Goal: Task Accomplishment & Management: Use online tool/utility

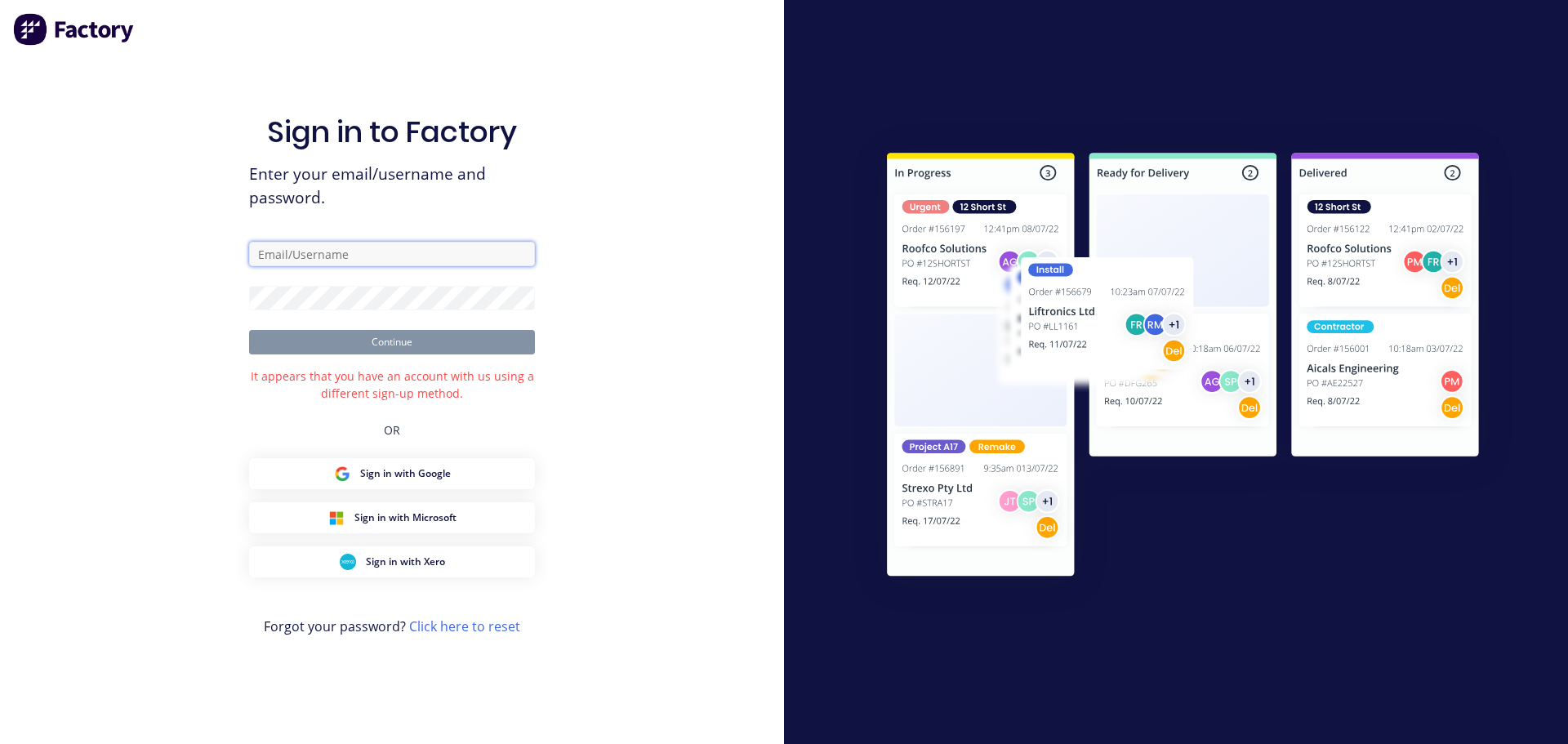
click at [331, 244] on input "text" at bounding box center [393, 254] width 286 height 24
type input "[EMAIL_ADDRESS][DOMAIN_NAME]"
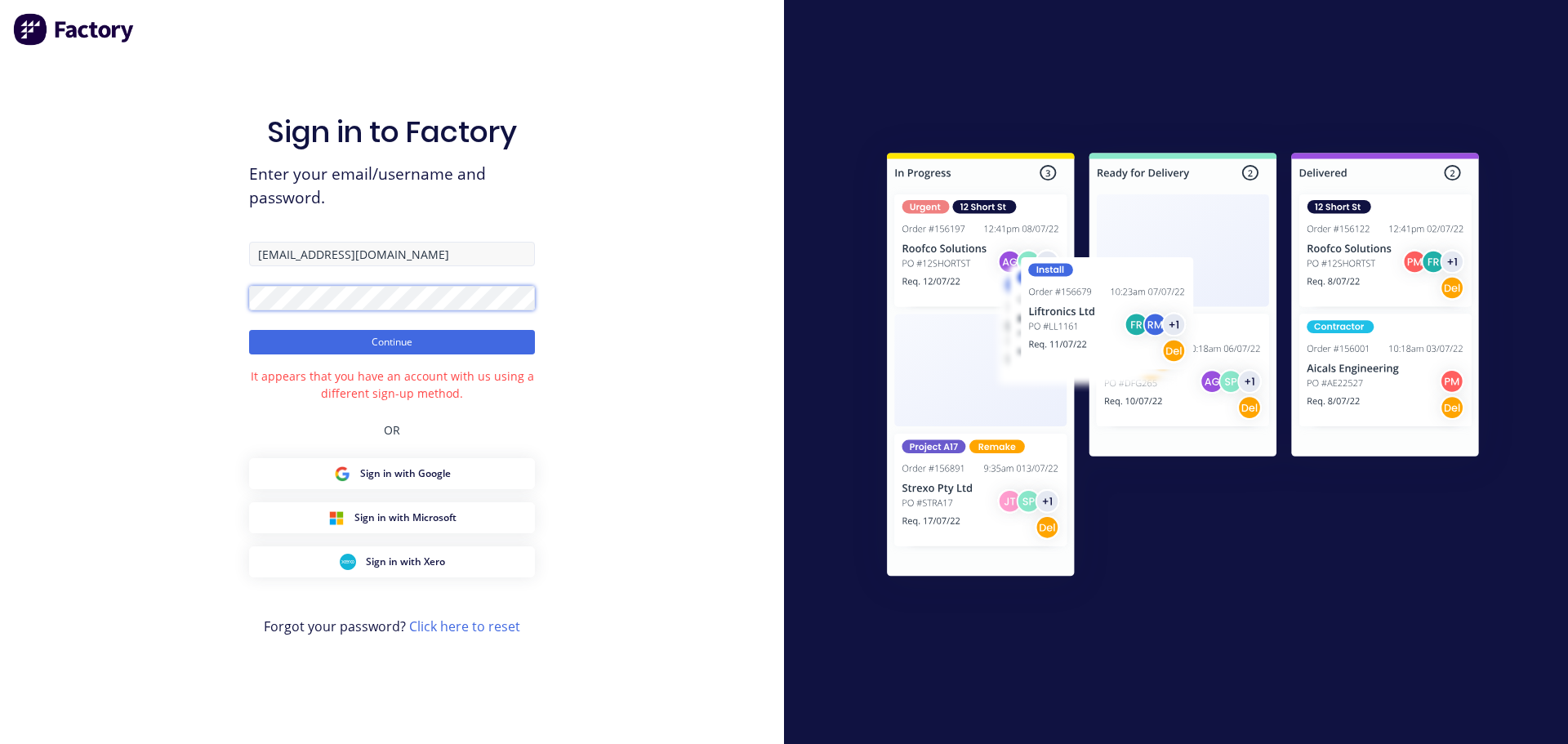
click at [250, 330] on button "Continue" at bounding box center [393, 342] width 286 height 24
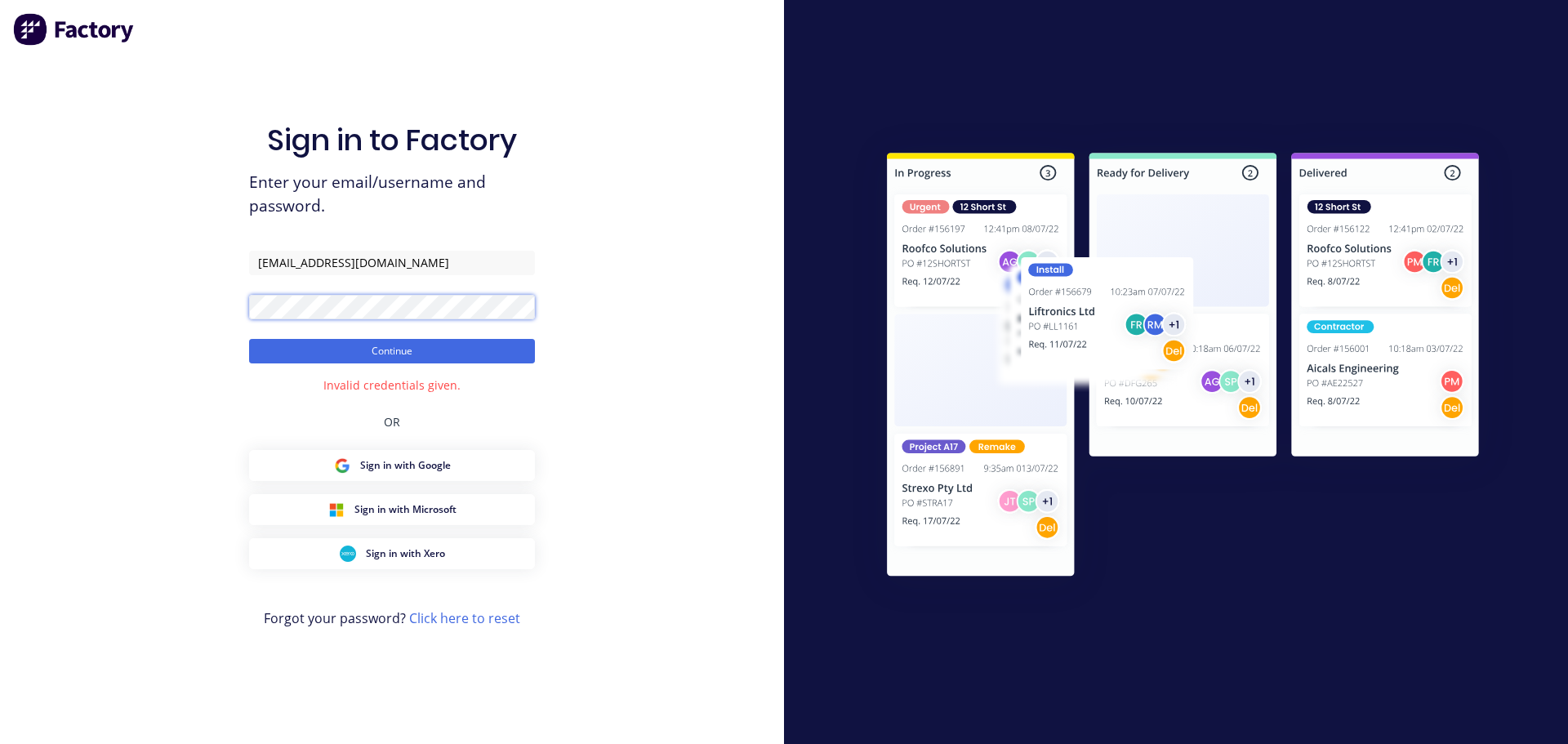
click at [250, 338] on button "Continue" at bounding box center [393, 351] width 286 height 24
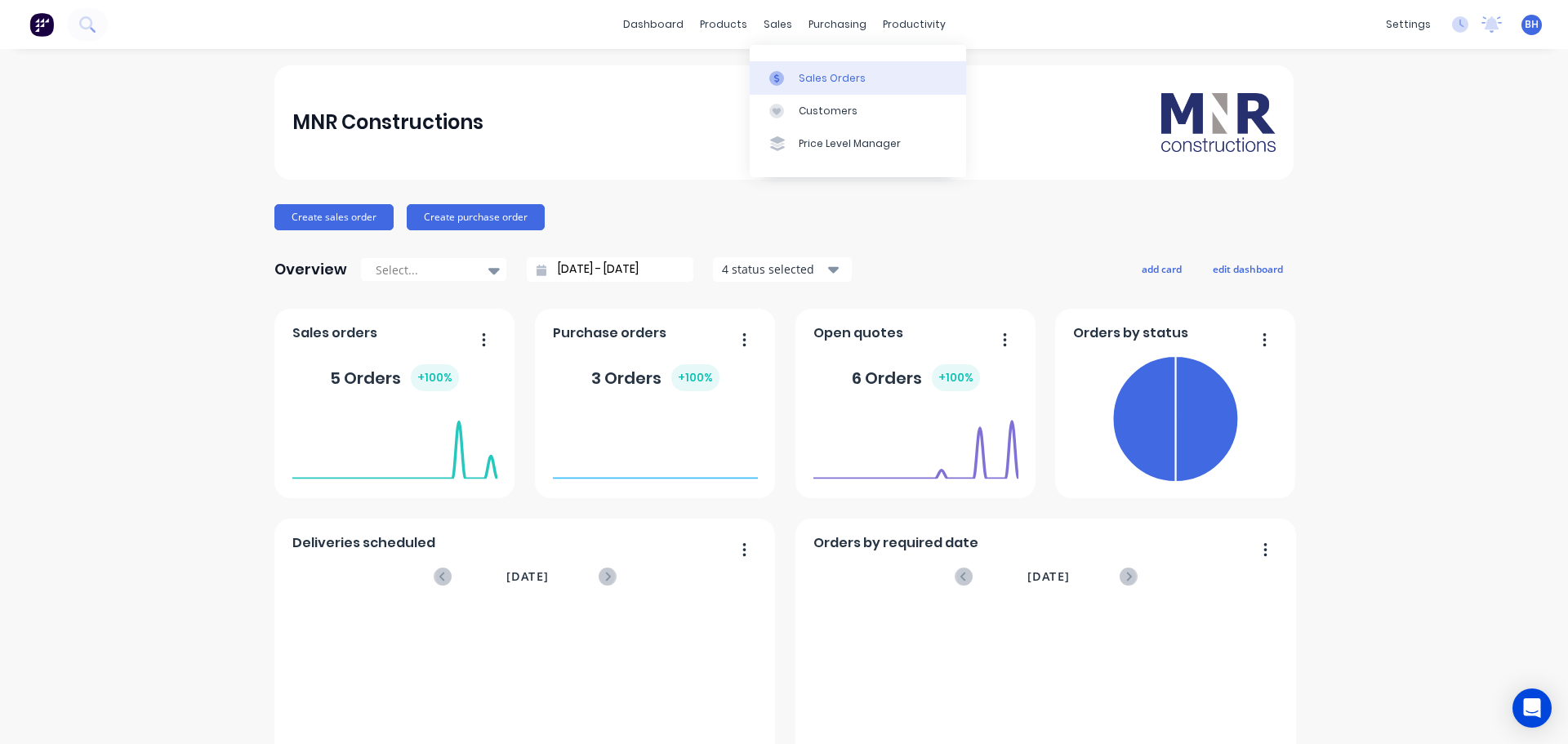
click at [797, 82] on link "Sales Orders" at bounding box center [858, 77] width 216 height 32
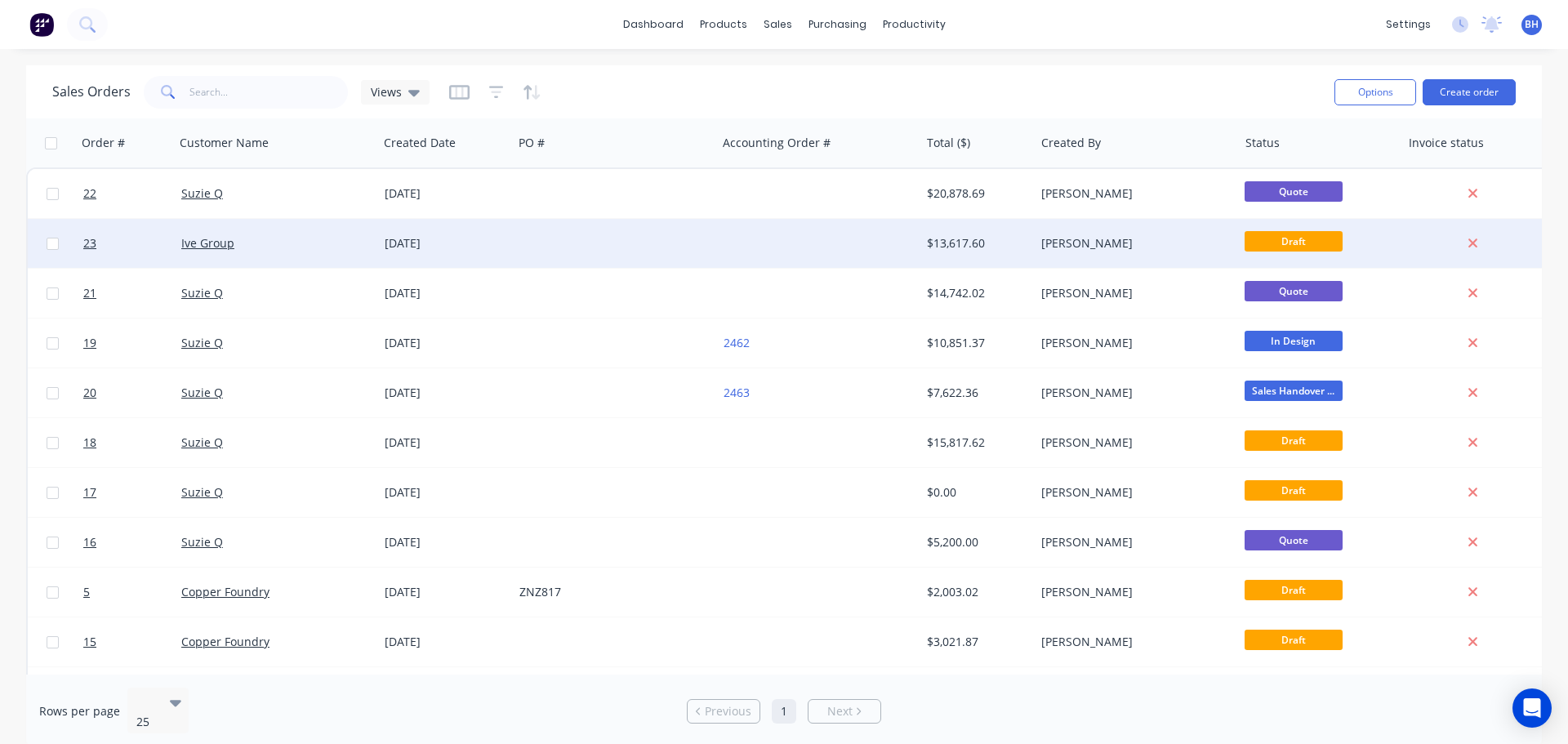
click at [1044, 242] on div "[PERSON_NAME]" at bounding box center [1133, 243] width 181 height 17
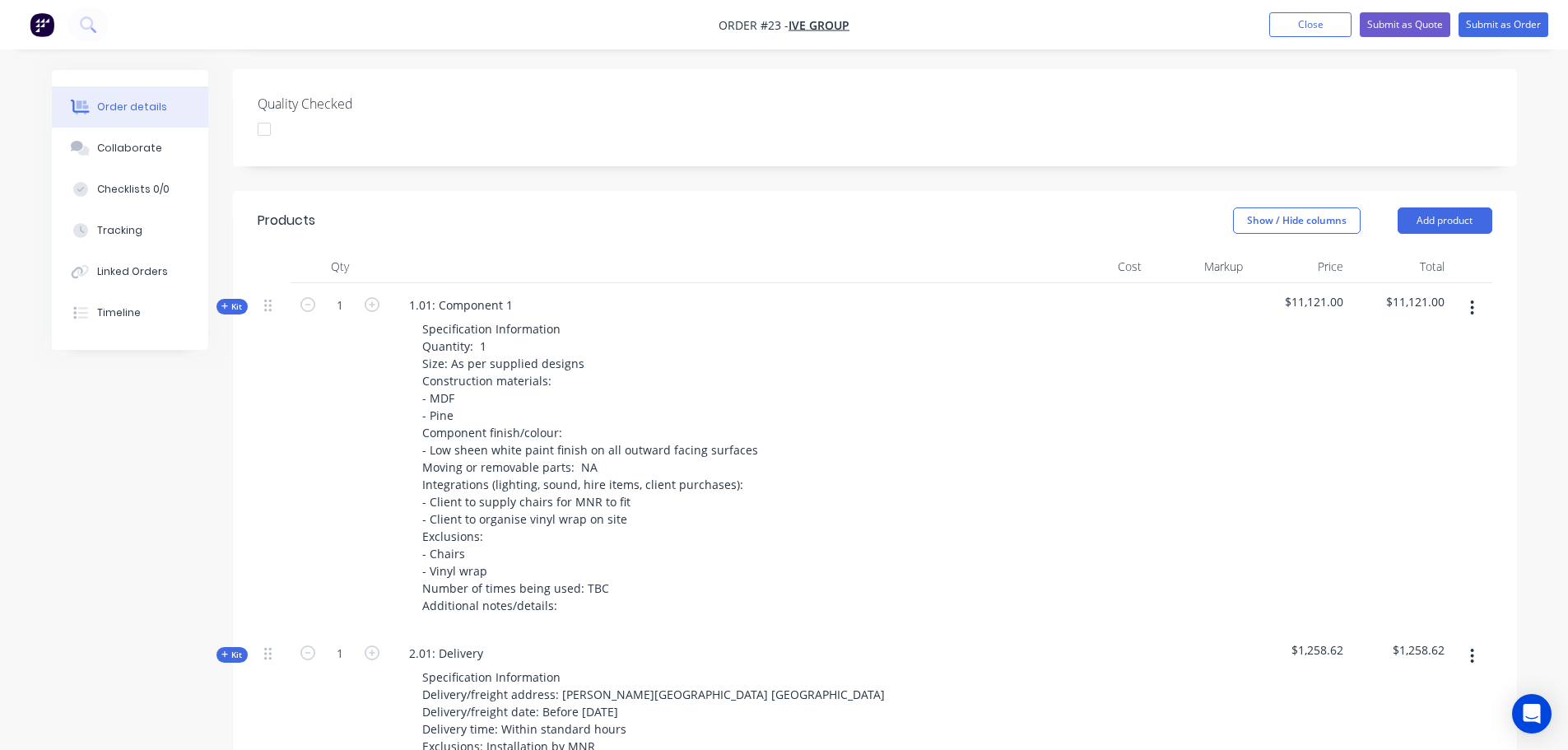
click at [230, 301] on span "Kit" at bounding box center [232, 307] width 21 height 12
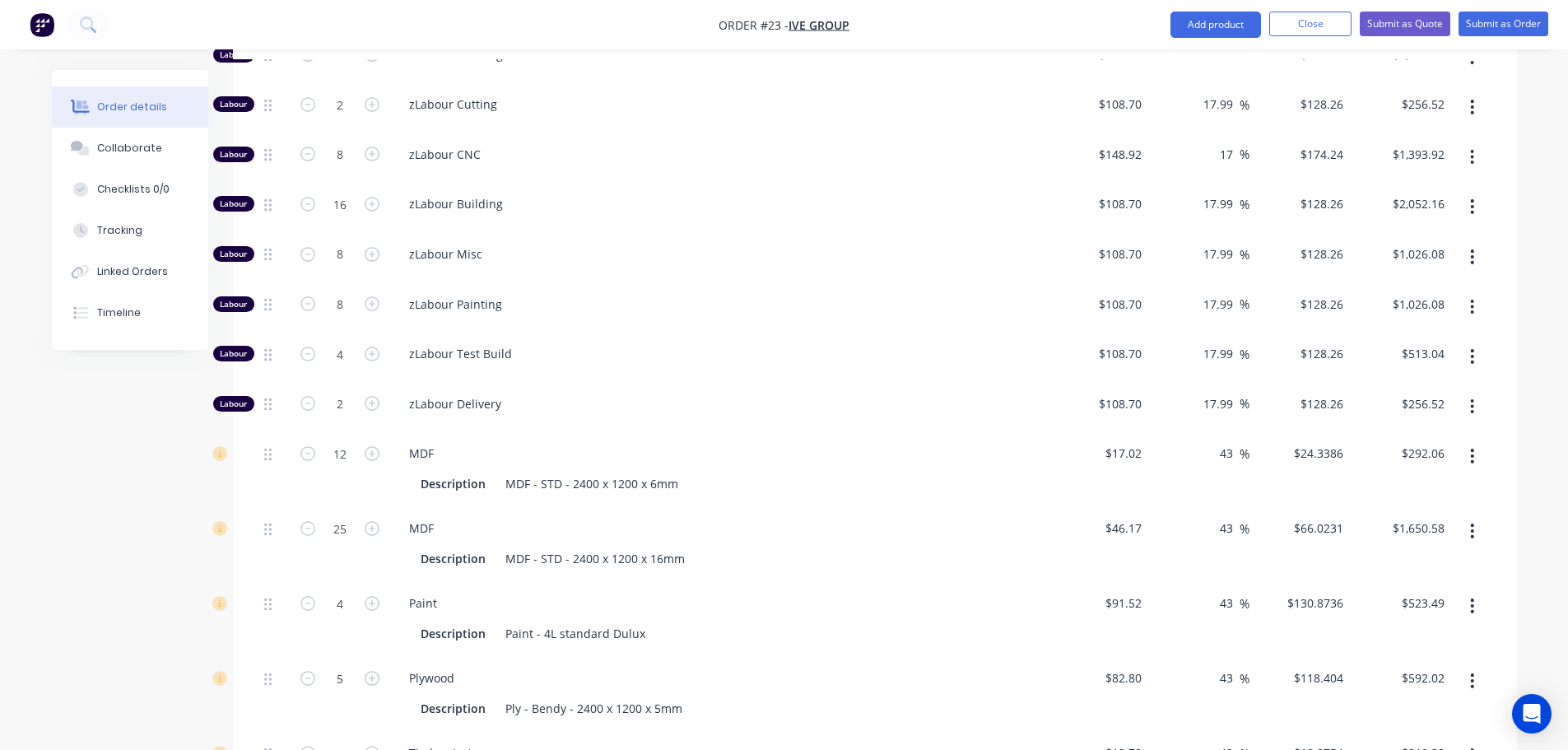
scroll to position [1036, 0]
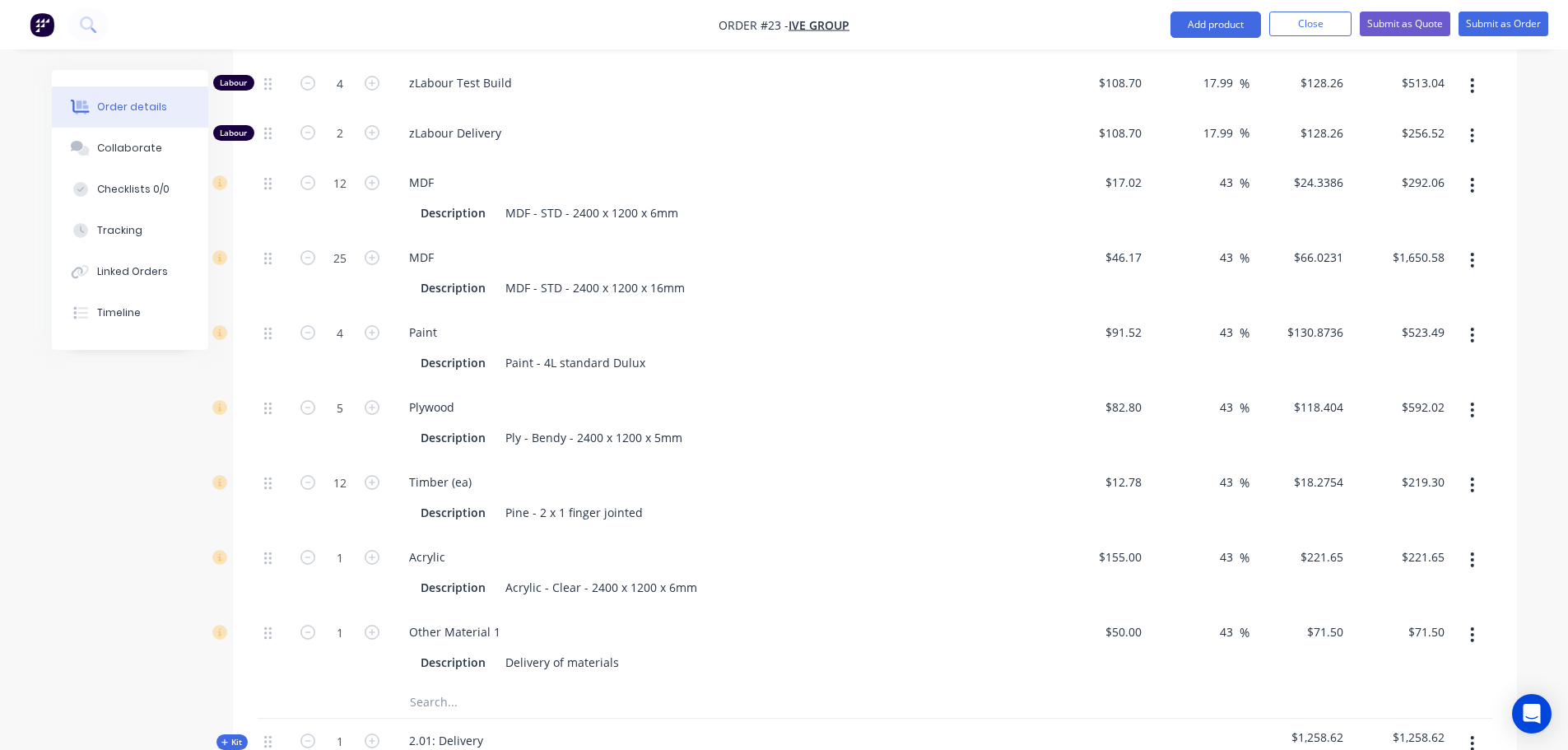
click at [462, 685] on input "text" at bounding box center [573, 701] width 329 height 33
type input "hardware"
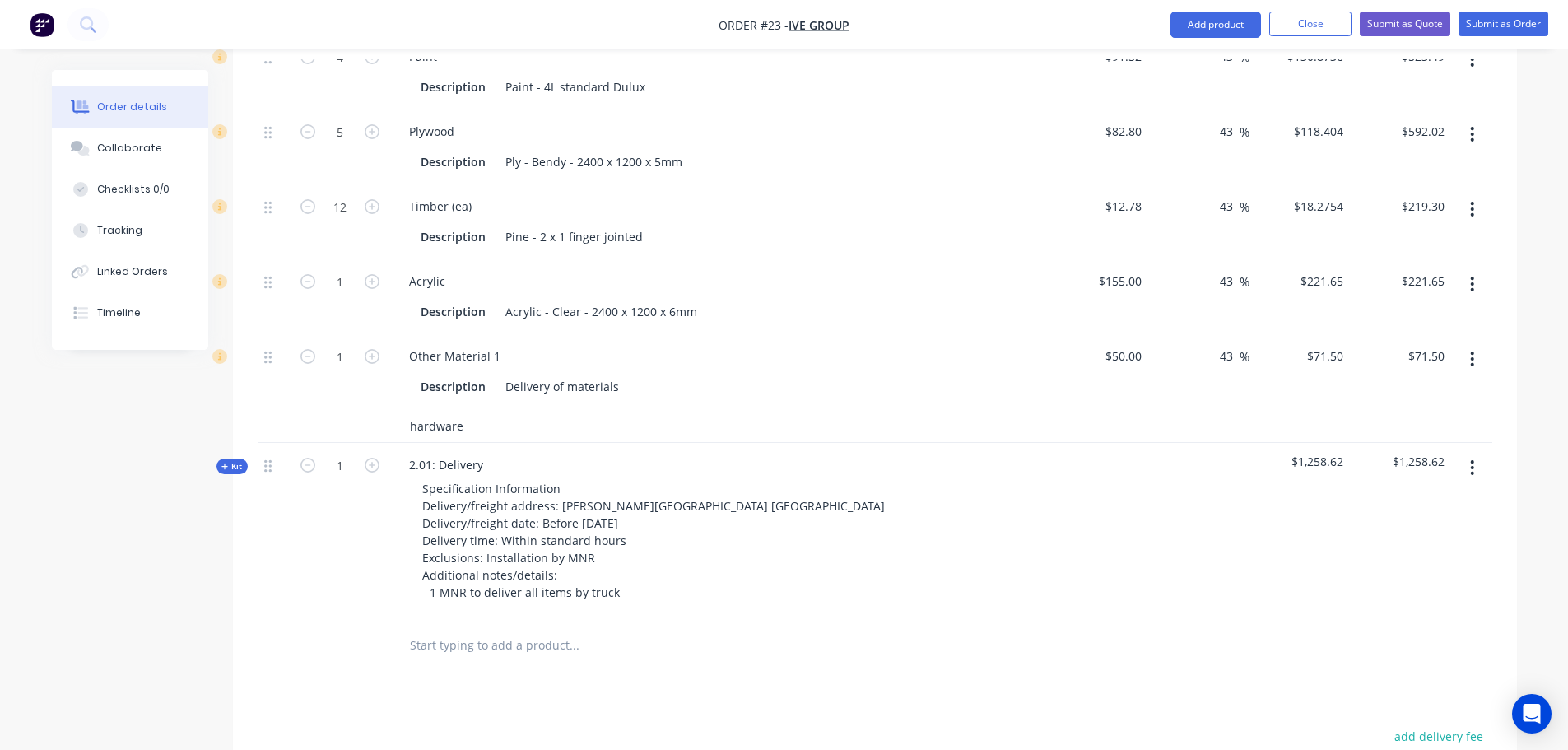
scroll to position [1584, 0]
click at [492, 408] on input "hardware" at bounding box center [573, 424] width 329 height 33
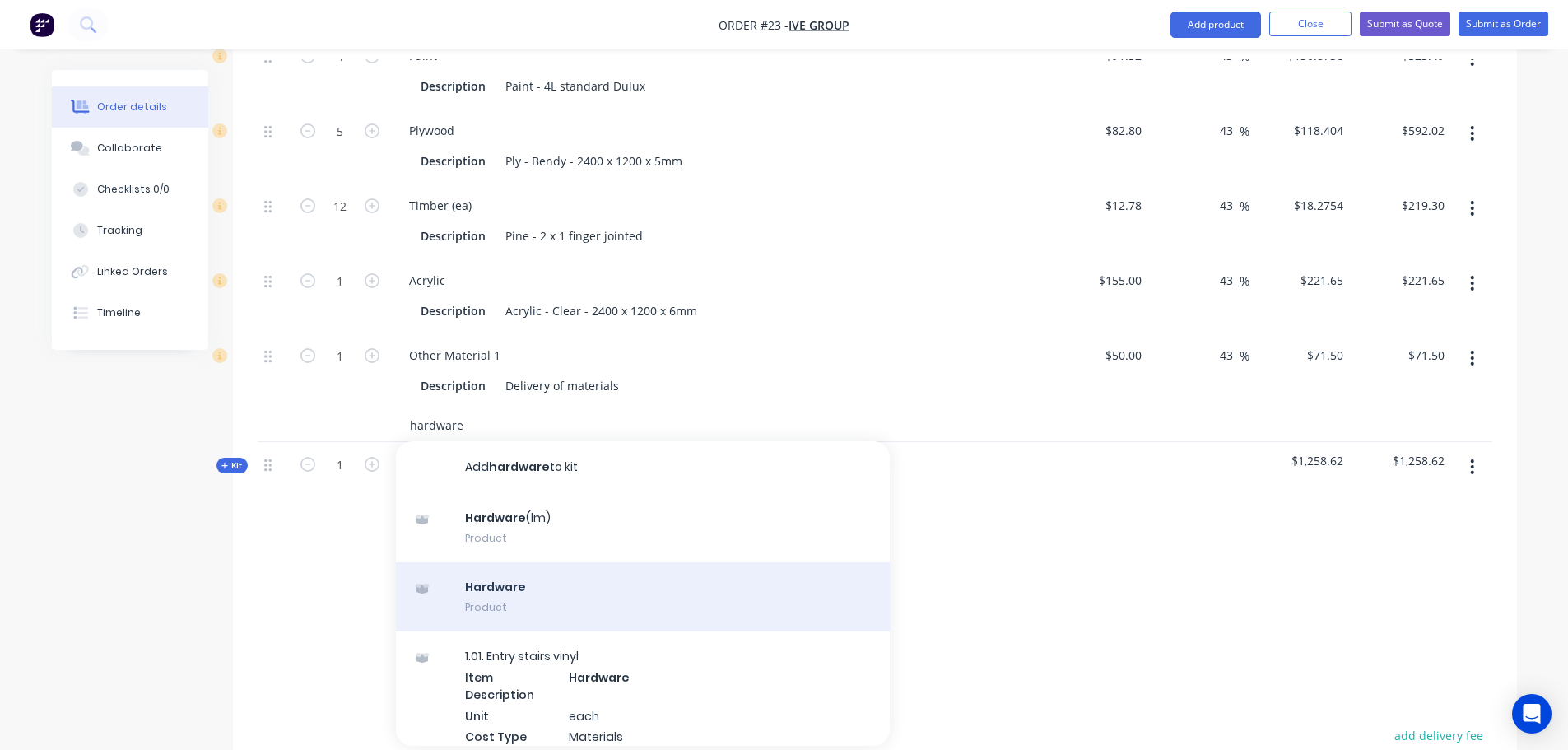
scroll to position [0, 0]
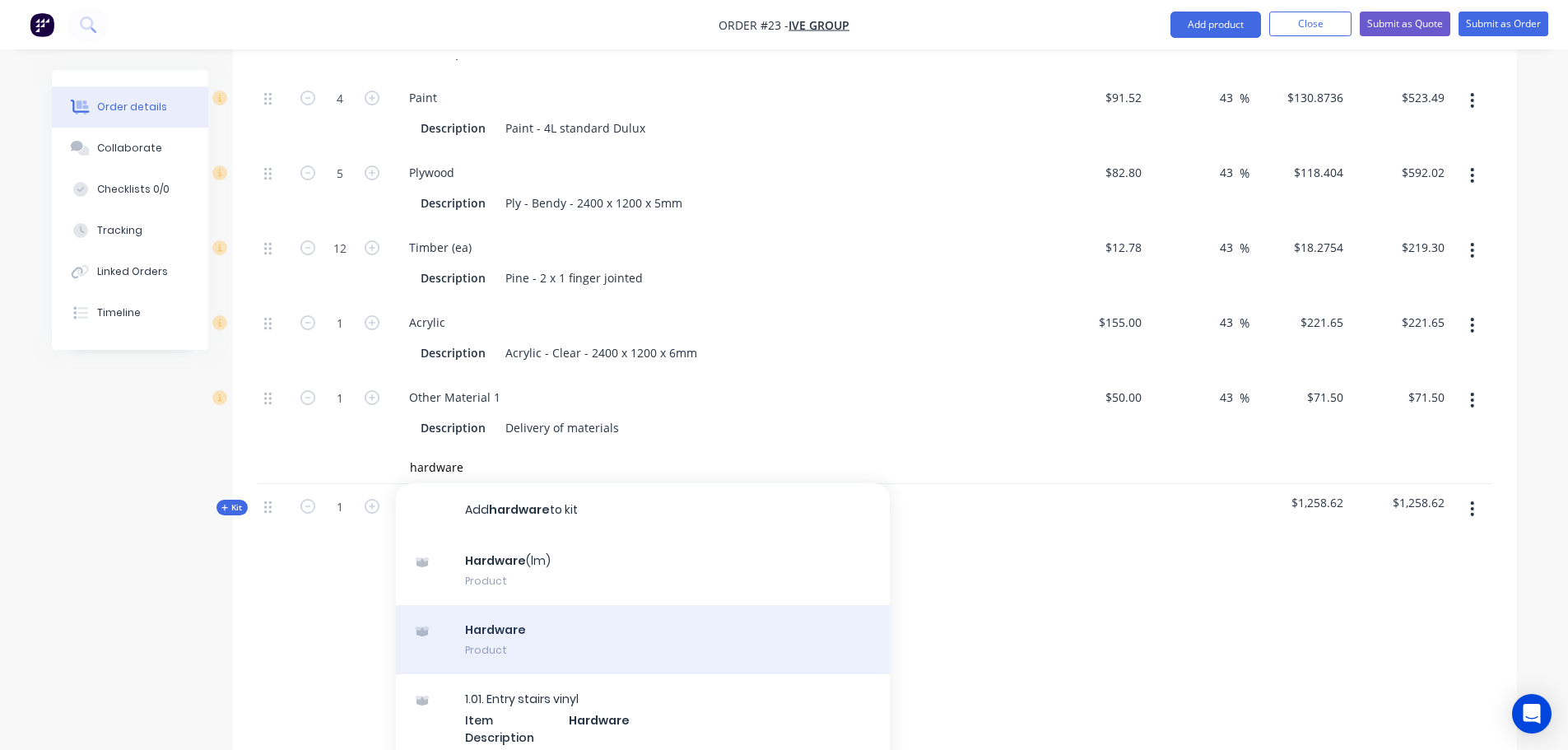
click at [529, 605] on div "Hardware Product" at bounding box center [643, 639] width 494 height 69
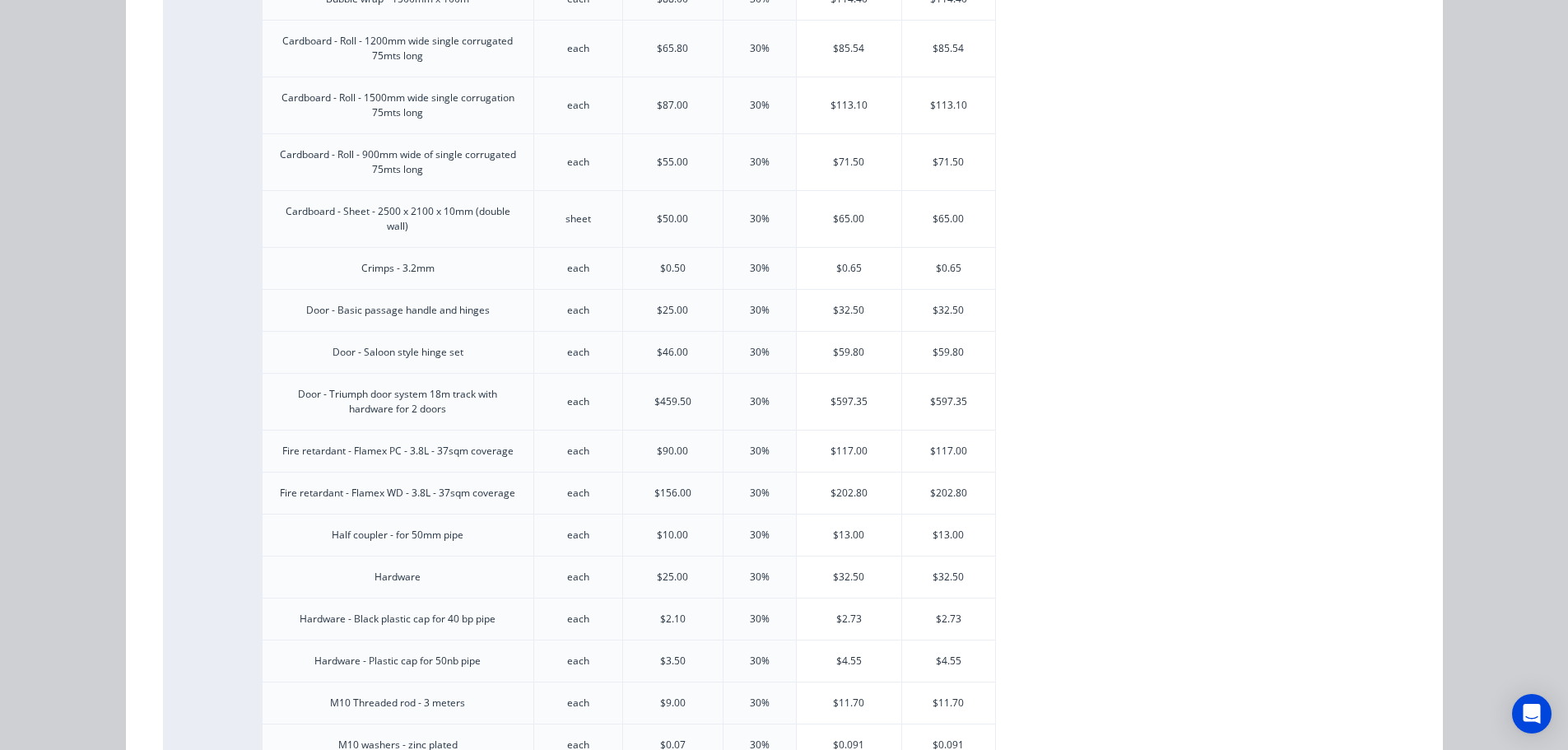
scroll to position [274, 0]
click at [399, 578] on div "Hardware" at bounding box center [397, 576] width 46 height 15
click at [444, 573] on div "Hardware" at bounding box center [397, 576] width 272 height 42
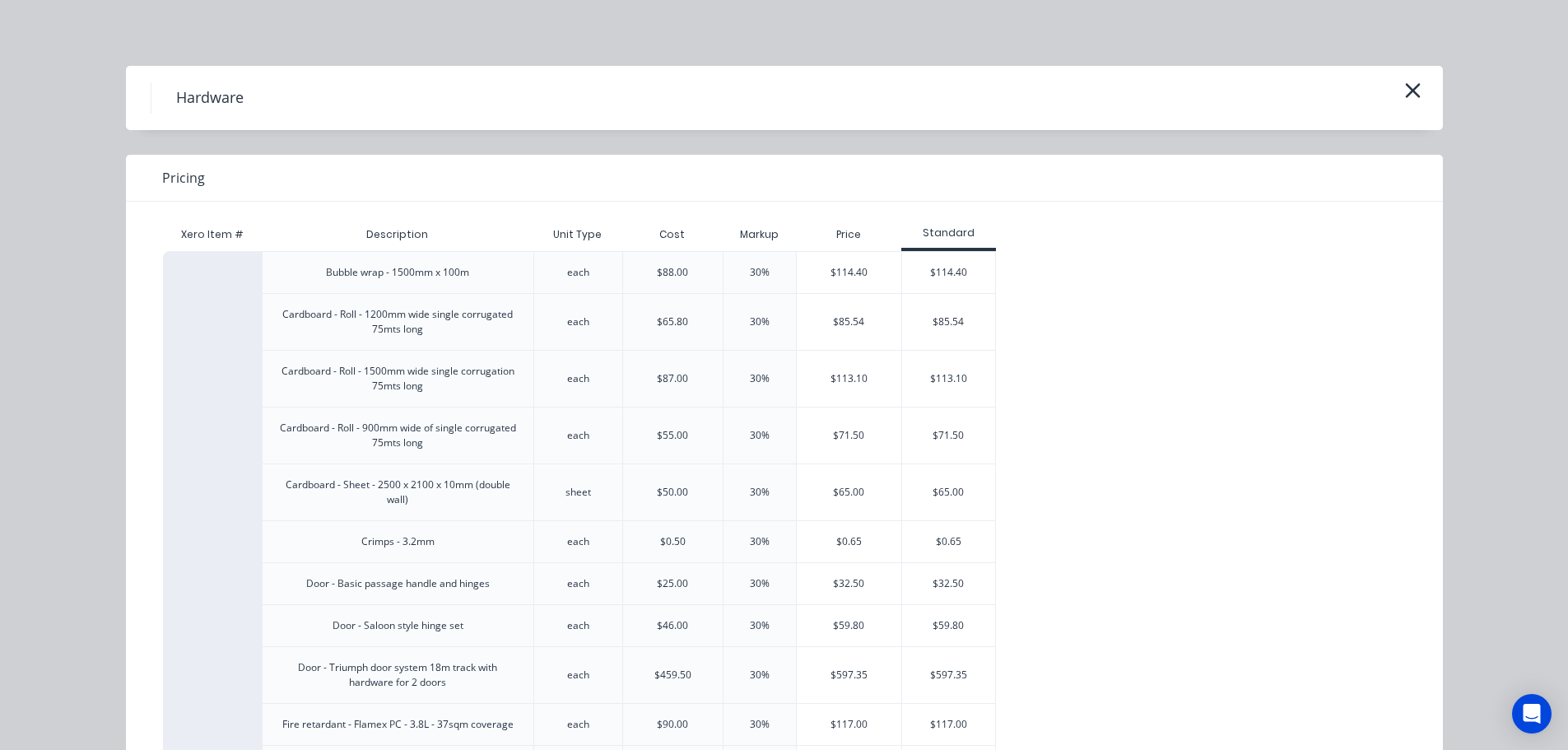
scroll to position [1539, 0]
click at [1404, 84] on icon "button" at bounding box center [1413, 91] width 18 height 23
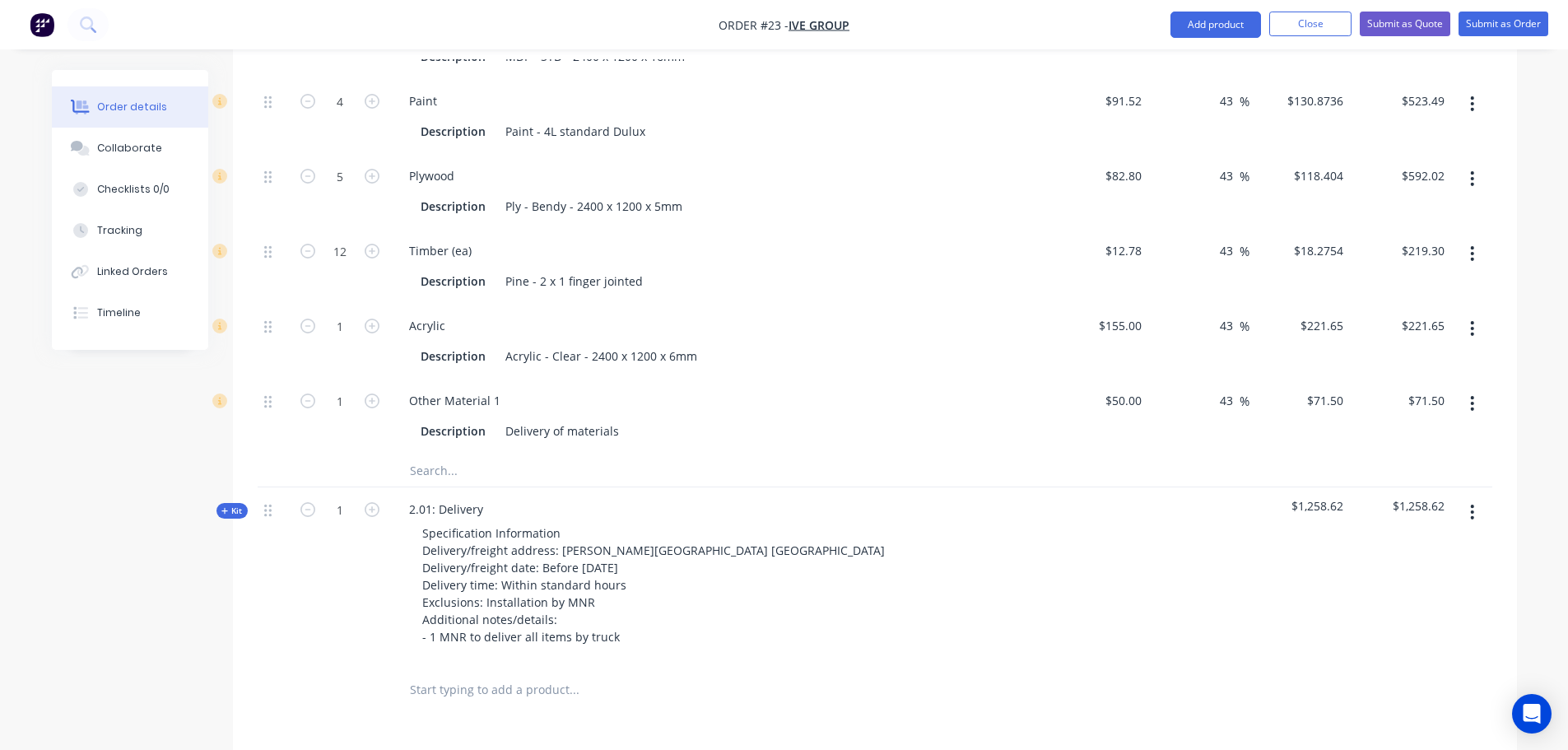
click at [445, 454] on input "text" at bounding box center [573, 470] width 329 height 33
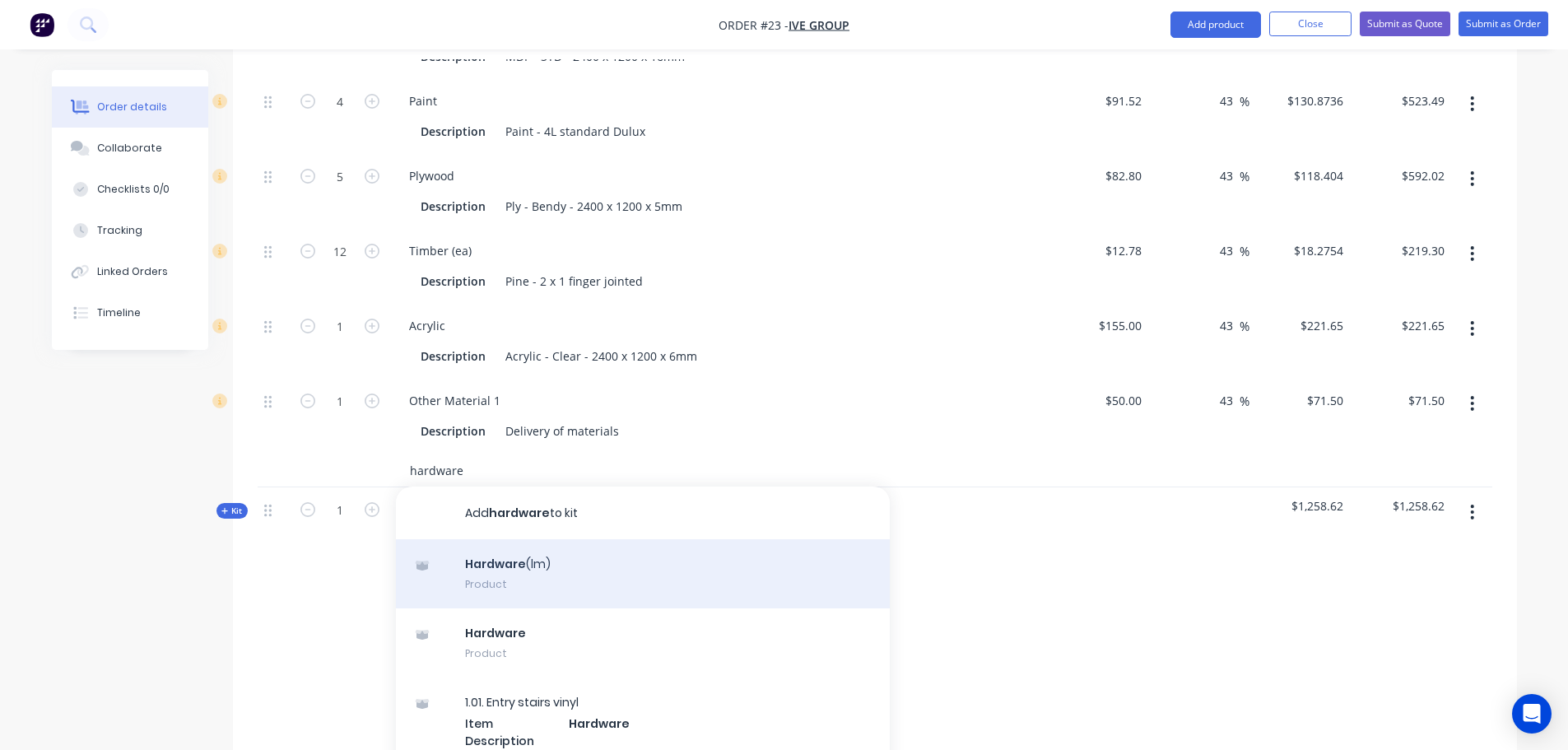
type input "hardware"
click at [542, 539] on div "Hardware (lm) Product" at bounding box center [643, 573] width 494 height 69
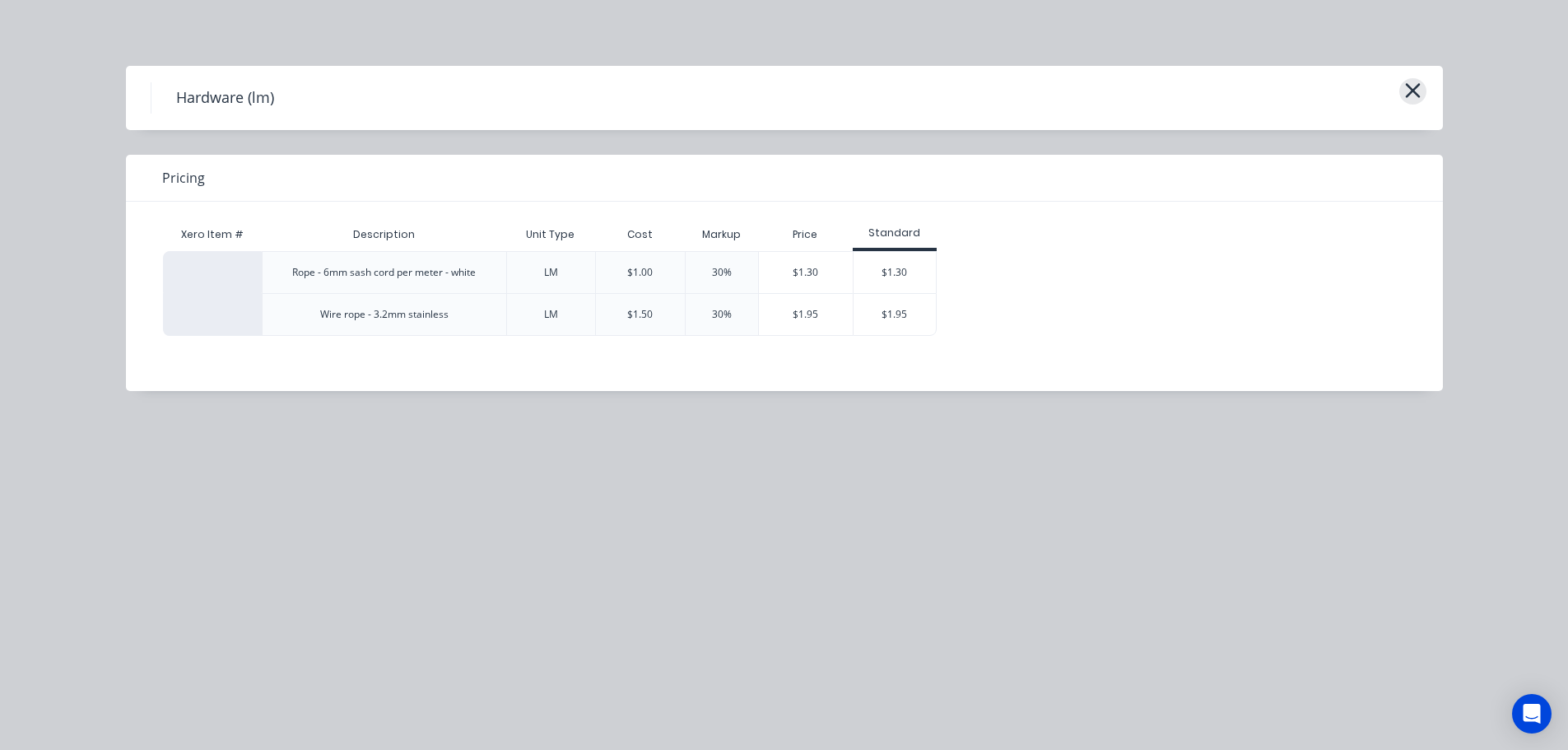
click at [1416, 89] on icon "button" at bounding box center [1412, 91] width 15 height 15
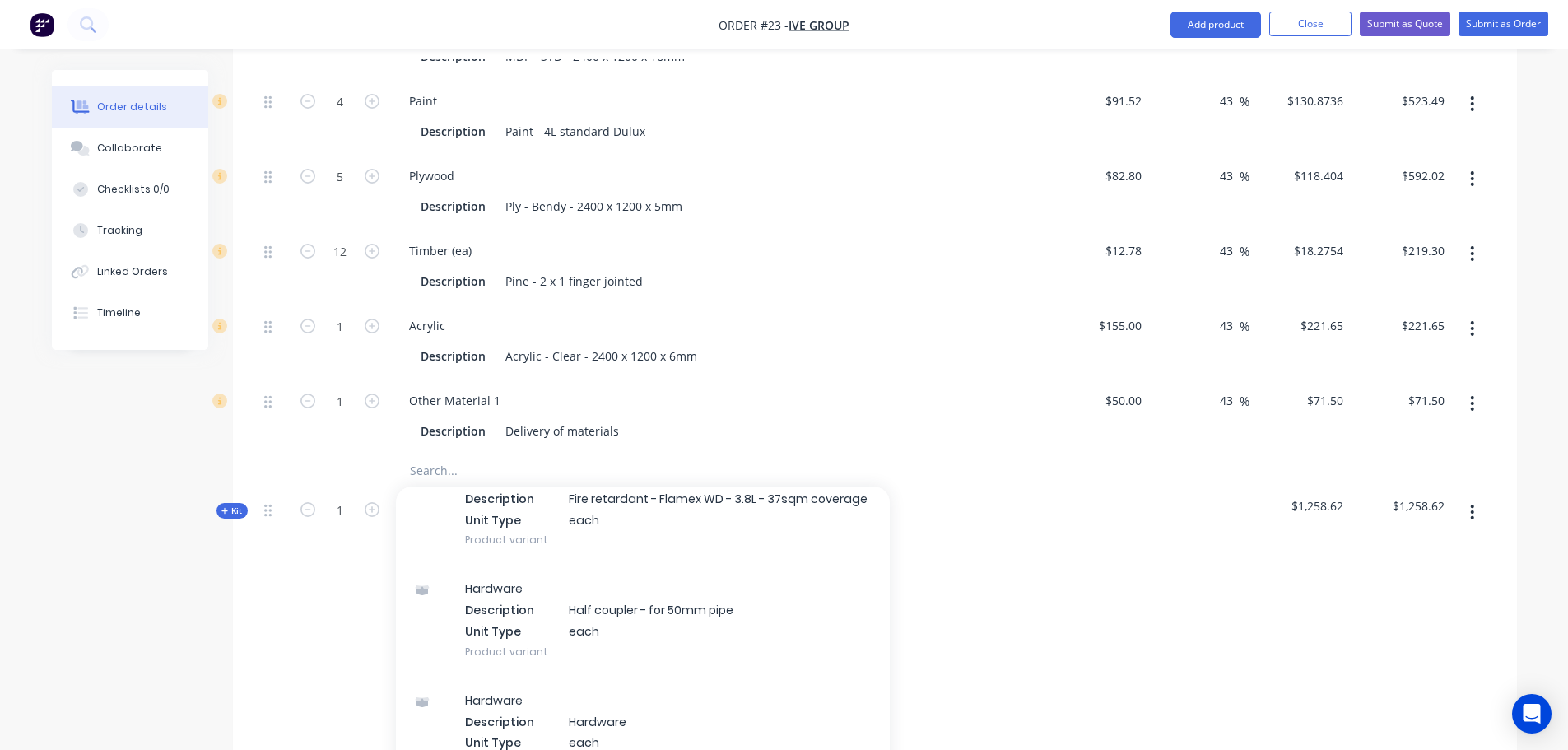
scroll to position [2020, 0]
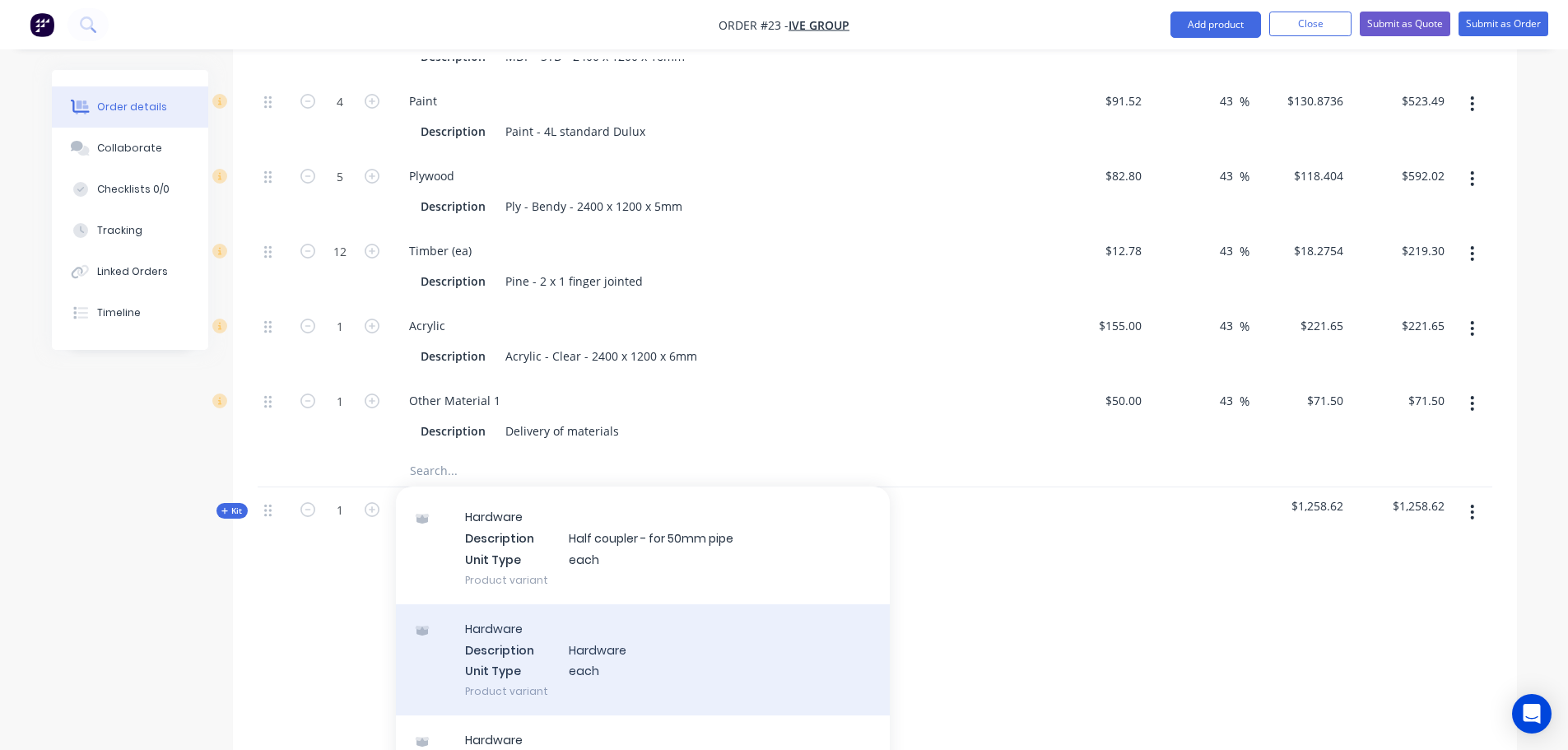
click at [549, 637] on div "H a r d w a r e D e s c r i p t i o n H a r d w a r e U n i t T y p e e a c h P…" at bounding box center [643, 659] width 494 height 111
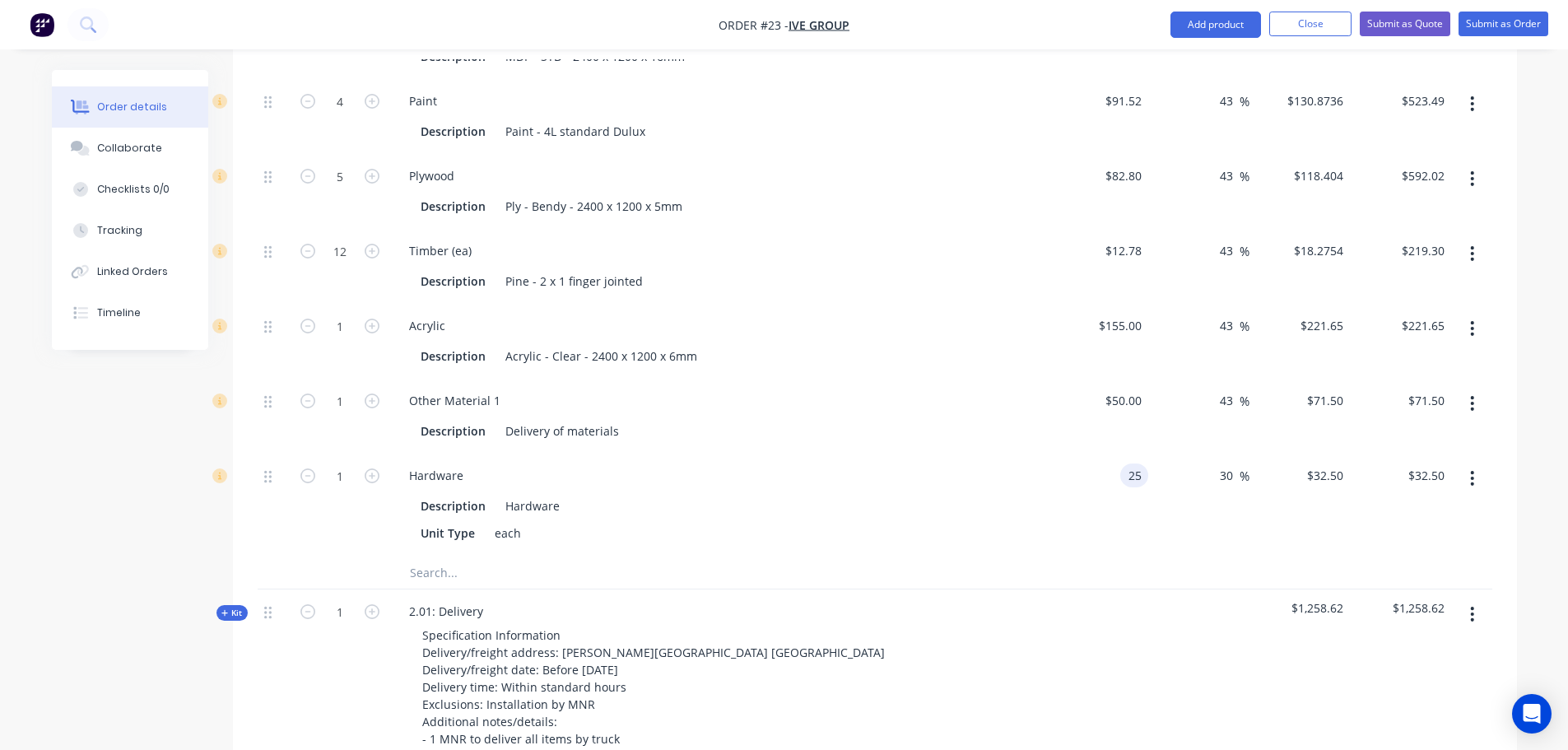
click at [1124, 454] on div "25 25" at bounding box center [1098, 505] width 101 height 102
click at [1124, 454] on div "$25.00 25" at bounding box center [1098, 505] width 101 height 102
click at [1131, 463] on input "25" at bounding box center [1126, 475] width 45 height 24
click at [1131, 463] on input "25" at bounding box center [1138, 475] width 21 height 24
type input "$20.00"
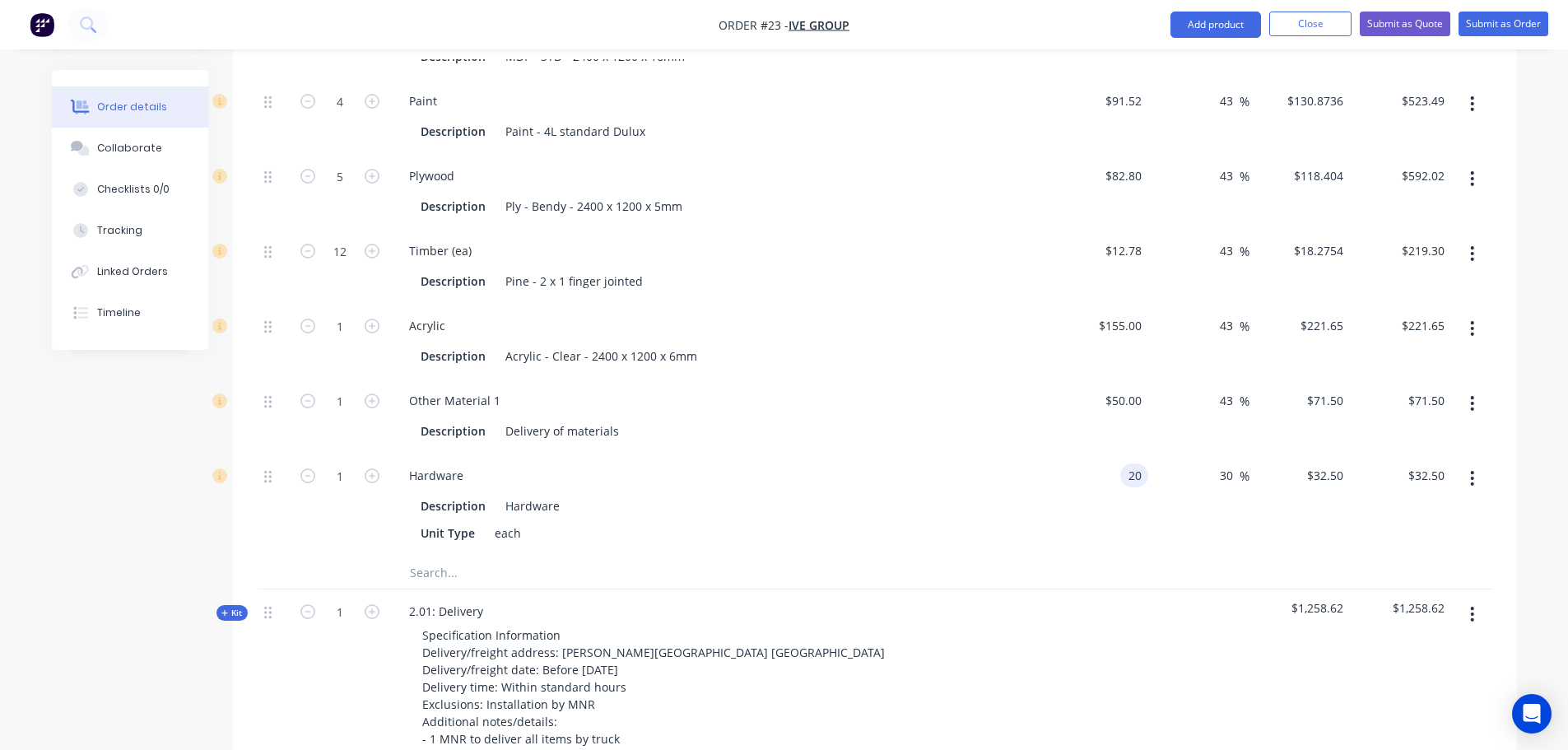
type input "$26.00"
click at [1046, 454] on div "Hardware Description Hardware Unit Type each" at bounding box center [718, 505] width 659 height 102
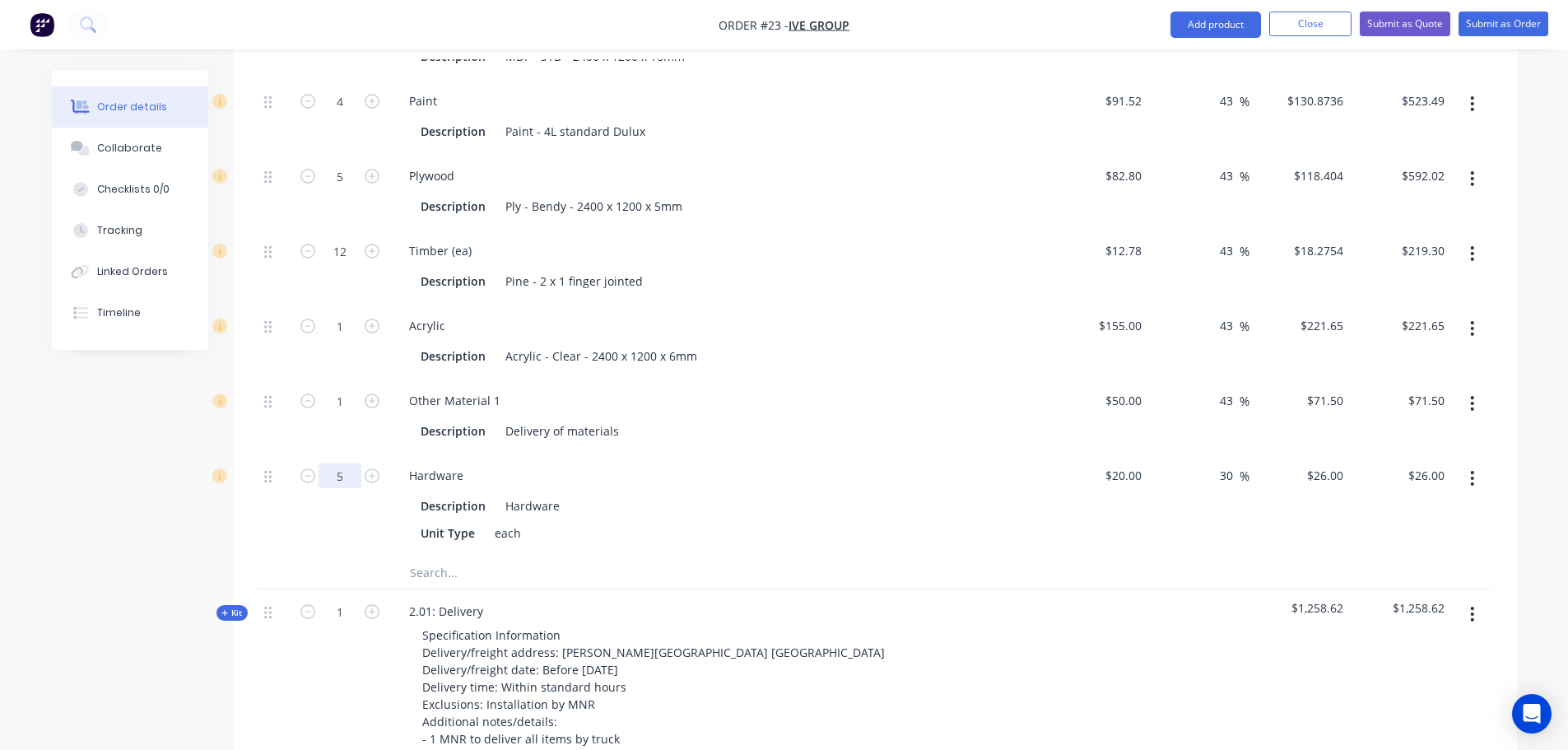
type input "5"
type input "$130.00"
click at [334, 395] on div "1" at bounding box center [339, 416] width 98 height 75
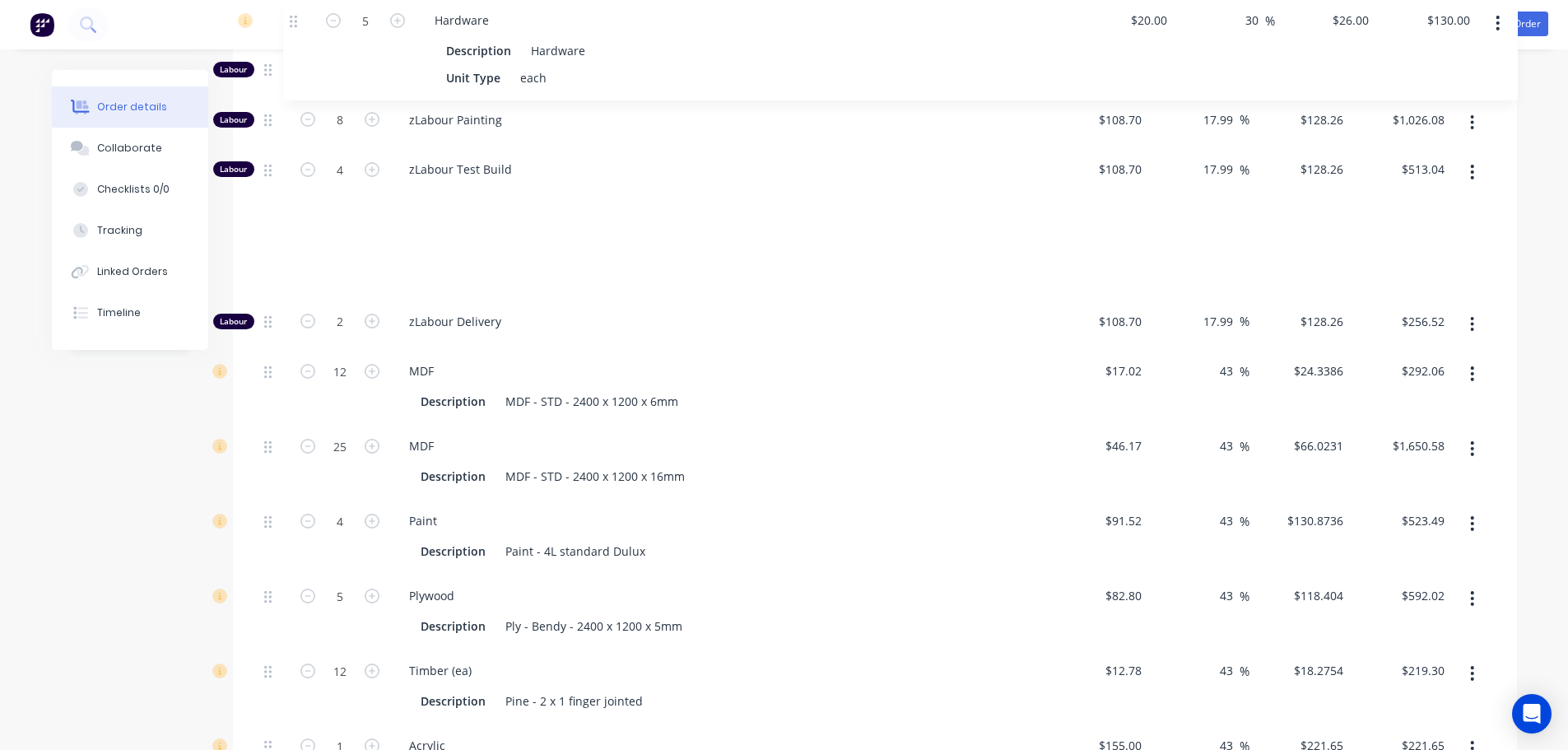
scroll to position [1171, 0]
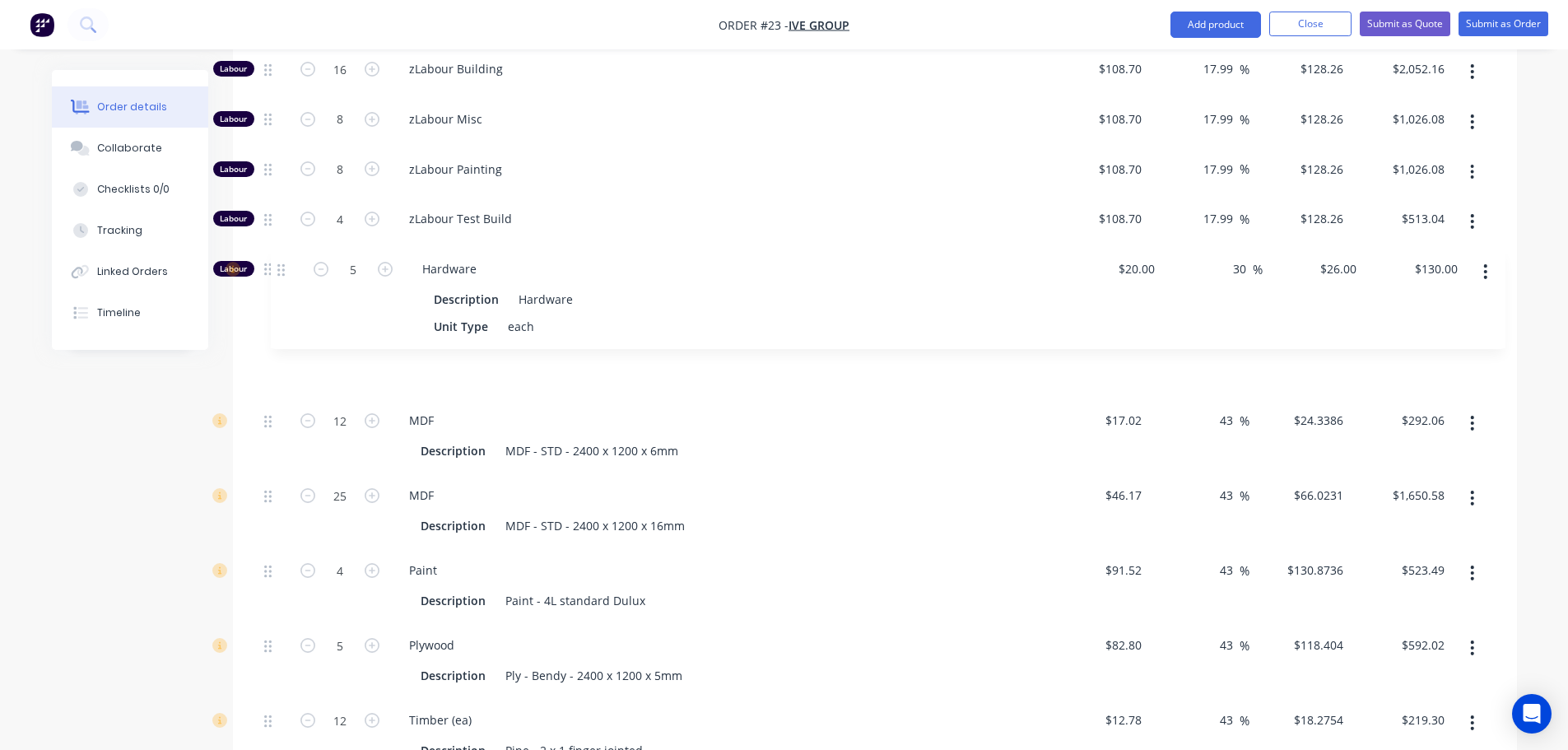
drag, startPoint x: 266, startPoint y: 431, endPoint x: 282, endPoint y: 256, distance: 175.7
click at [282, 256] on div "Labour 8 zLabour Drawing $108.70 $108.70 17.99 17.99 % $128.26 $128.26 $1,026.0…" at bounding box center [875, 411] width 1235 height 1025
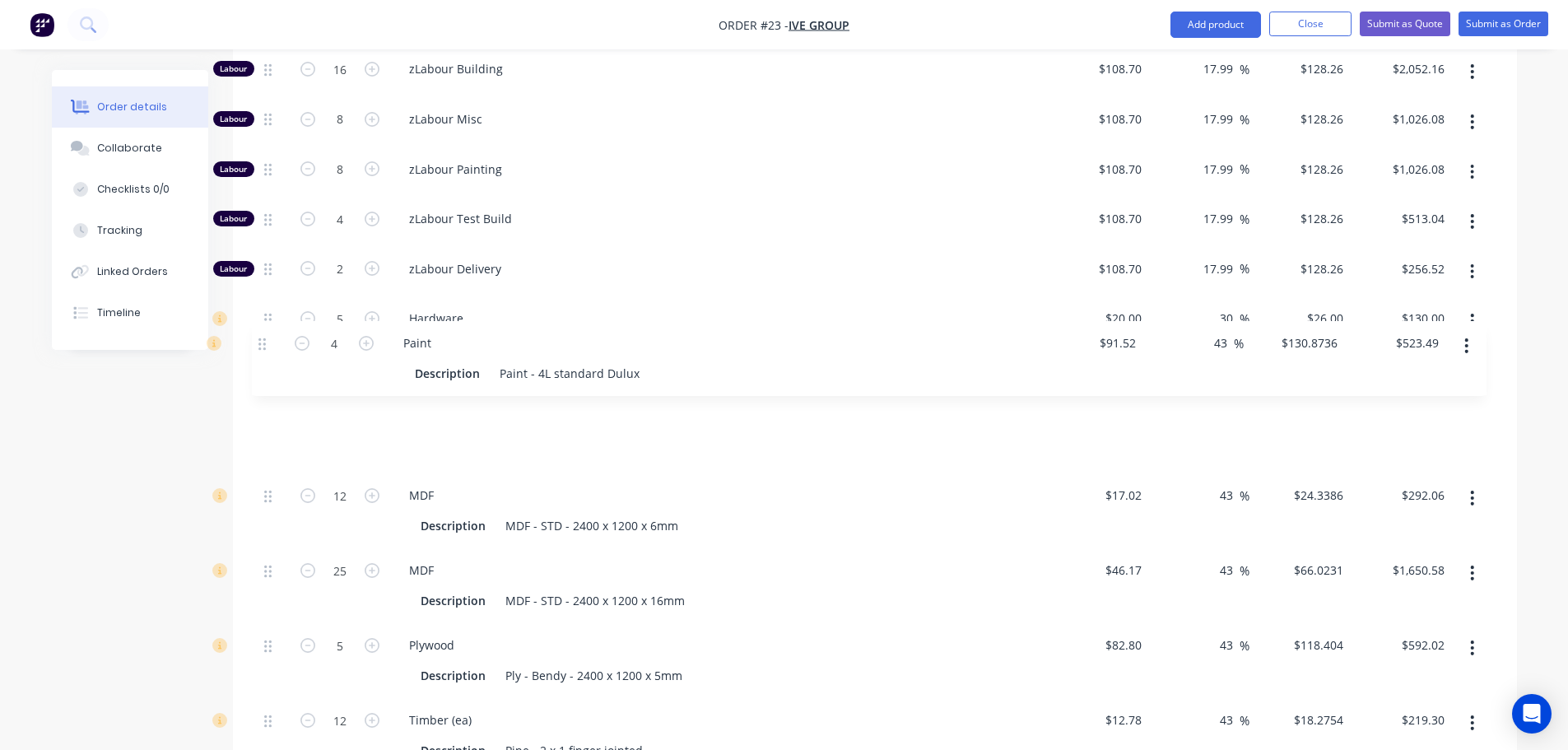
drag, startPoint x: 269, startPoint y: 524, endPoint x: 264, endPoint y: 339, distance: 185.1
click at [264, 339] on div "Labour 8 zLabour Drawing $108.70 $108.70 17.99 17.99 % $128.26 $128.26 $1,026.0…" at bounding box center [875, 411] width 1235 height 1025
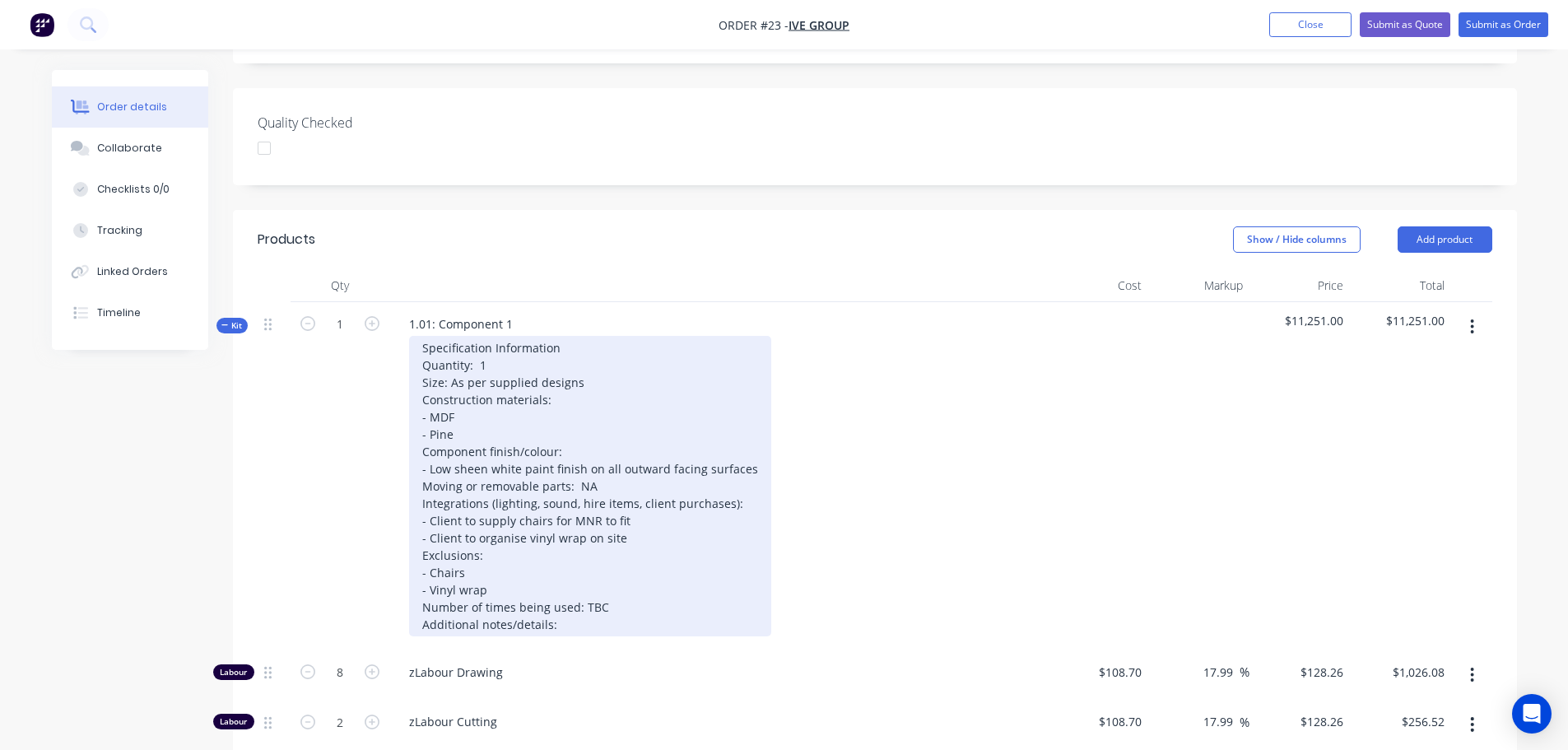
scroll to position [419, 0]
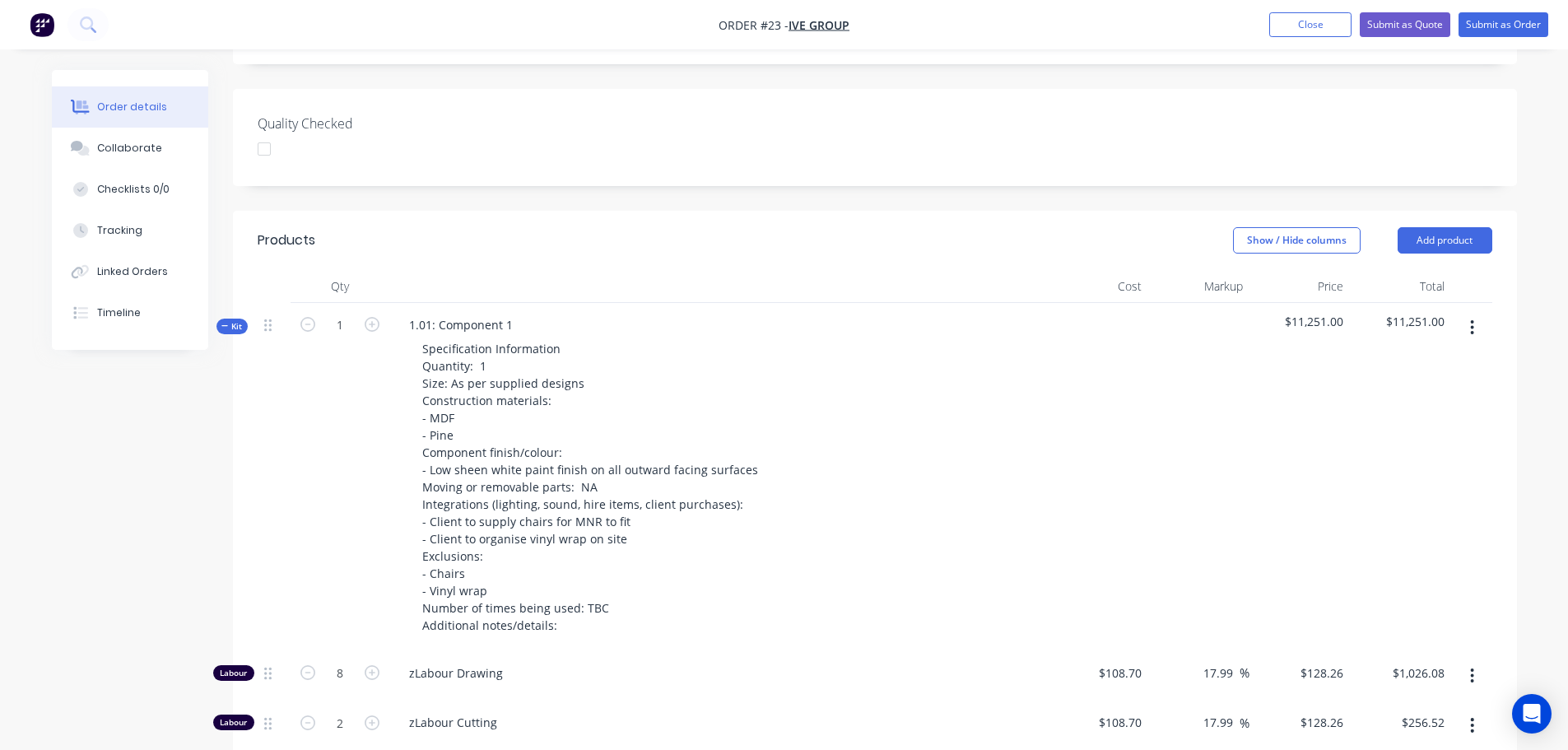
click at [237, 320] on span "Kit" at bounding box center [232, 326] width 21 height 12
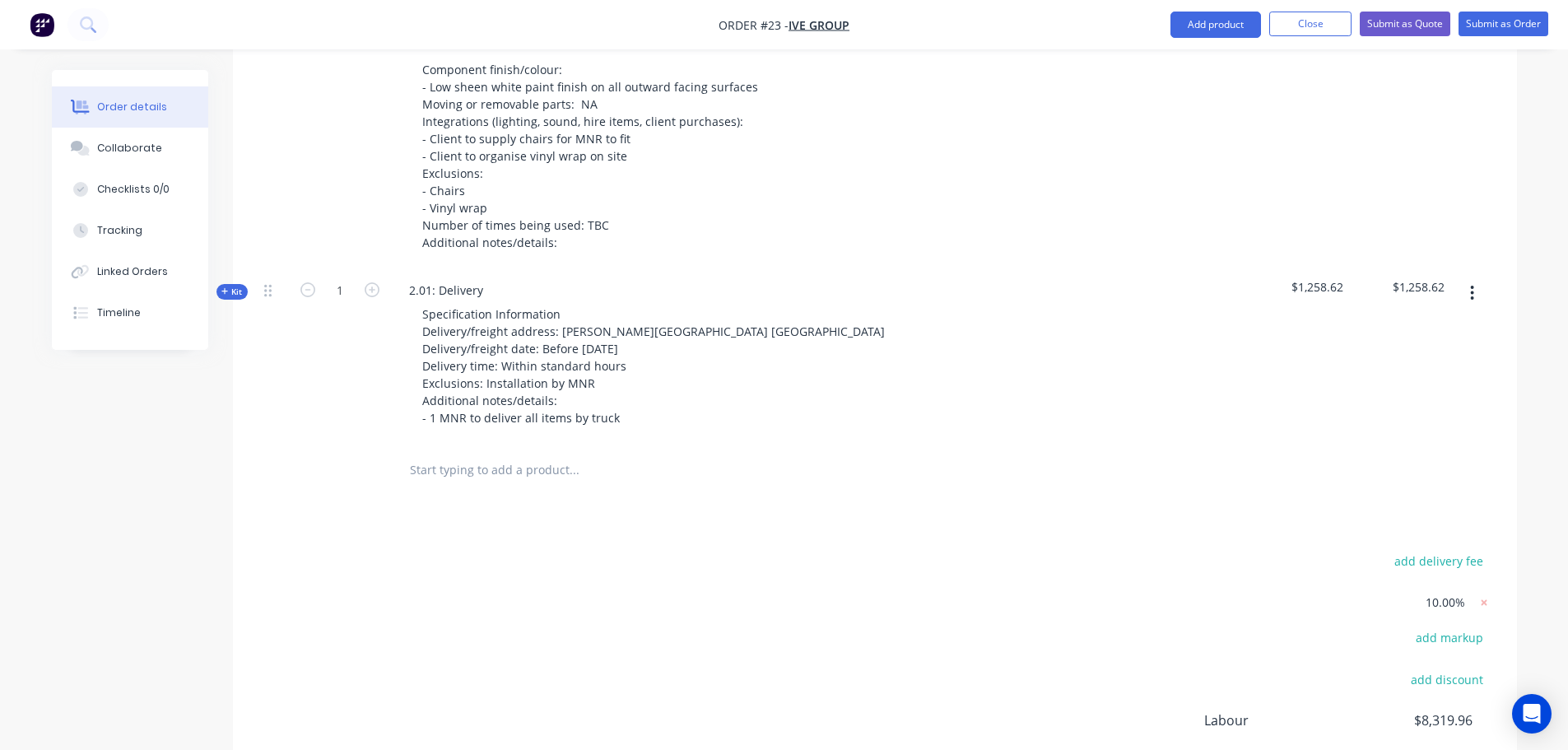
scroll to position [802, 0]
click at [239, 285] on span "Kit" at bounding box center [232, 291] width 21 height 12
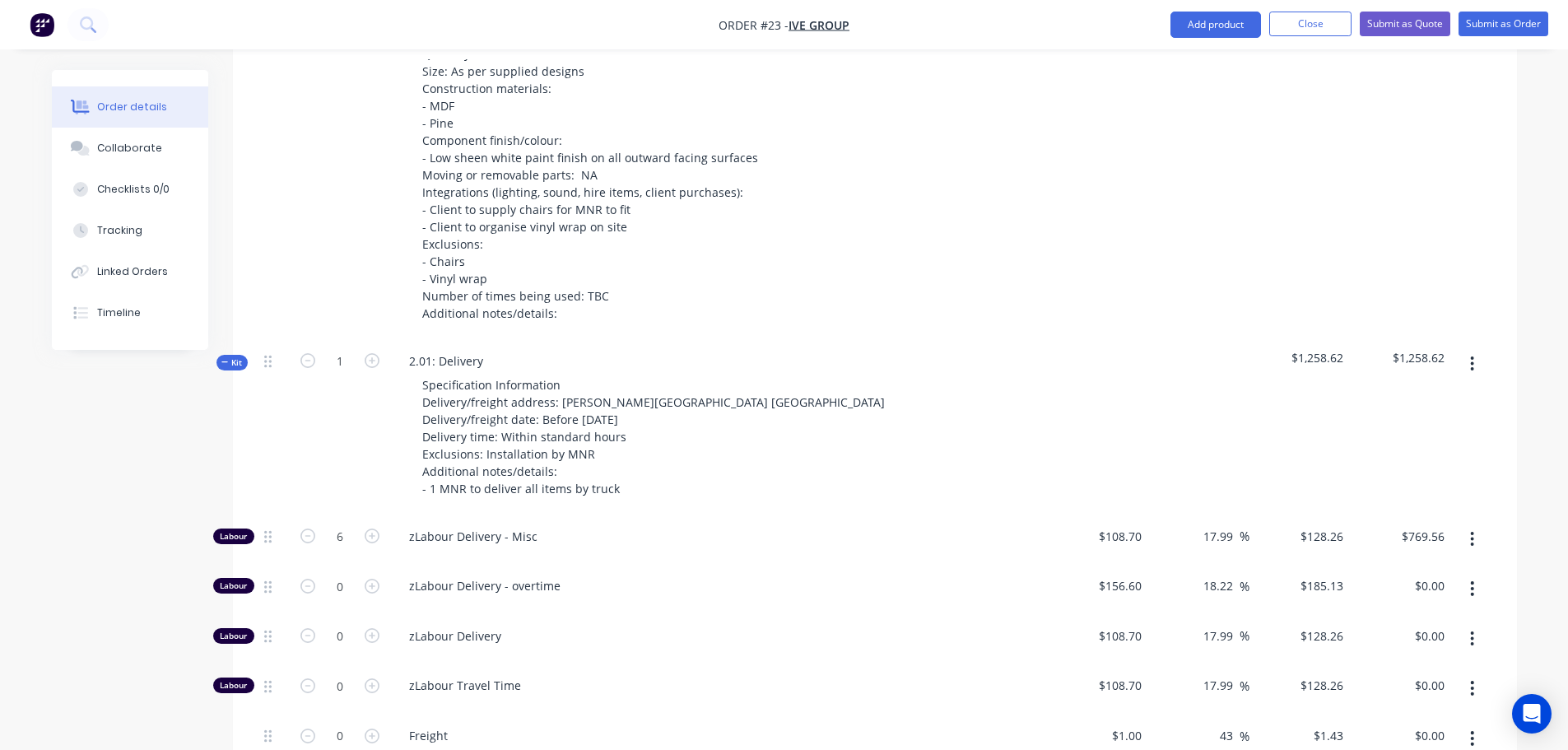
scroll to position [729, 0]
click at [1209, 525] on input "17.99" at bounding box center [1221, 536] width 38 height 24
type input "10"
type input "$119.57"
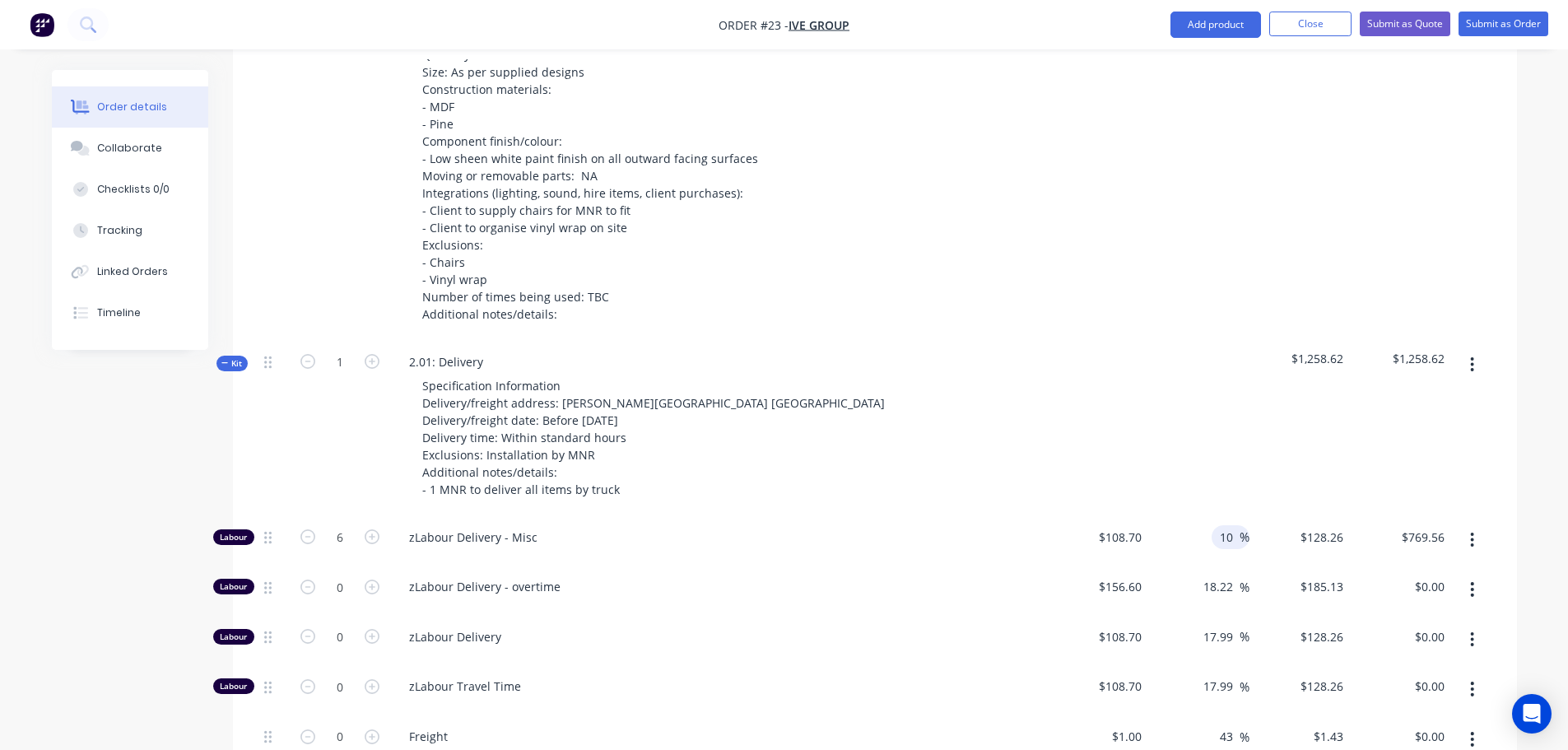
type input "$717.42"
click at [1200, 427] on div at bounding box center [1199, 427] width 101 height 175
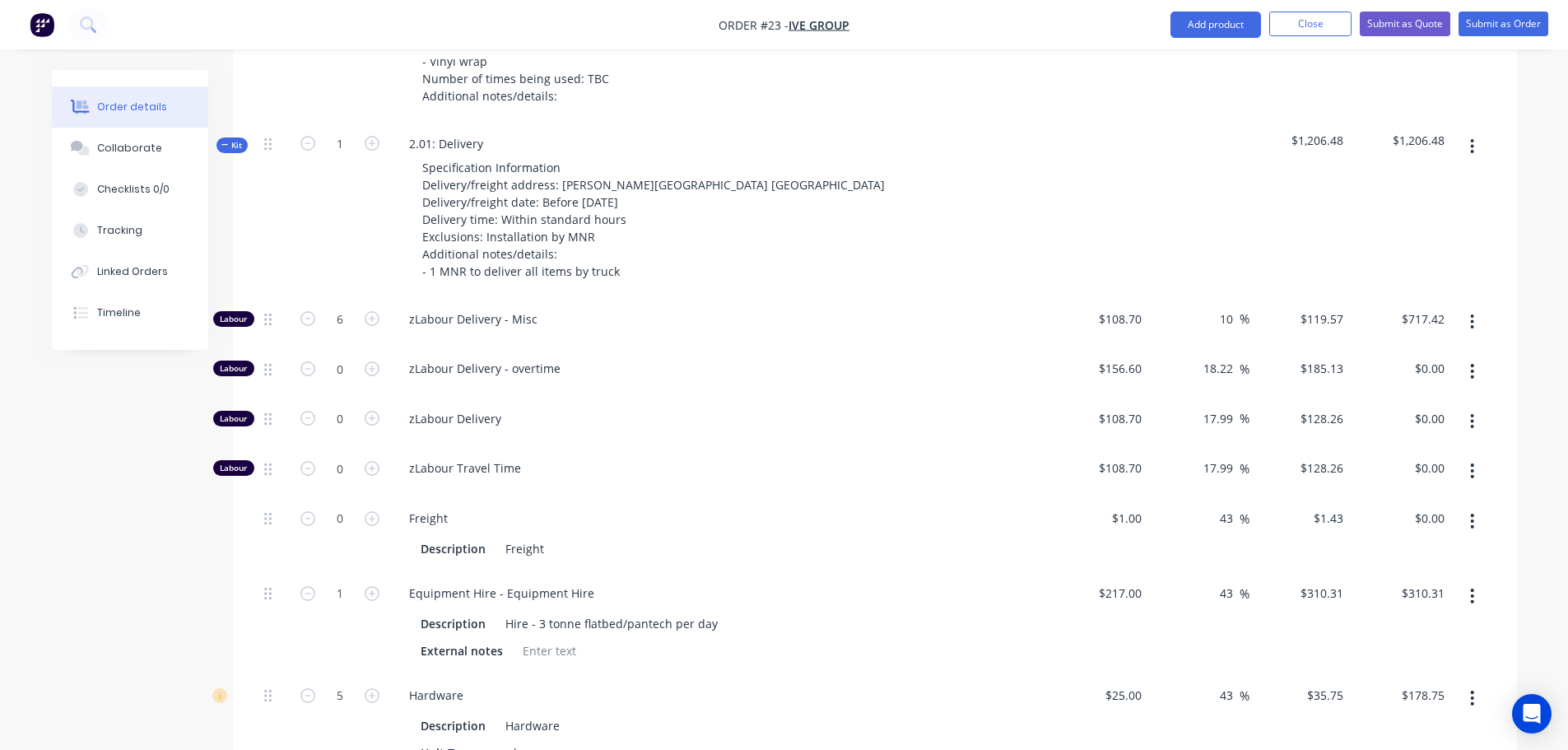
scroll to position [948, 0]
click at [1221, 580] on input "43" at bounding box center [1229, 592] width 21 height 24
type input "30"
type input "$282.10"
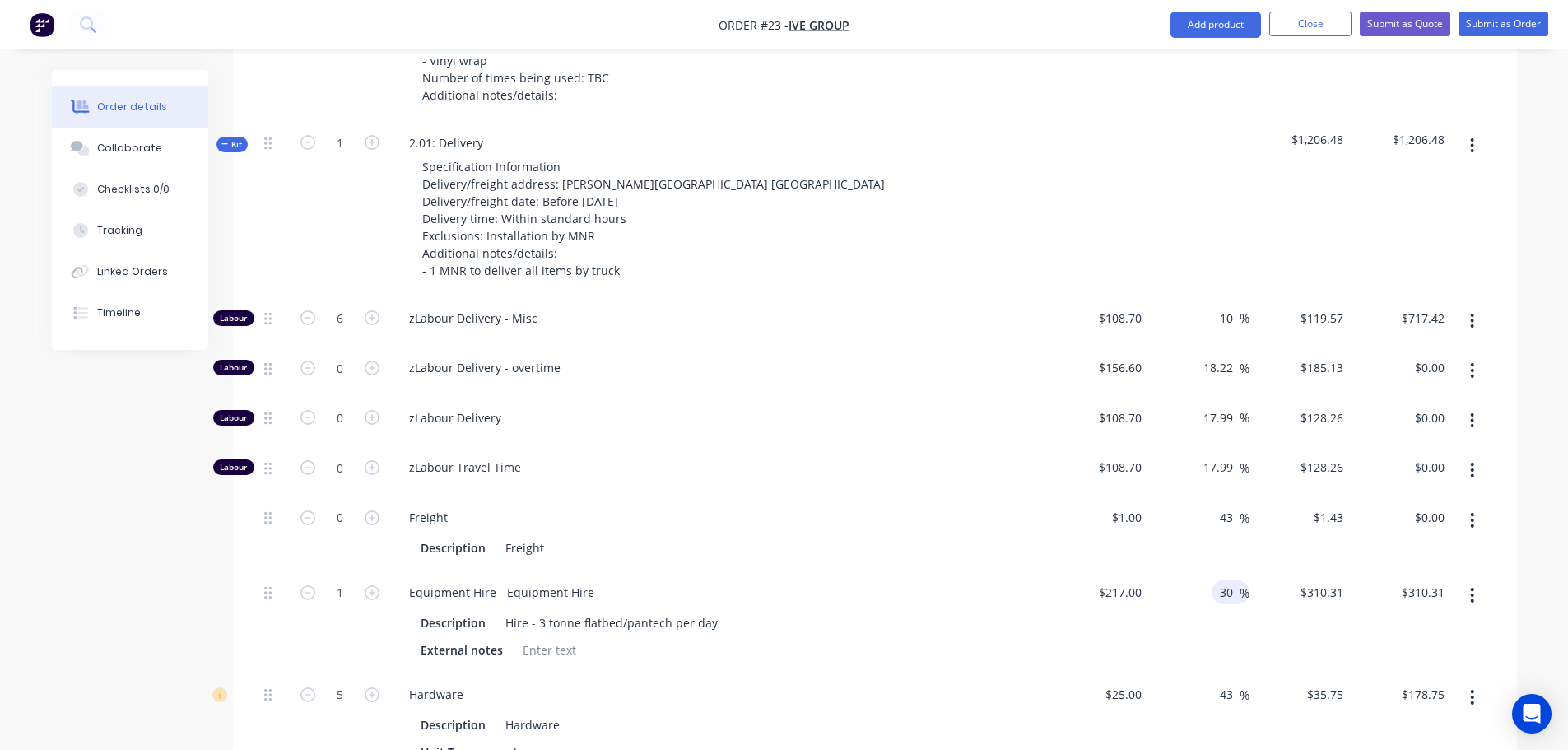
type input "$282.10"
click at [1030, 506] on div "Freight" at bounding box center [718, 517] width 645 height 24
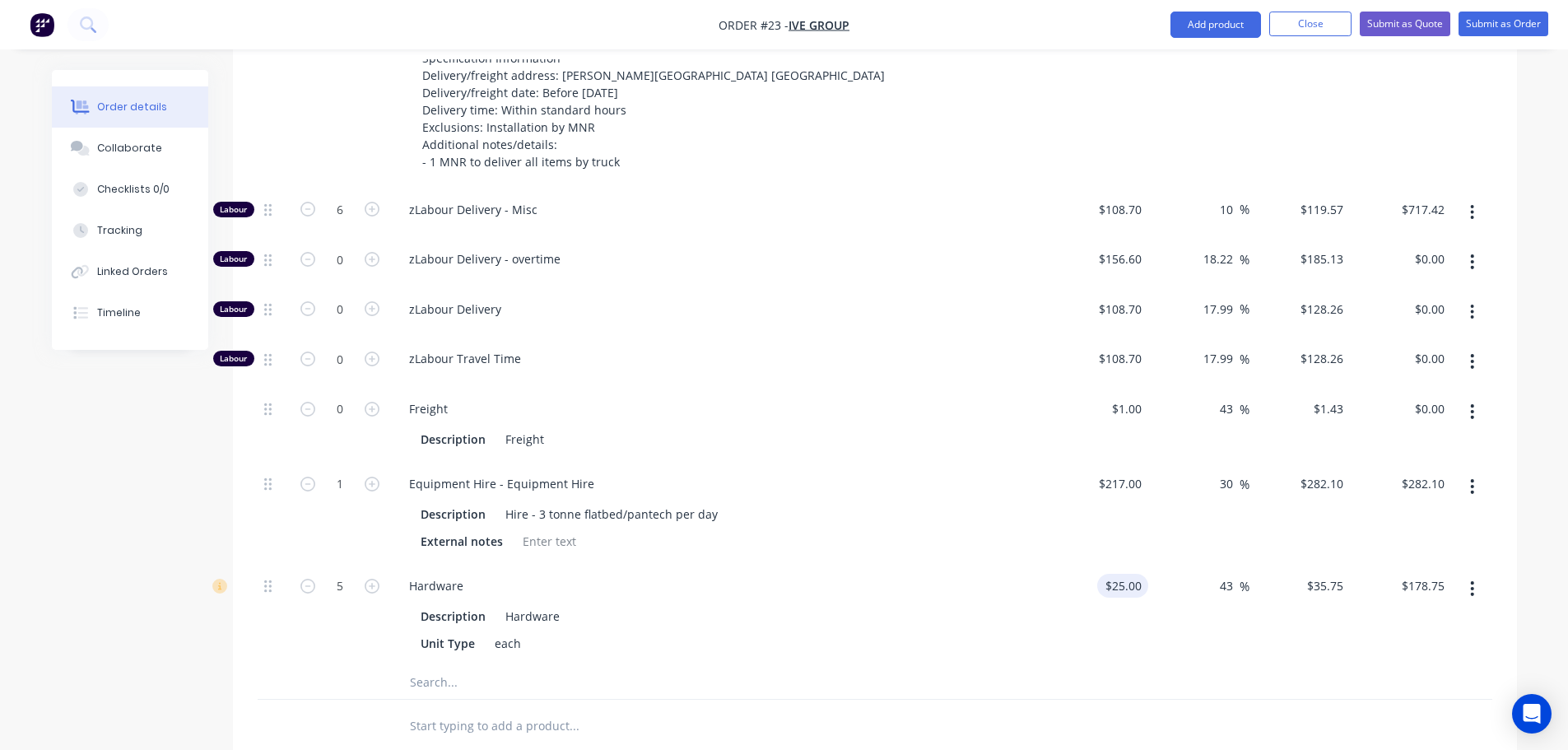
scroll to position [1058, 0]
click at [1112, 563] on div "25 25" at bounding box center [1098, 614] width 101 height 102
click at [1112, 563] on div "$25.00 25" at bounding box center [1098, 614] width 101 height 102
click at [1082, 501] on div "$217.00 $217.00" at bounding box center [1098, 512] width 101 height 102
click at [1127, 573] on input "25" at bounding box center [1126, 585] width 45 height 24
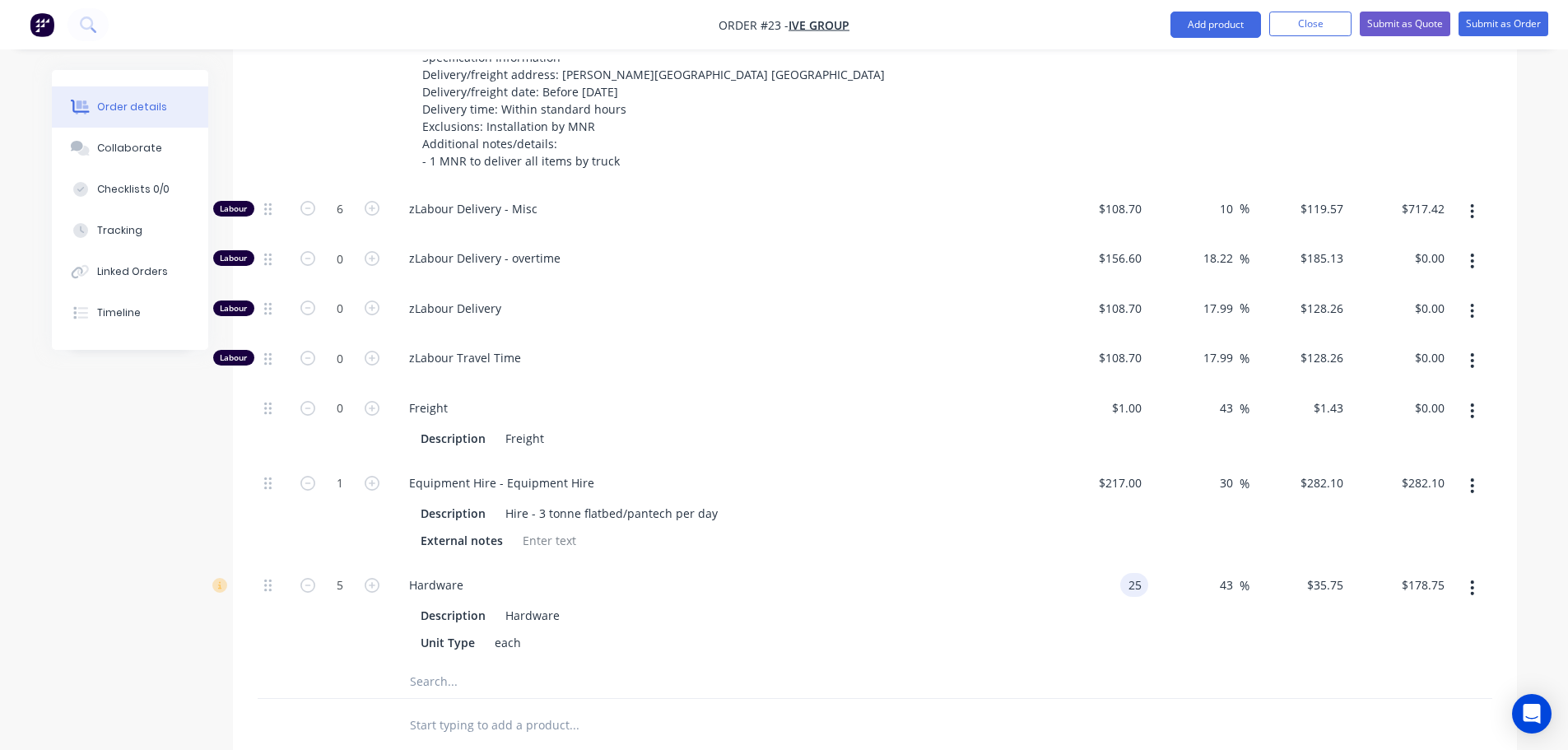
click at [1127, 573] on input "25" at bounding box center [1138, 585] width 21 height 24
type input "$20.00"
type input "$28.60"
type input "$143.00"
click at [1243, 576] on span "%" at bounding box center [1244, 586] width 10 height 19
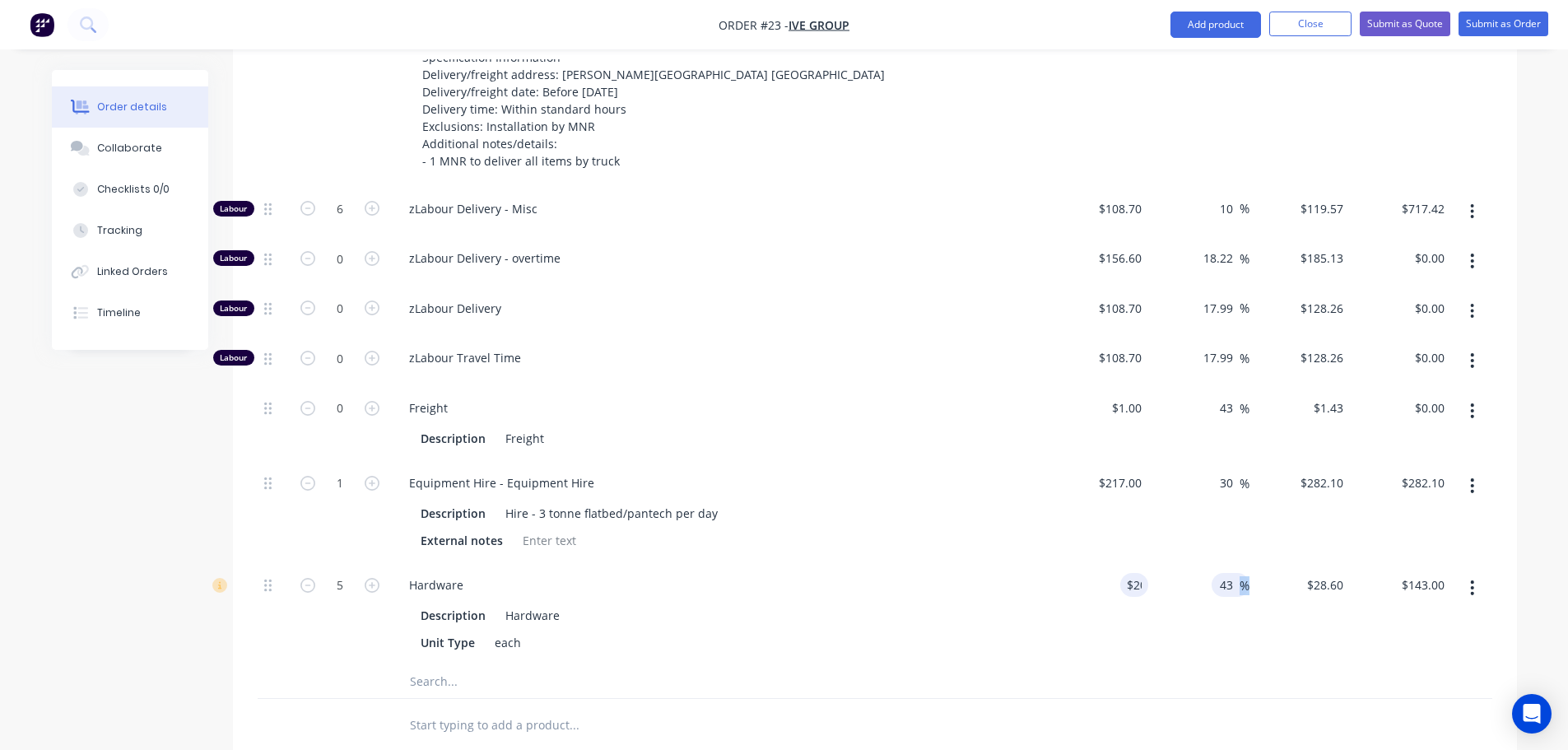
click at [1243, 576] on span "%" at bounding box center [1244, 586] width 10 height 19
click at [1231, 573] on input "43" at bounding box center [1229, 585] width 21 height 24
type input "30"
type input "$26.00"
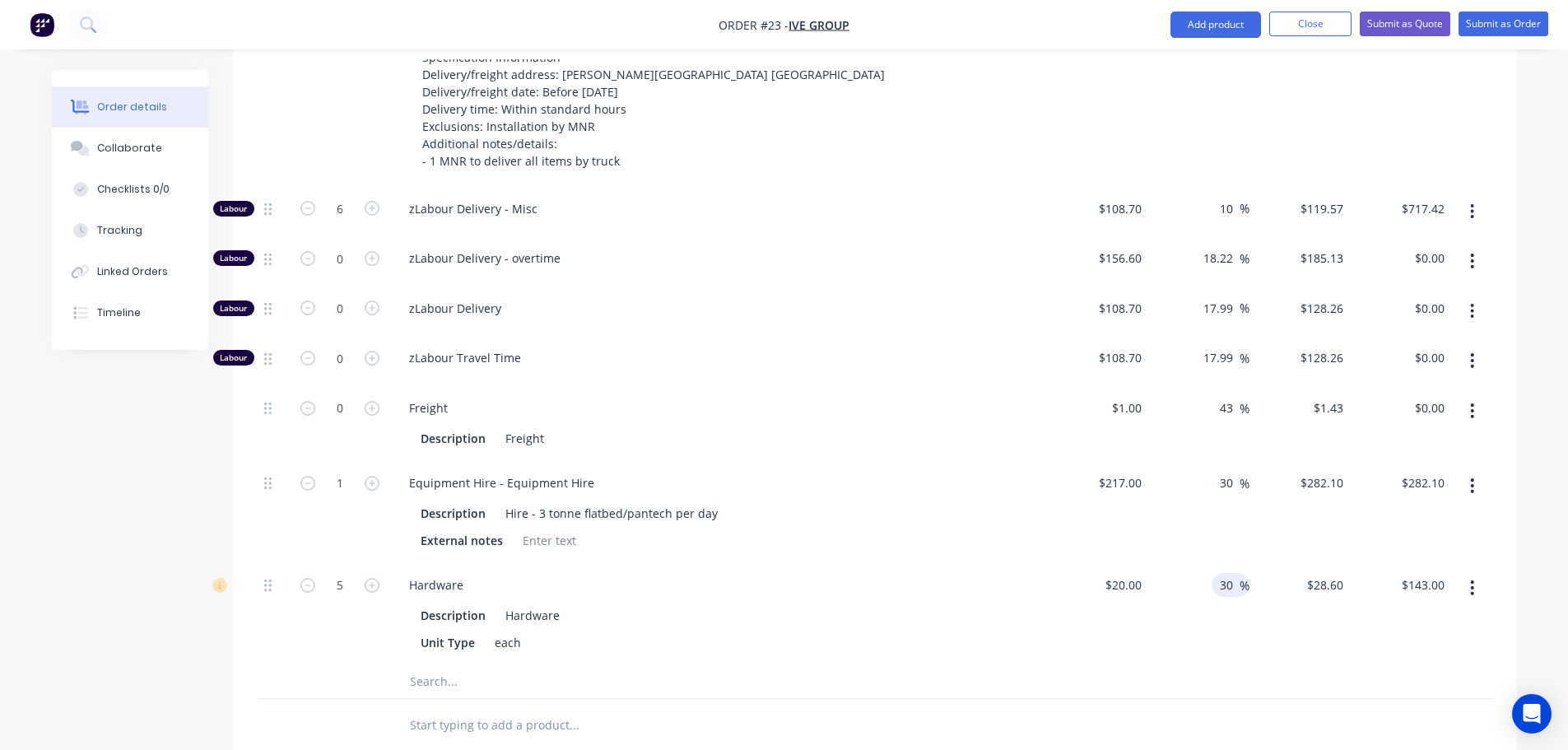
type input "$130.00"
click at [1064, 413] on div "$1.00 $1.00" at bounding box center [1098, 423] width 101 height 75
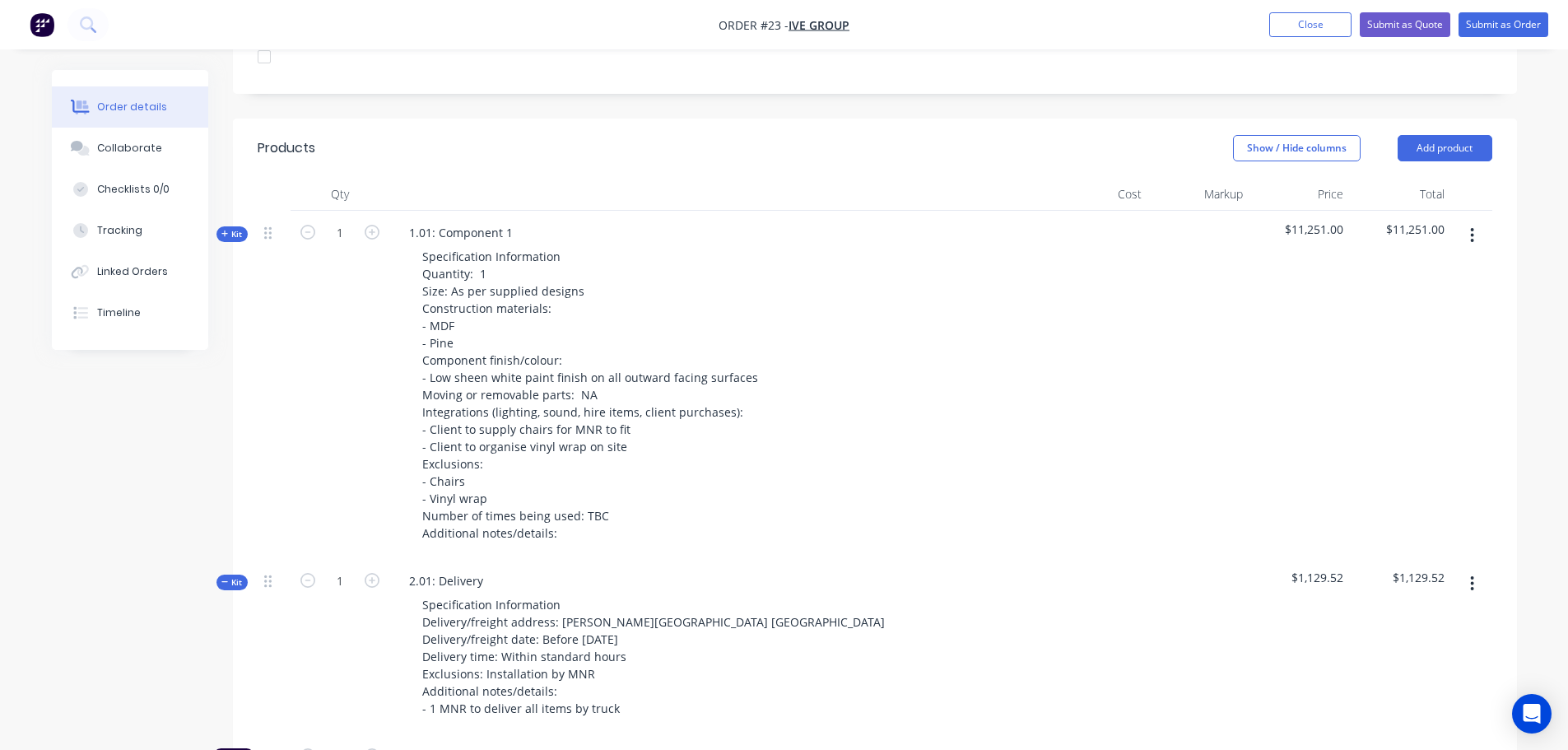
scroll to position [509, 0]
click at [231, 229] on span "Kit" at bounding box center [232, 235] width 21 height 12
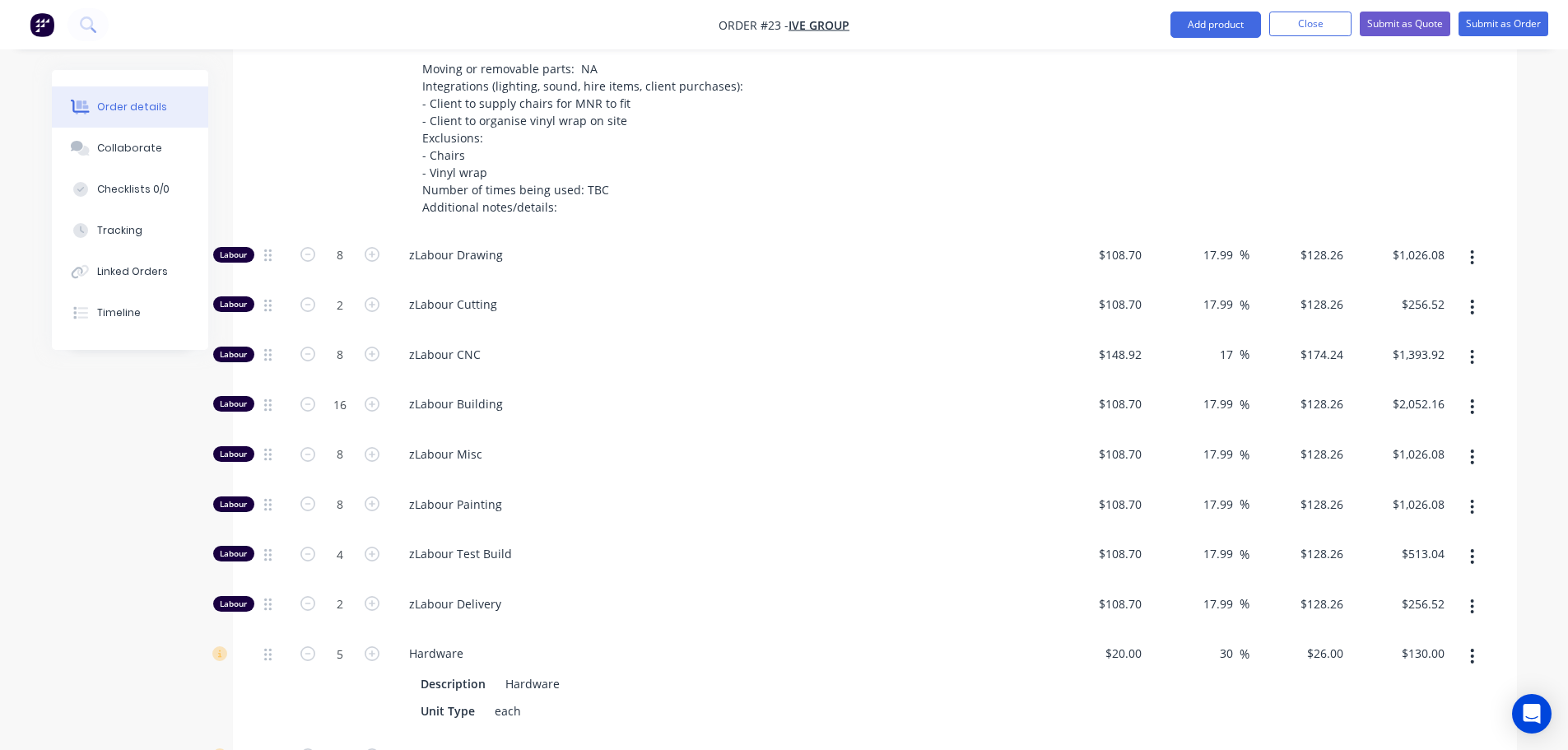
scroll to position [838, 0]
click at [1210, 241] on input "17.99" at bounding box center [1221, 252] width 38 height 24
type input "10"
type input "$119.57"
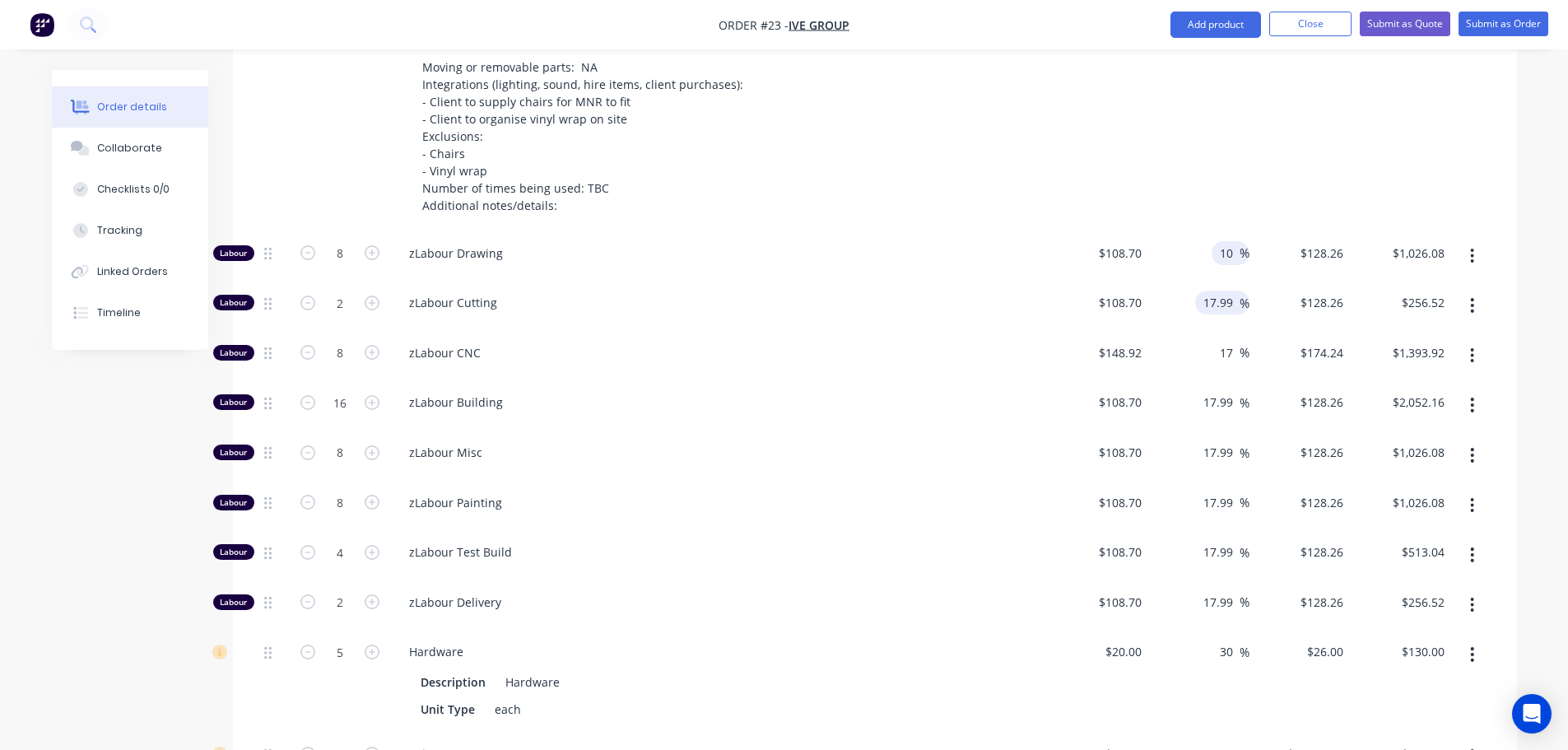
type input "$956.56"
click at [1207, 290] on input "17.99" at bounding box center [1221, 302] width 38 height 24
type input "10"
type input "$119.57"
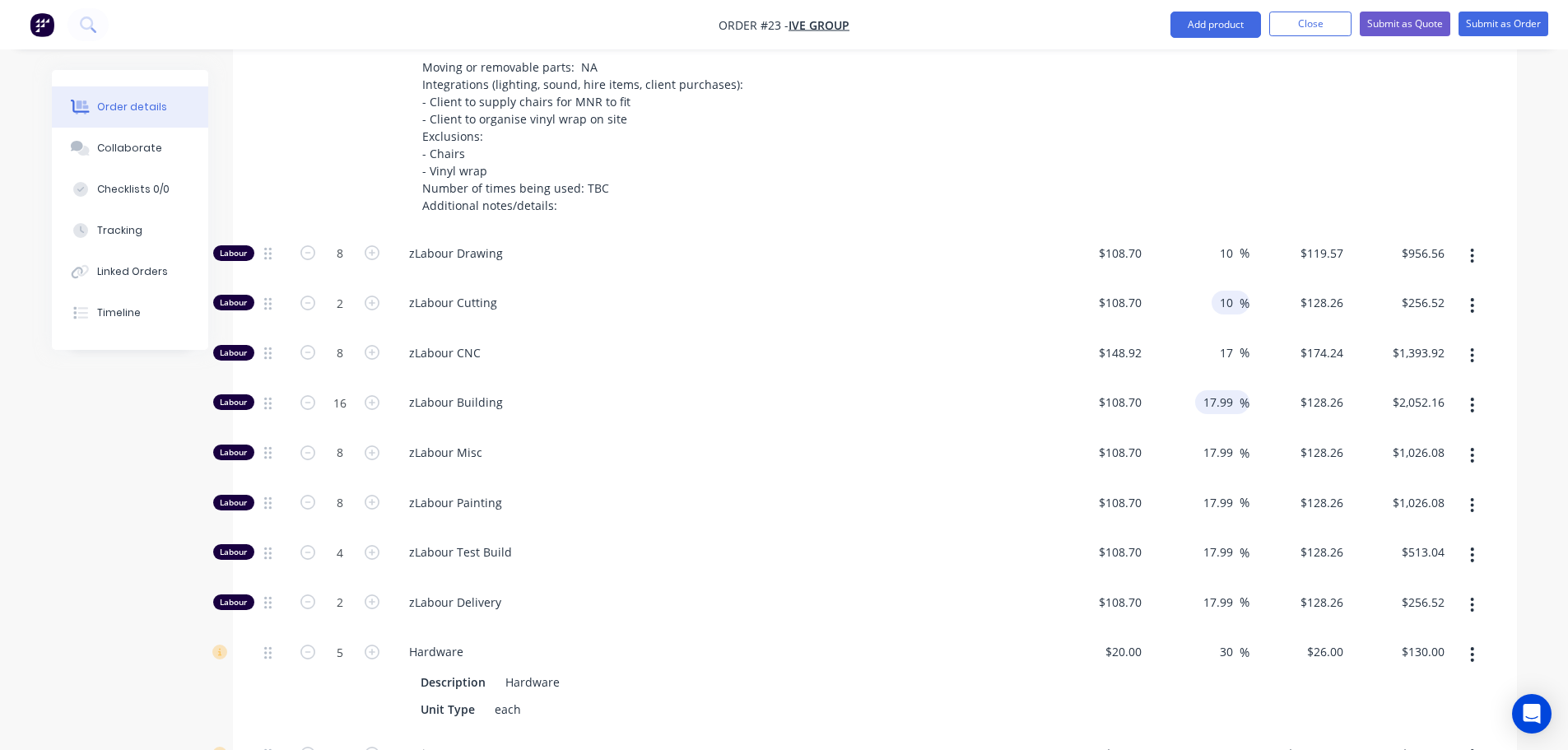
type input "$239.14"
click at [1212, 390] on input "17.99" at bounding box center [1221, 402] width 38 height 24
type input "$128.2551"
type input "$2,052.08"
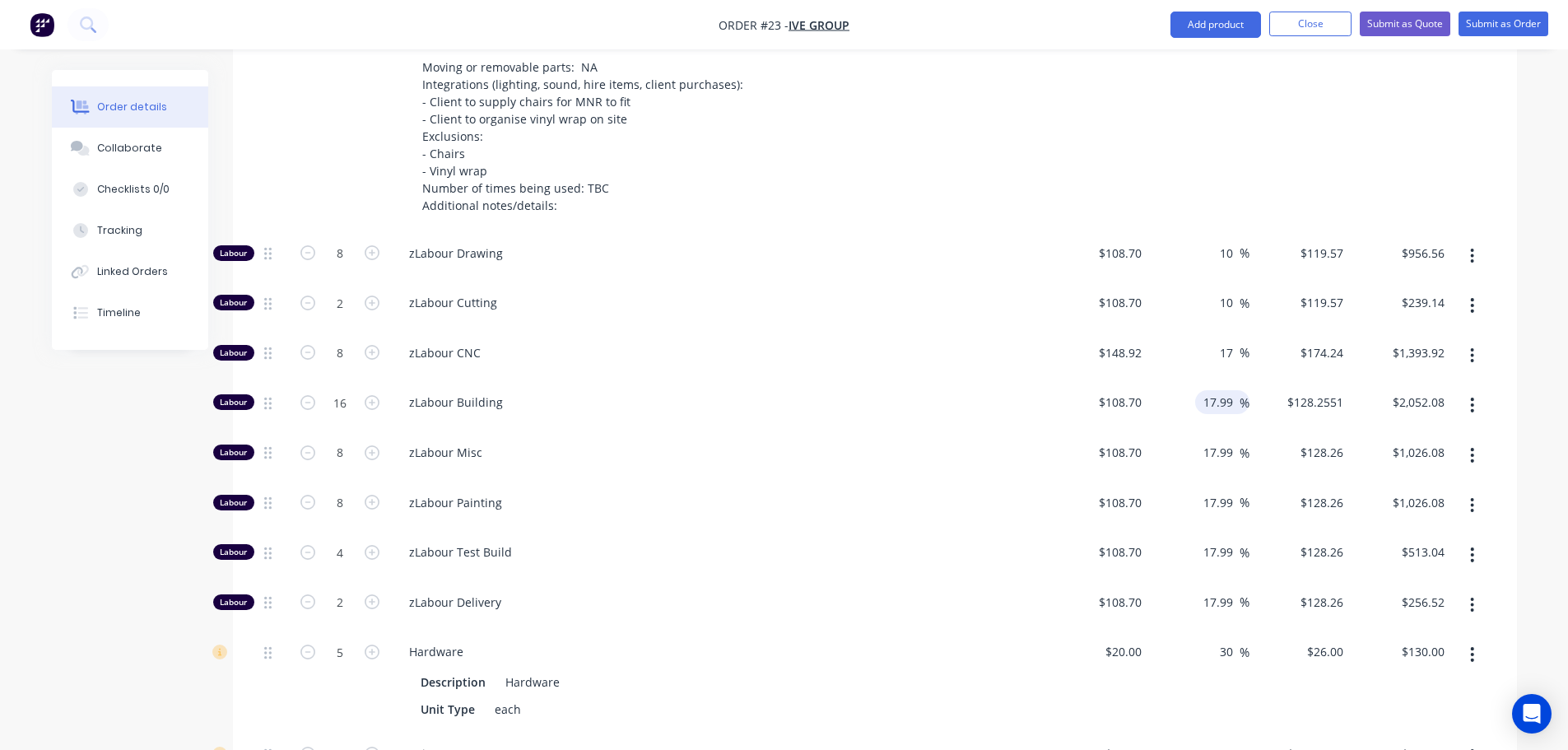
click at [1217, 390] on input "17.99" at bounding box center [1221, 402] width 38 height 24
click at [1218, 341] on input "17" at bounding box center [1229, 353] width 21 height 24
type input "38"
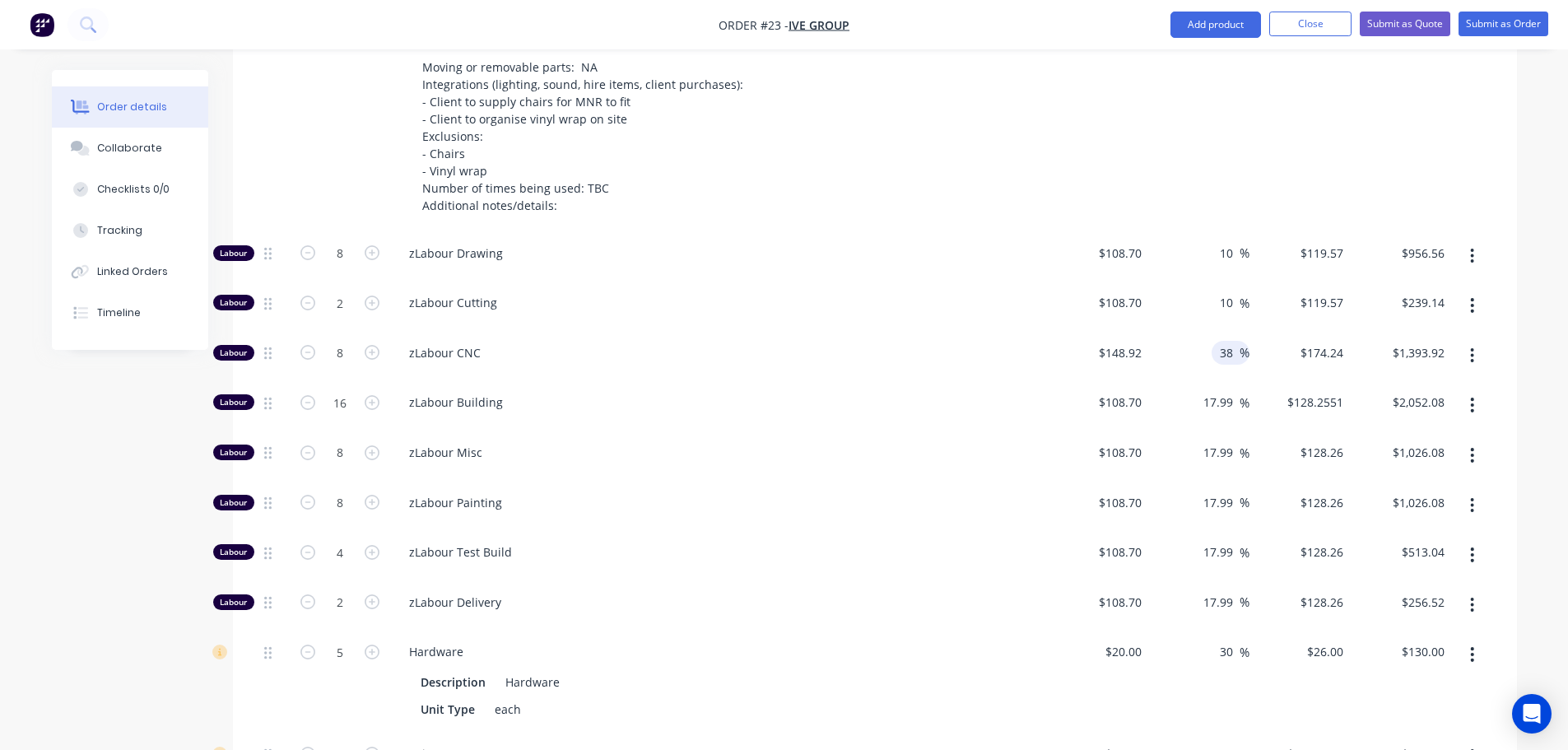
type input "$205.5096"
type input "$1,644.08"
drag, startPoint x: 1132, startPoint y: 323, endPoint x: 1127, endPoint y: 313, distance: 11.2
click at [1132, 331] on div "$148.92 $148.92" at bounding box center [1098, 355] width 101 height 50
click at [1229, 390] on input "17.99" at bounding box center [1221, 402] width 38 height 24
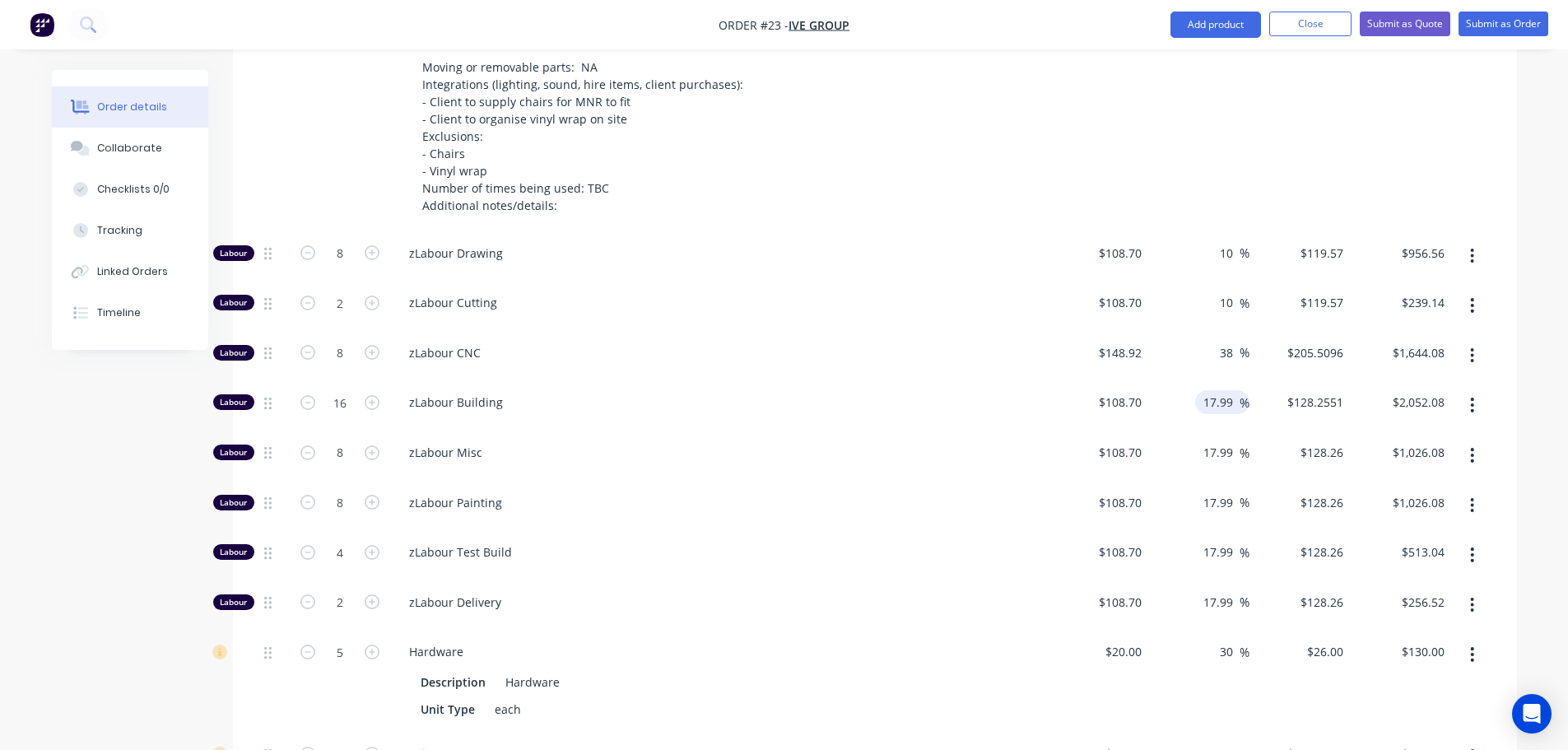
click at [1229, 390] on input "17.99" at bounding box center [1221, 402] width 38 height 24
type input "10"
type input "$119.57"
type input "$1,913.12"
click at [1220, 441] on input "17.99" at bounding box center [1221, 452] width 38 height 24
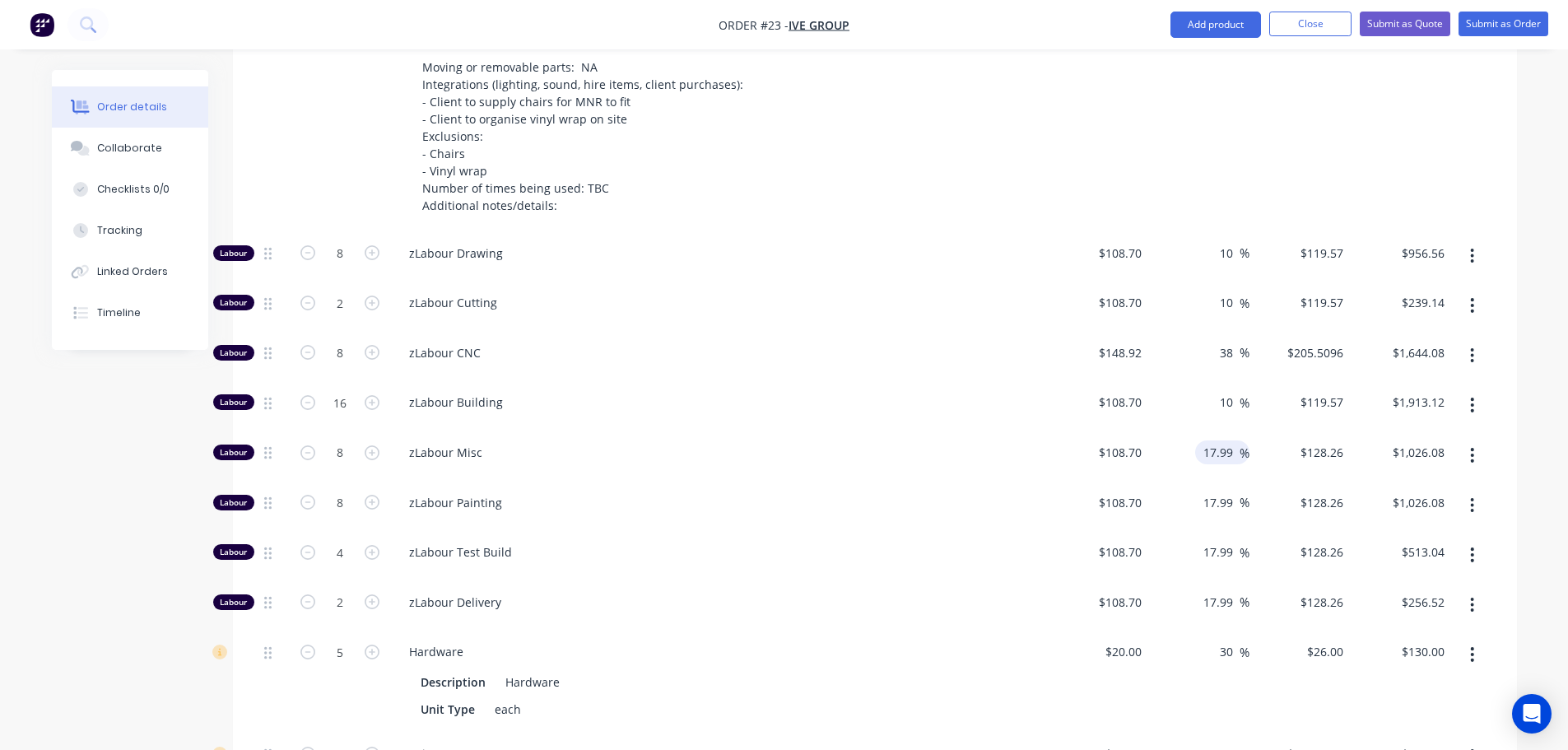
click at [1220, 441] on input "17.99" at bounding box center [1221, 452] width 38 height 24
type input "10"
type input "$119.57"
type input "$956.56"
click at [1215, 491] on input "17.99" at bounding box center [1221, 502] width 38 height 24
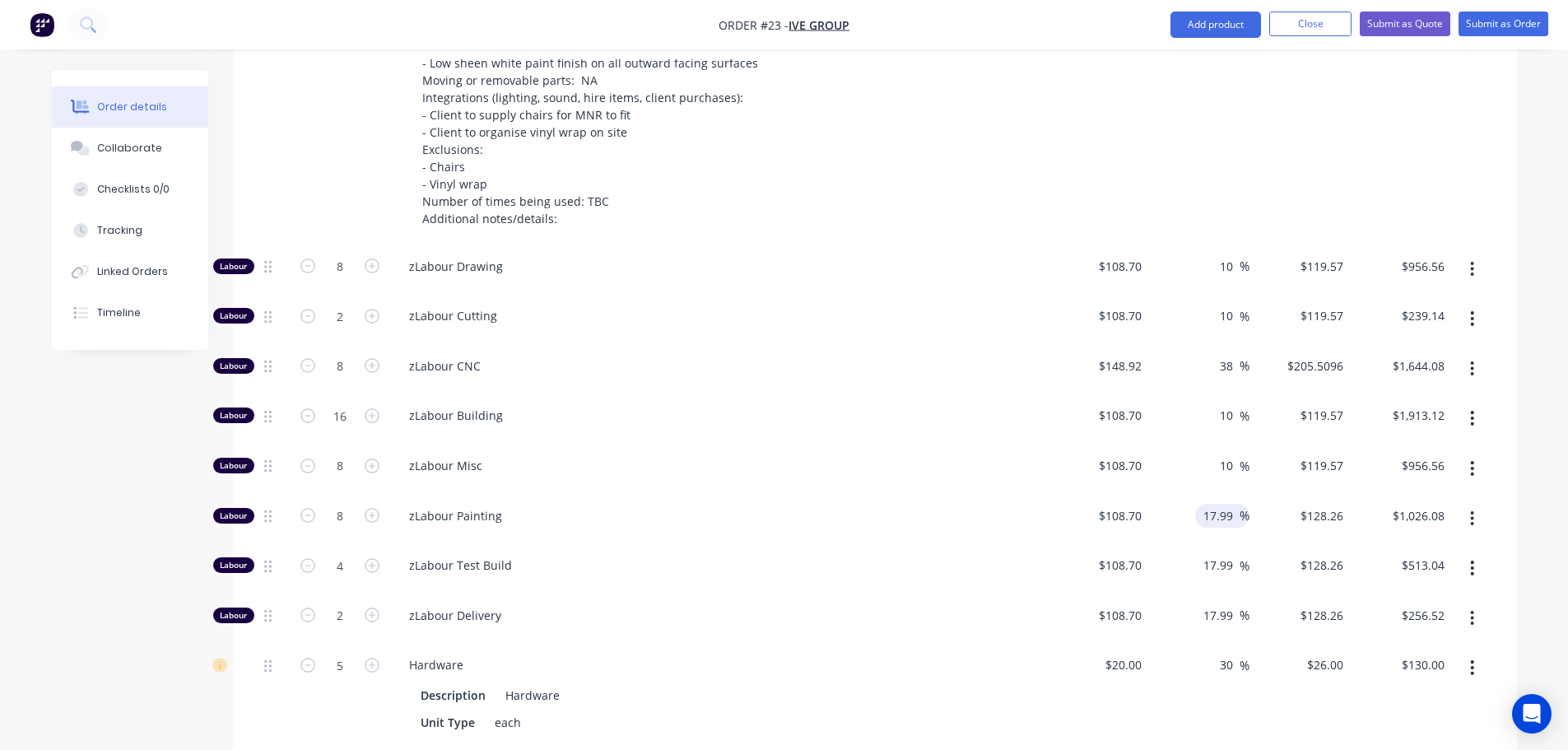
click at [1215, 494] on div "17.99 17.99 %" at bounding box center [1199, 519] width 101 height 50
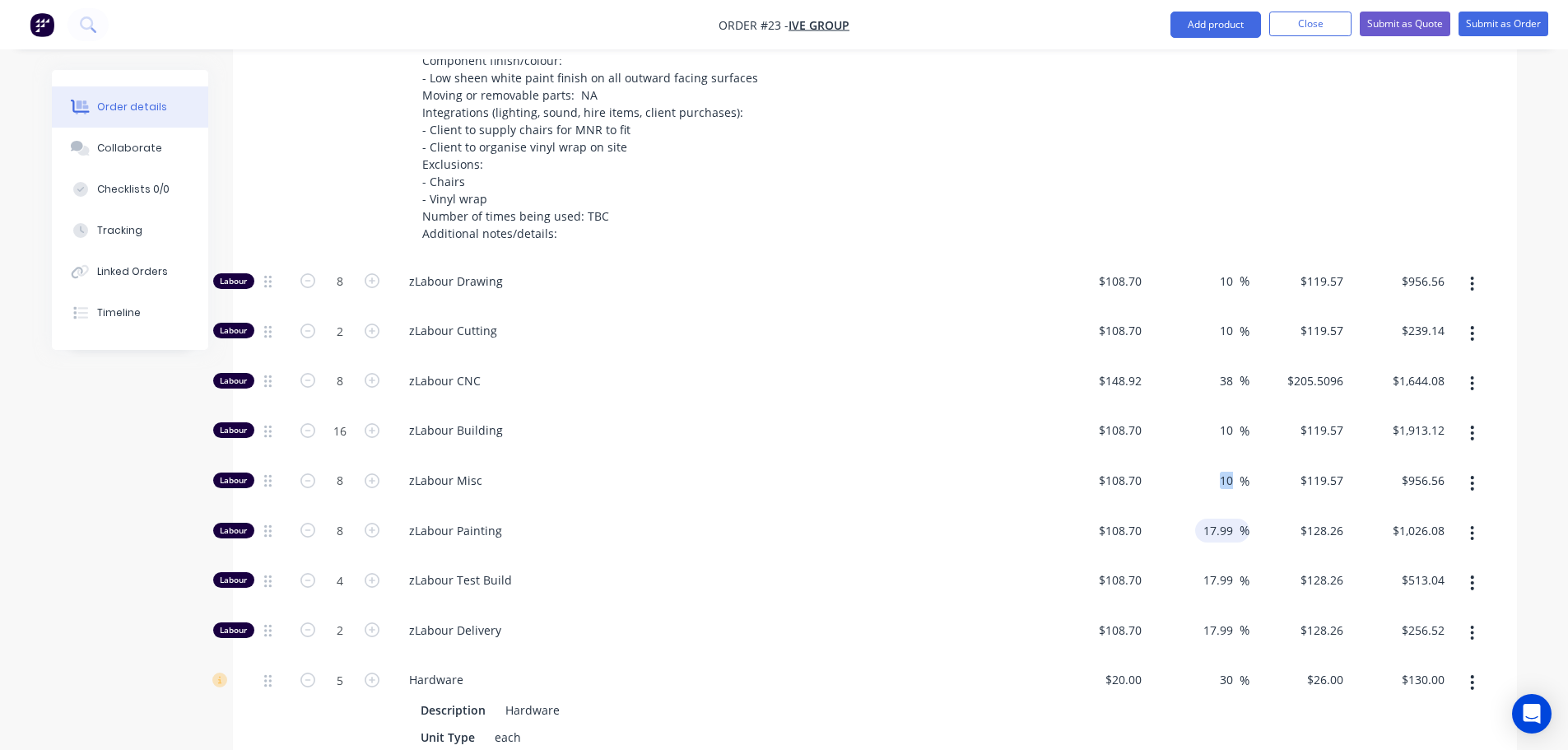
type input "$128.2551"
type input "$1,026.04"
click at [1215, 458] on div "10 10 %" at bounding box center [1199, 483] width 101 height 50
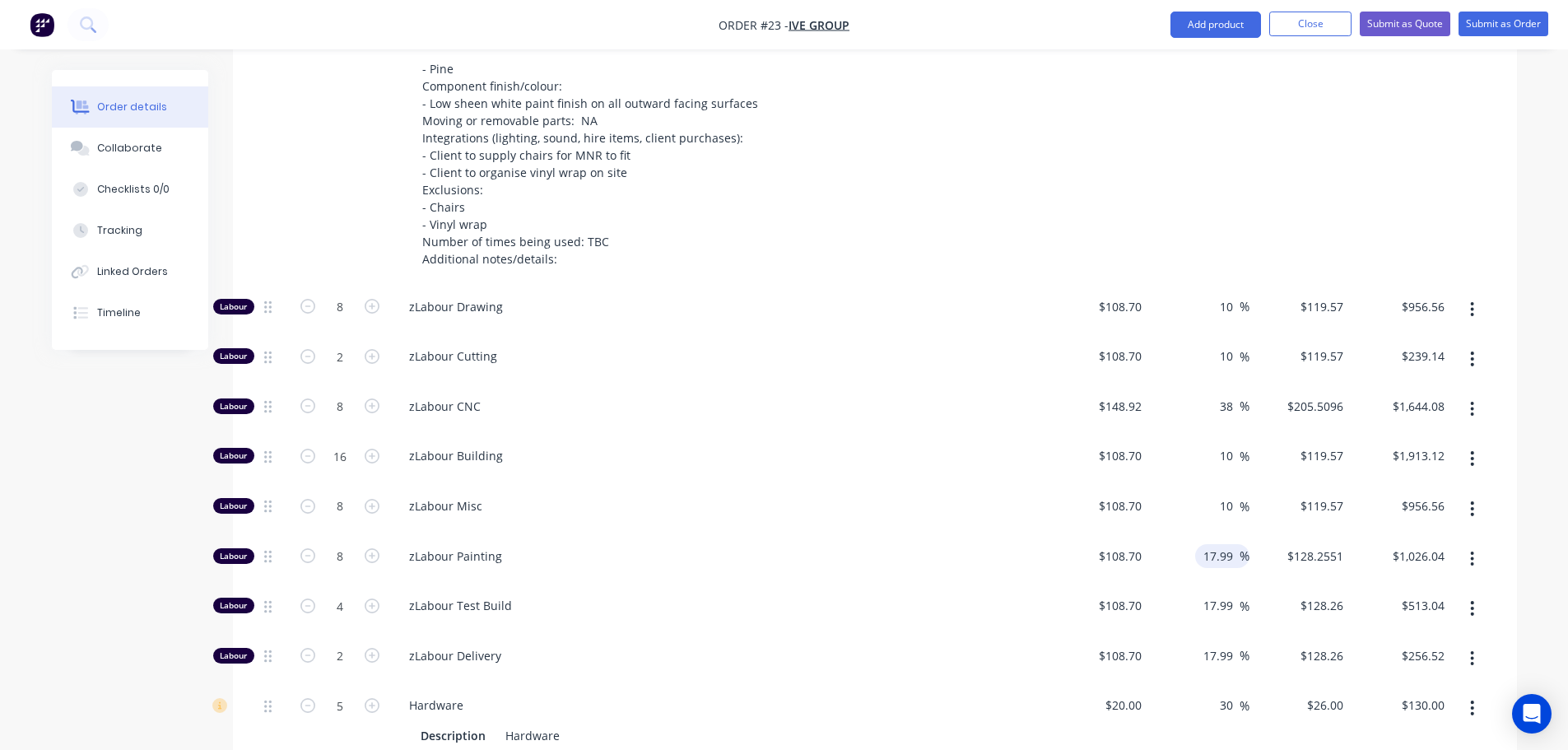
click at [1217, 544] on input "17.99" at bounding box center [1221, 556] width 38 height 24
click at [1217, 545] on input "17.99" at bounding box center [1221, 557] width 38 height 24
type input "10"
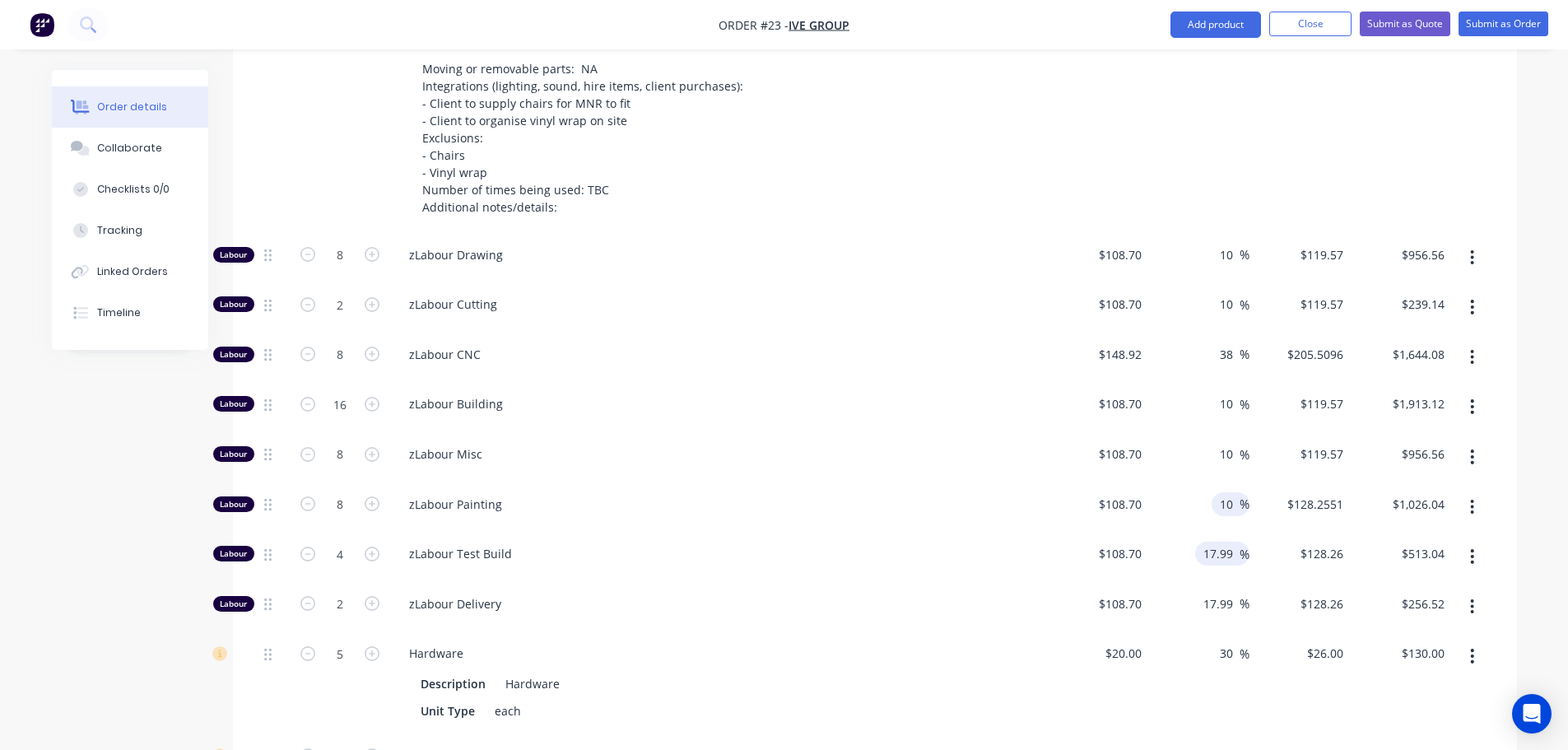
type input "$119.57"
type input "$956.56"
click at [1210, 541] on input "17.99" at bounding box center [1221, 552] width 38 height 24
click at [1210, 540] on input "17.99" at bounding box center [1221, 551] width 38 height 24
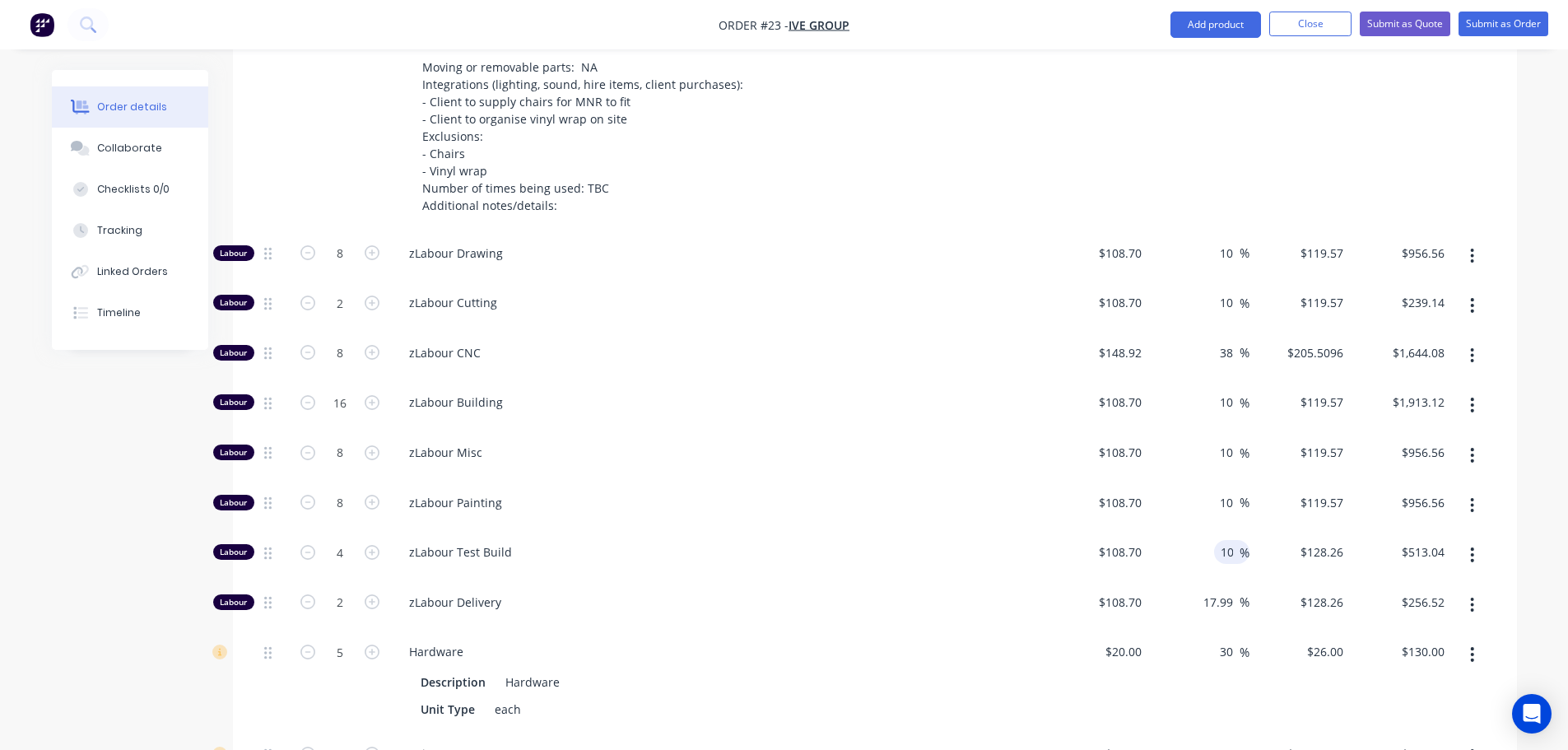
type input "10"
type input "$119.57"
type input "$478.28"
click at [1208, 590] on input "17.99" at bounding box center [1221, 601] width 38 height 24
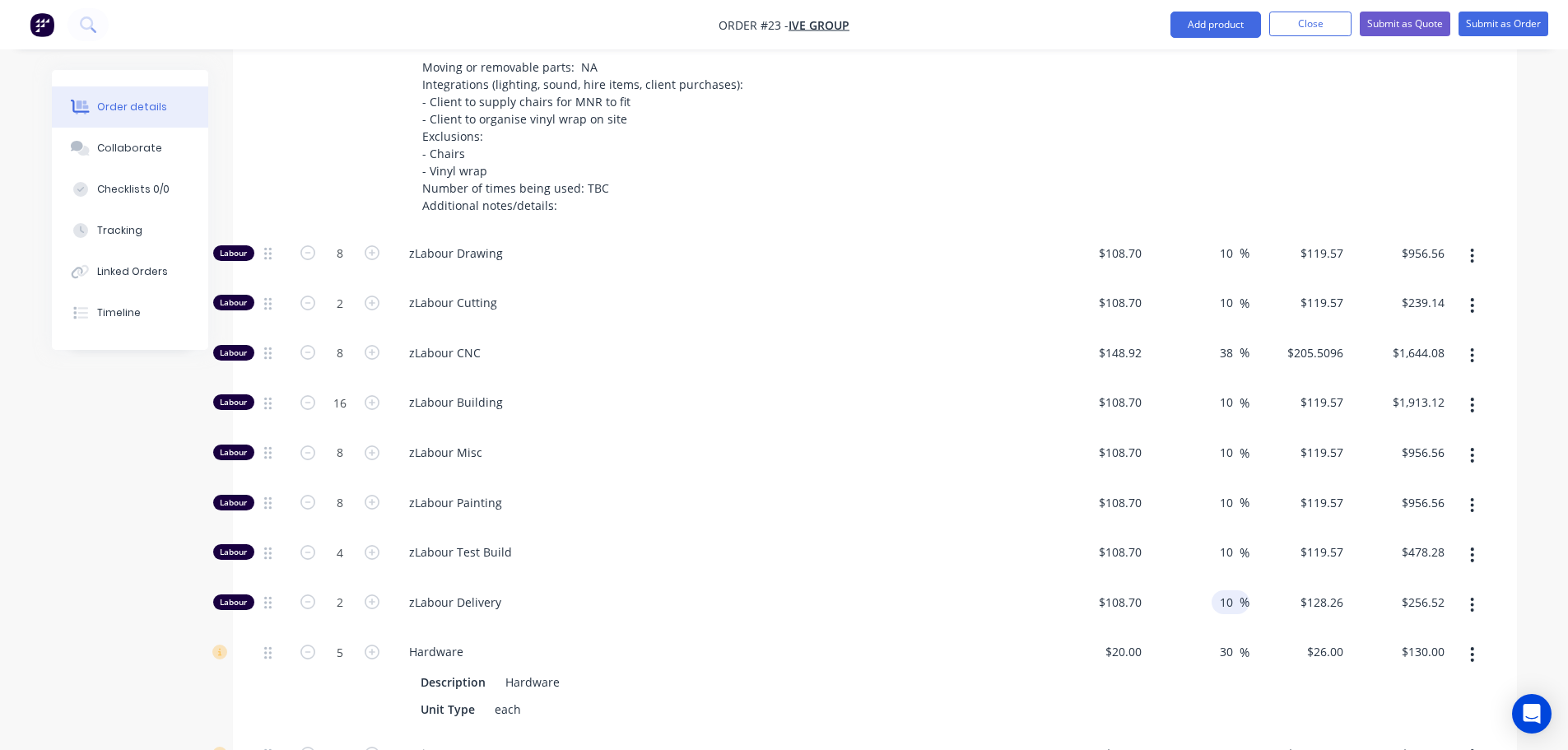
type input "10"
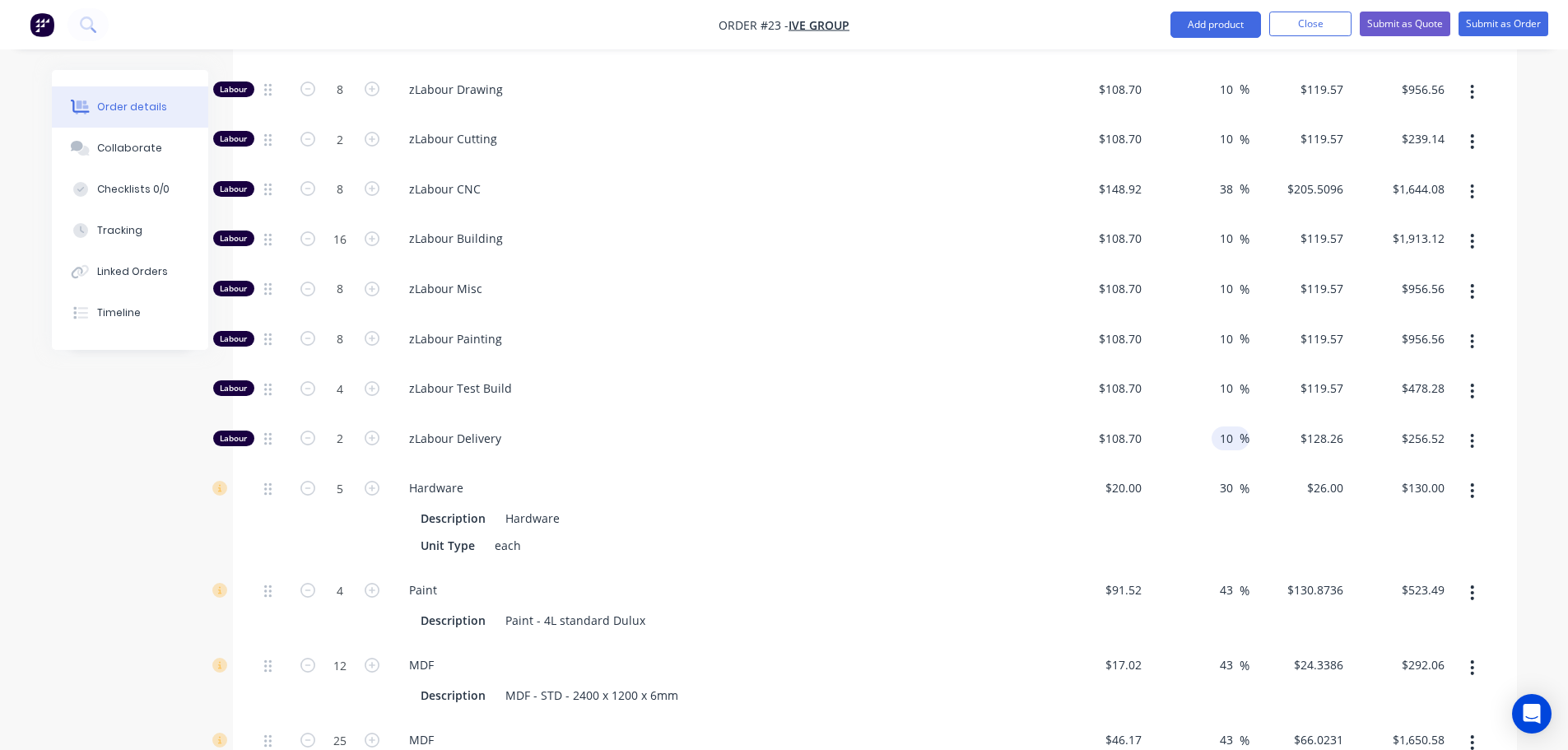
type input "$119.57"
type input "$239.14"
click at [1208, 567] on div "43 43 %" at bounding box center [1199, 604] width 101 height 75
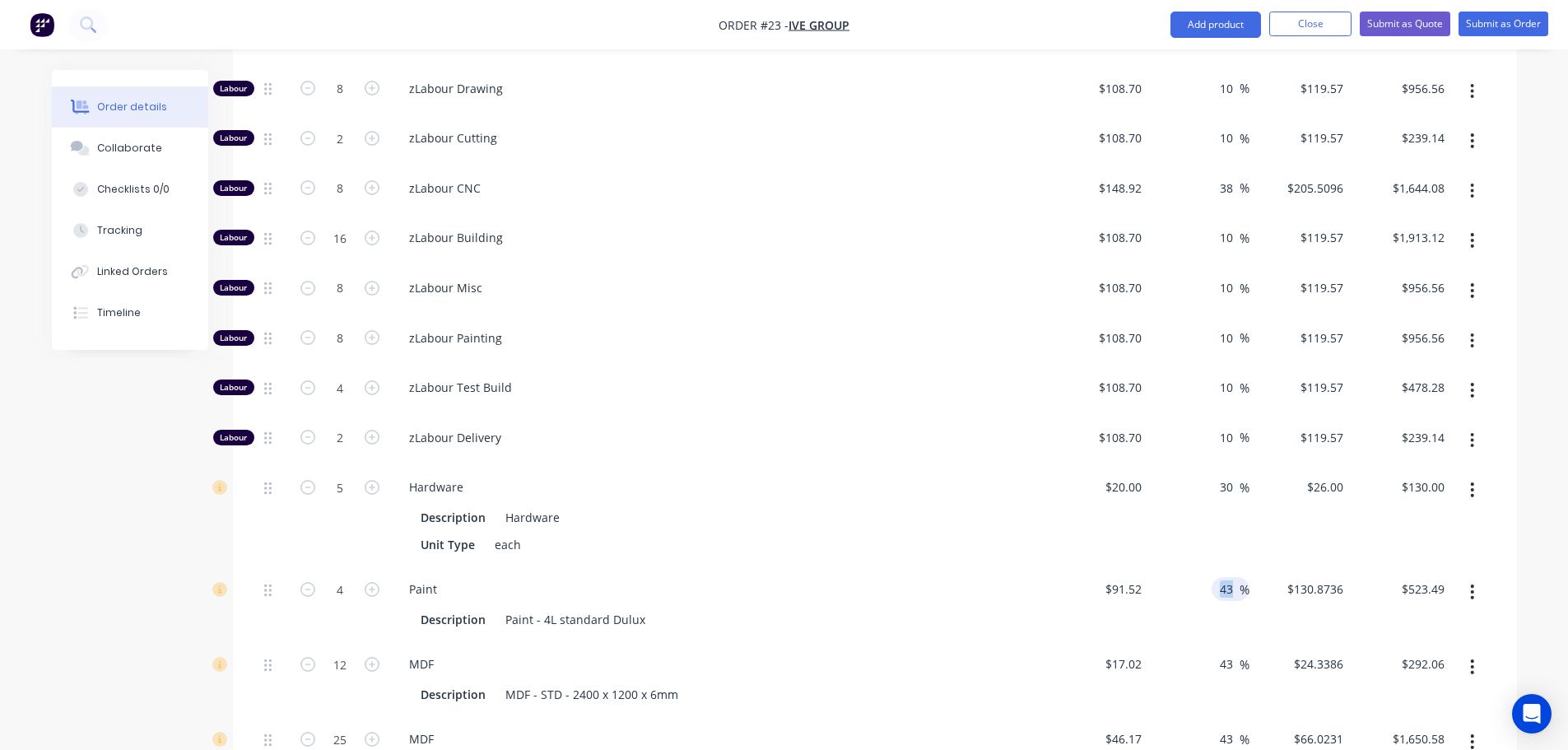
click at [1229, 577] on input "43" at bounding box center [1229, 588] width 21 height 24
type input "30"
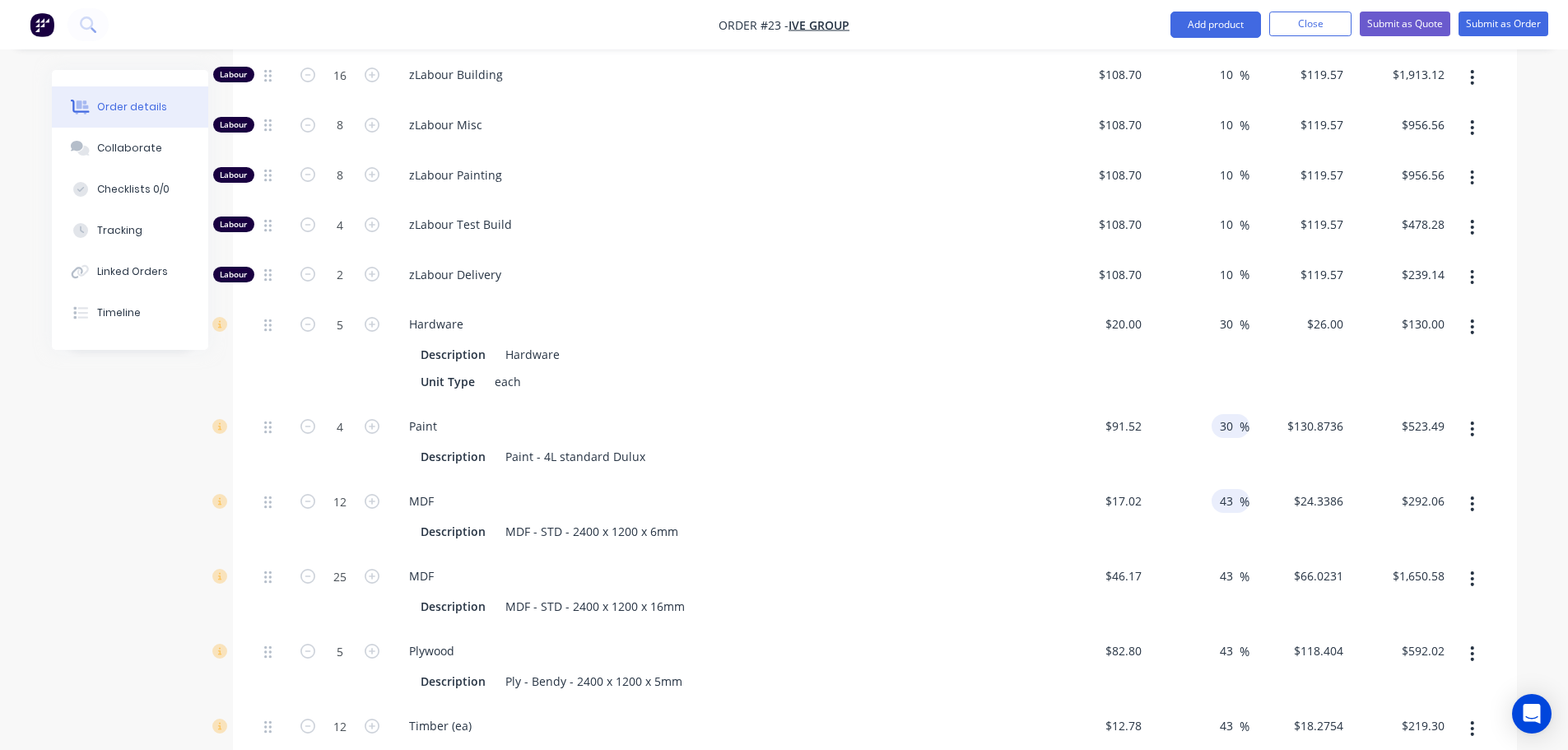
scroll to position [1167, 0]
type input "$118.976"
type input "$475.90"
click at [1221, 488] on input "43" at bounding box center [1229, 499] width 21 height 24
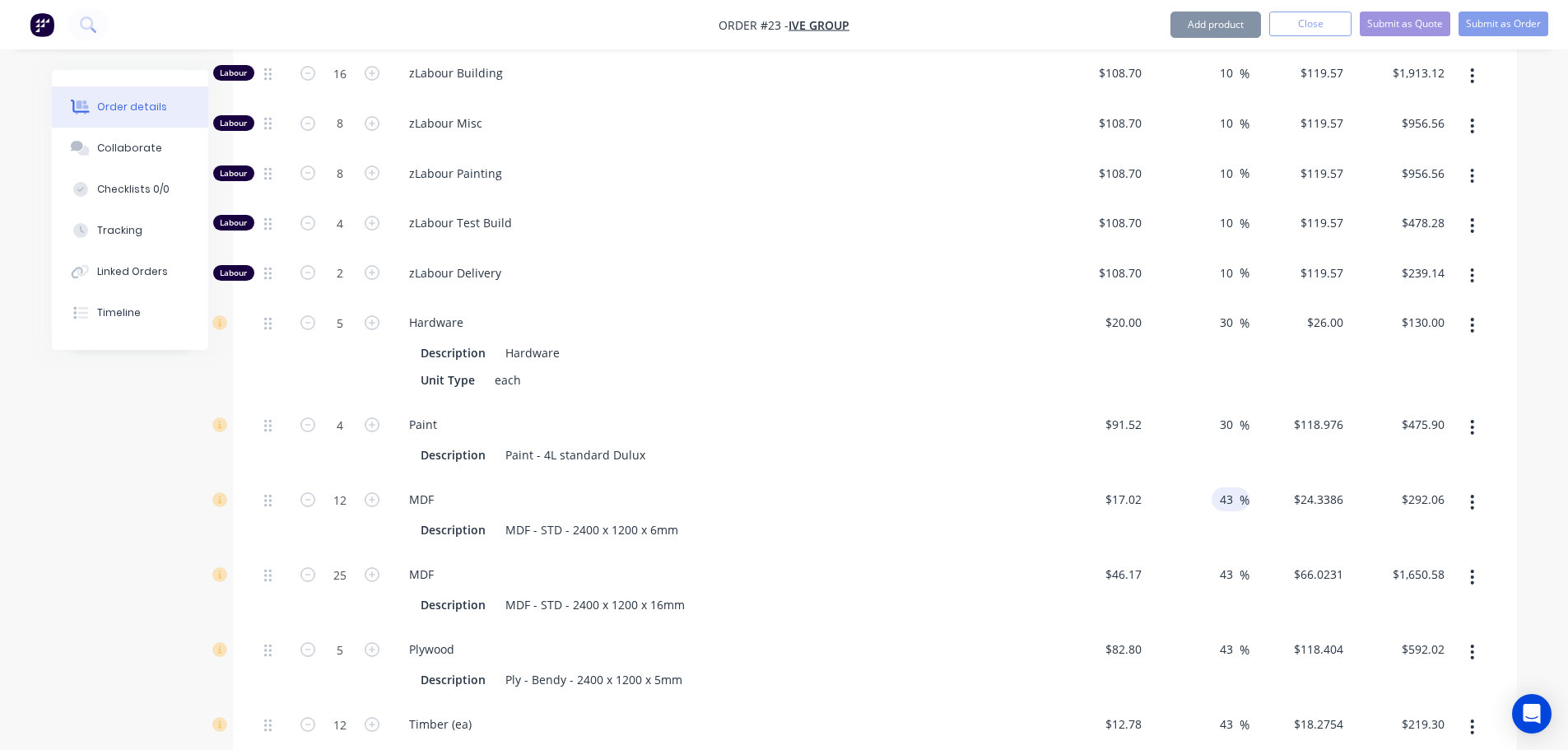
click at [1221, 487] on input "43" at bounding box center [1229, 499] width 21 height 24
type input "30"
type input "$22.126"
type input "$265.51"
click at [1227, 562] on input "43" at bounding box center [1229, 573] width 21 height 24
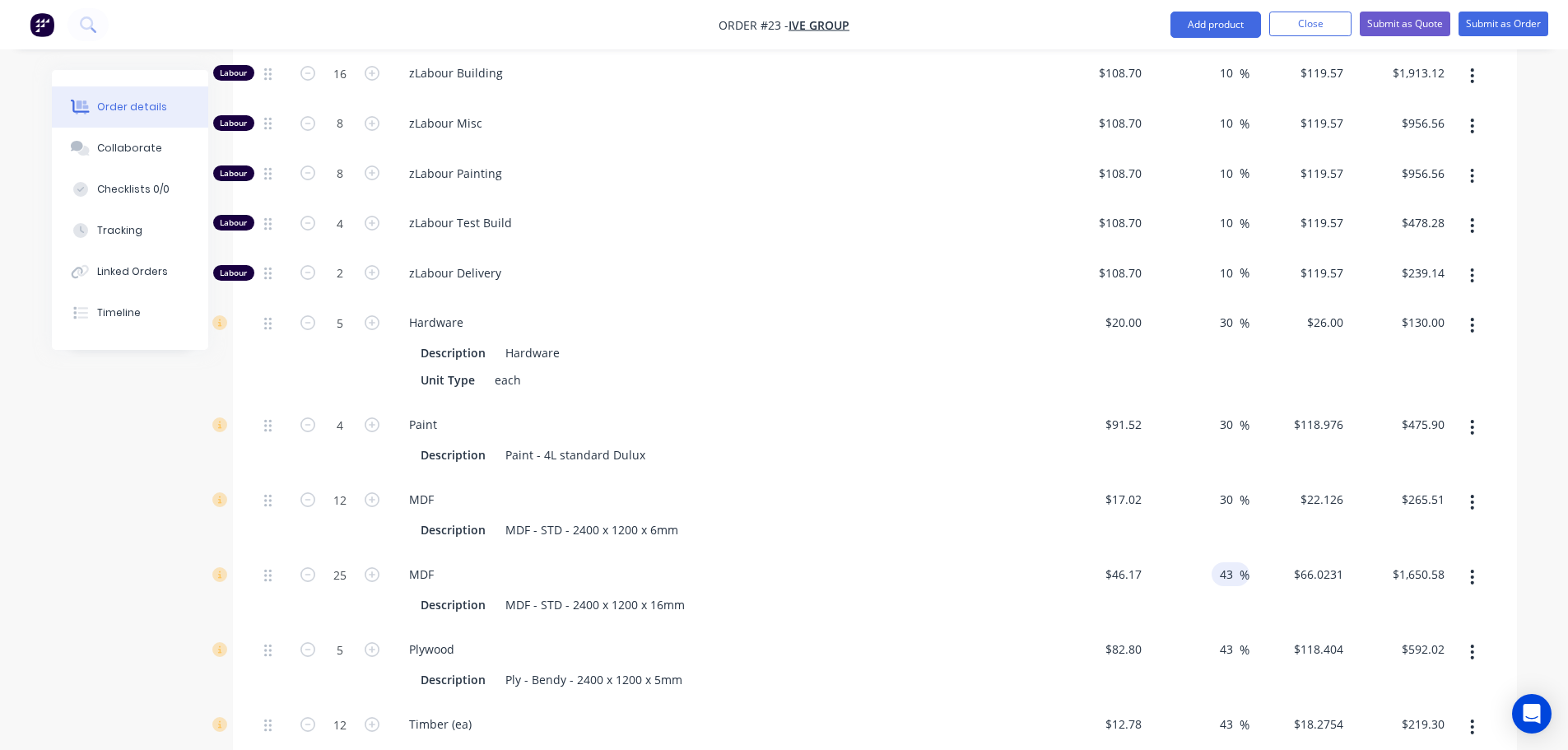
click at [1227, 562] on input "43" at bounding box center [1229, 573] width 21 height 24
type input "30"
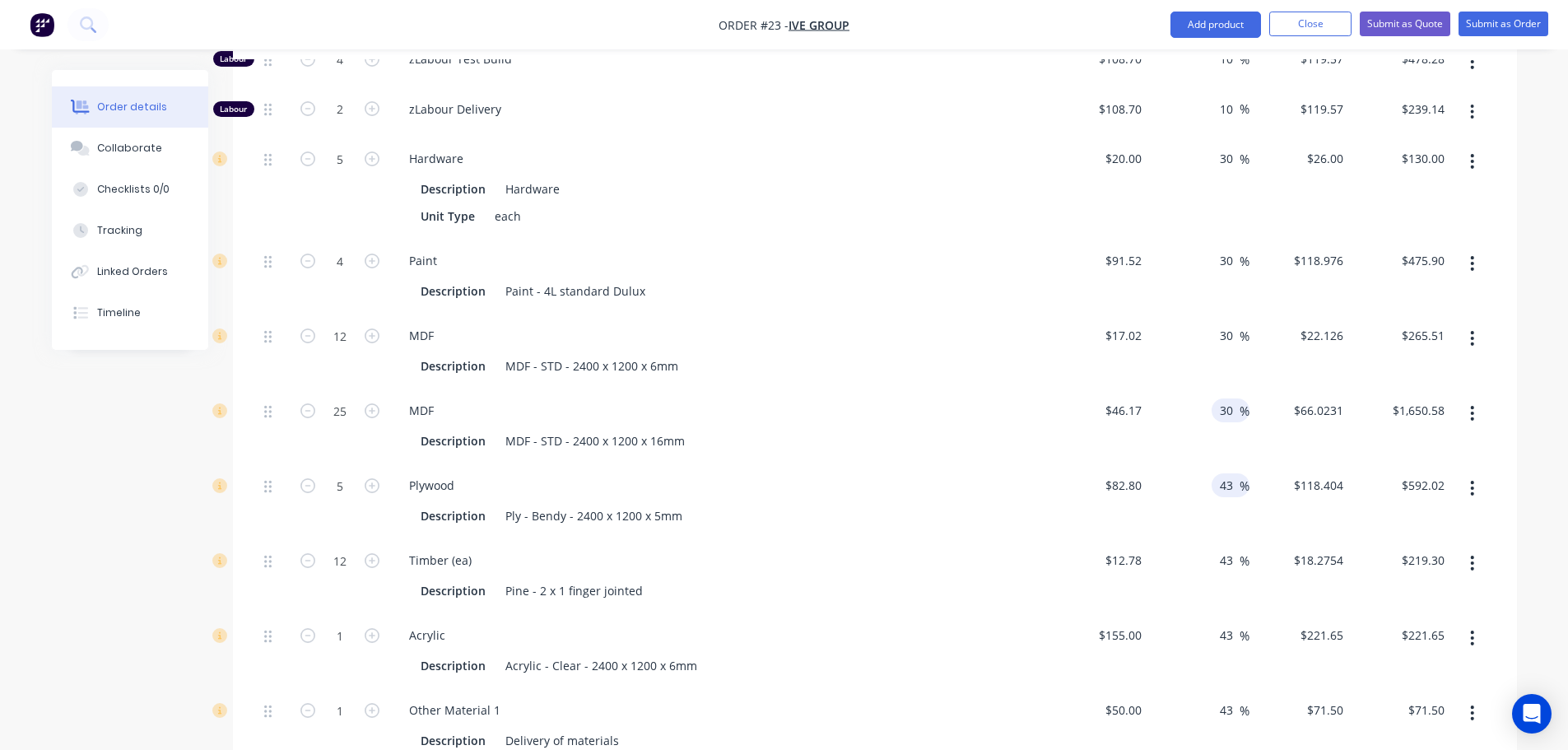
scroll to position [1332, 0]
type input "$60.021"
type input "$1,500.53"
click at [1225, 472] on input "43" at bounding box center [1229, 484] width 21 height 24
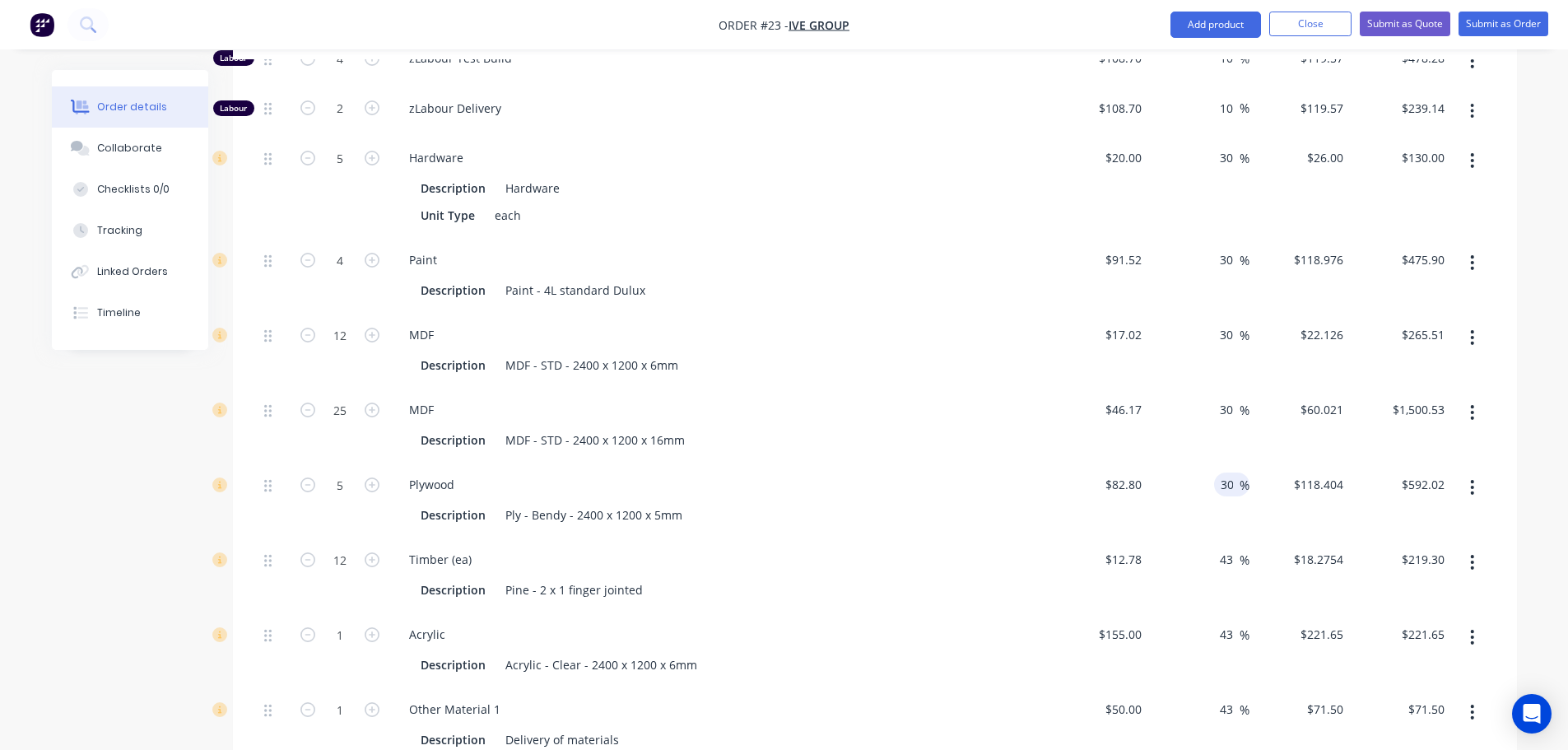
type input "30"
type input "$107.64"
type input "$538.20"
click at [1229, 547] on input "43" at bounding box center [1229, 558] width 21 height 24
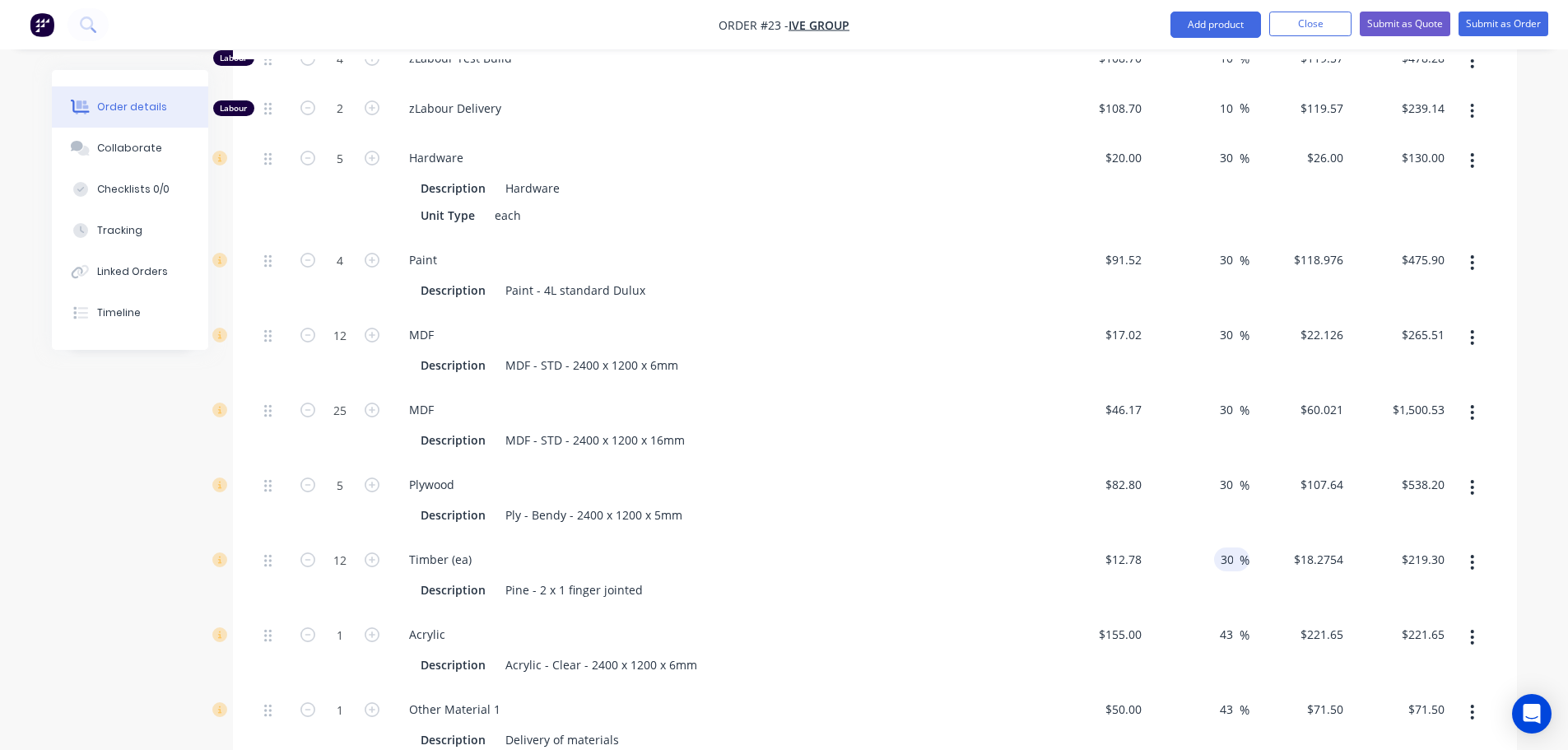
type input "30"
type input "$16.614"
type input "$199.37"
click at [1227, 623] on input "43" at bounding box center [1229, 634] width 21 height 24
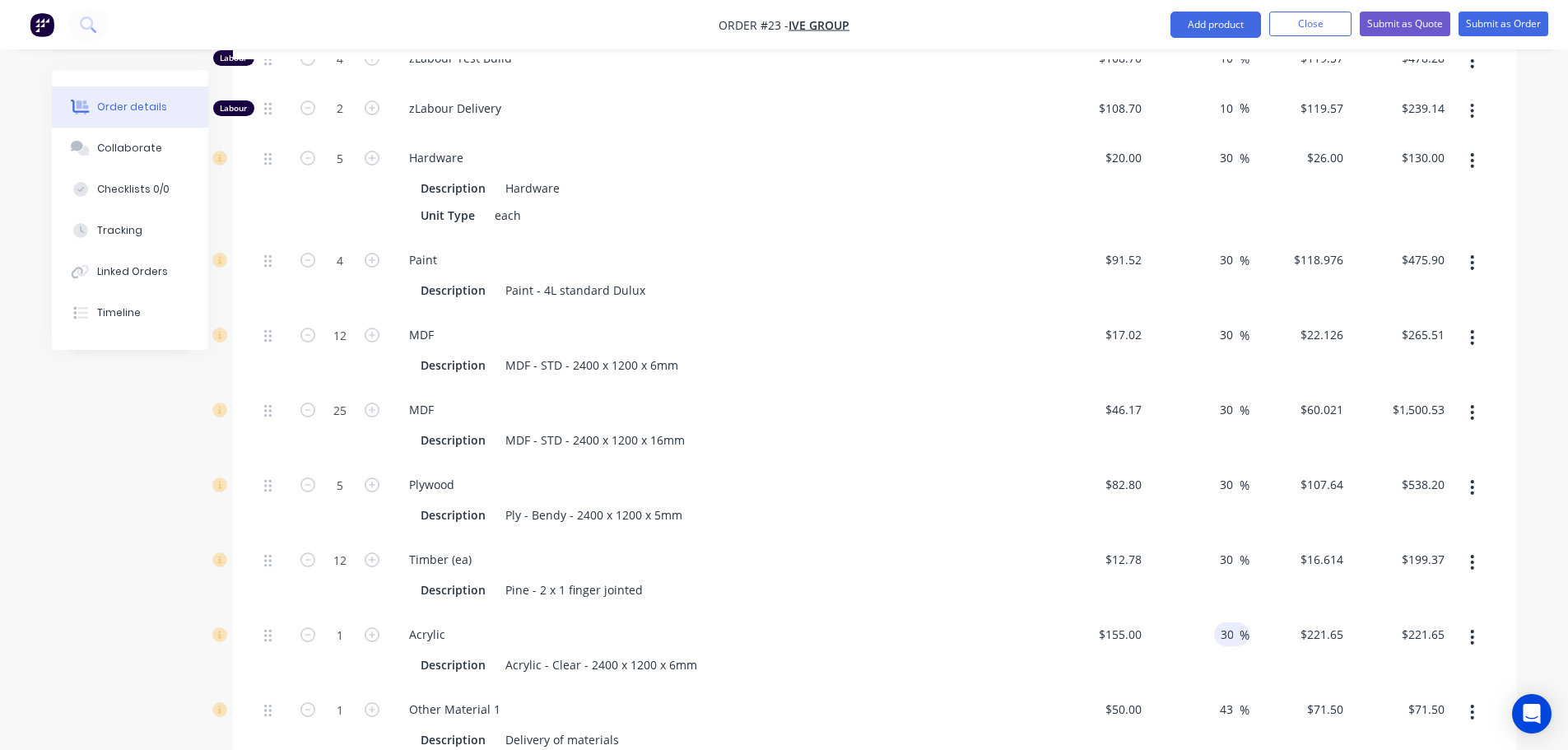
type input "30"
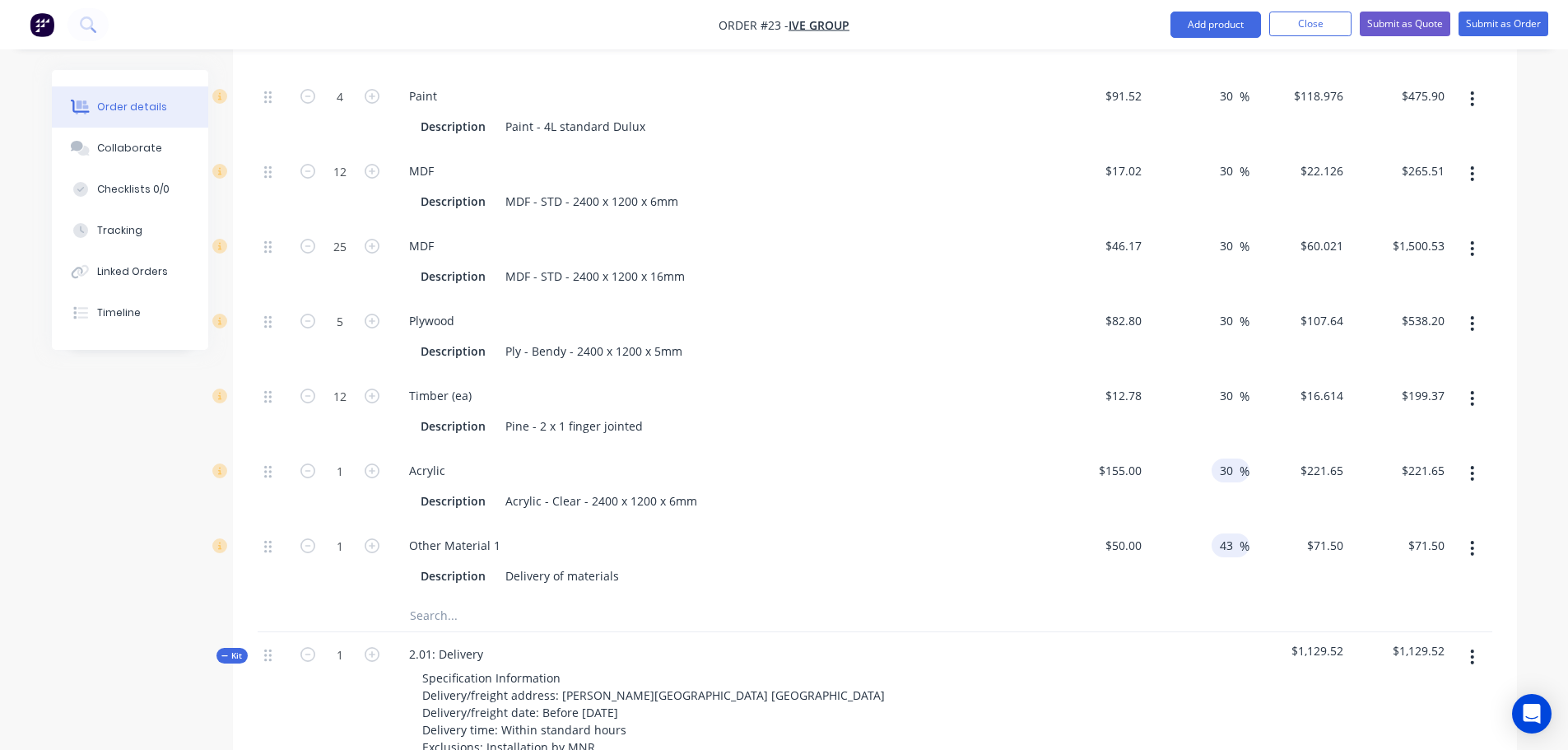
type input "$201.50"
click at [1229, 534] on input "43" at bounding box center [1229, 545] width 21 height 24
click at [1229, 533] on input "43" at bounding box center [1229, 544] width 21 height 24
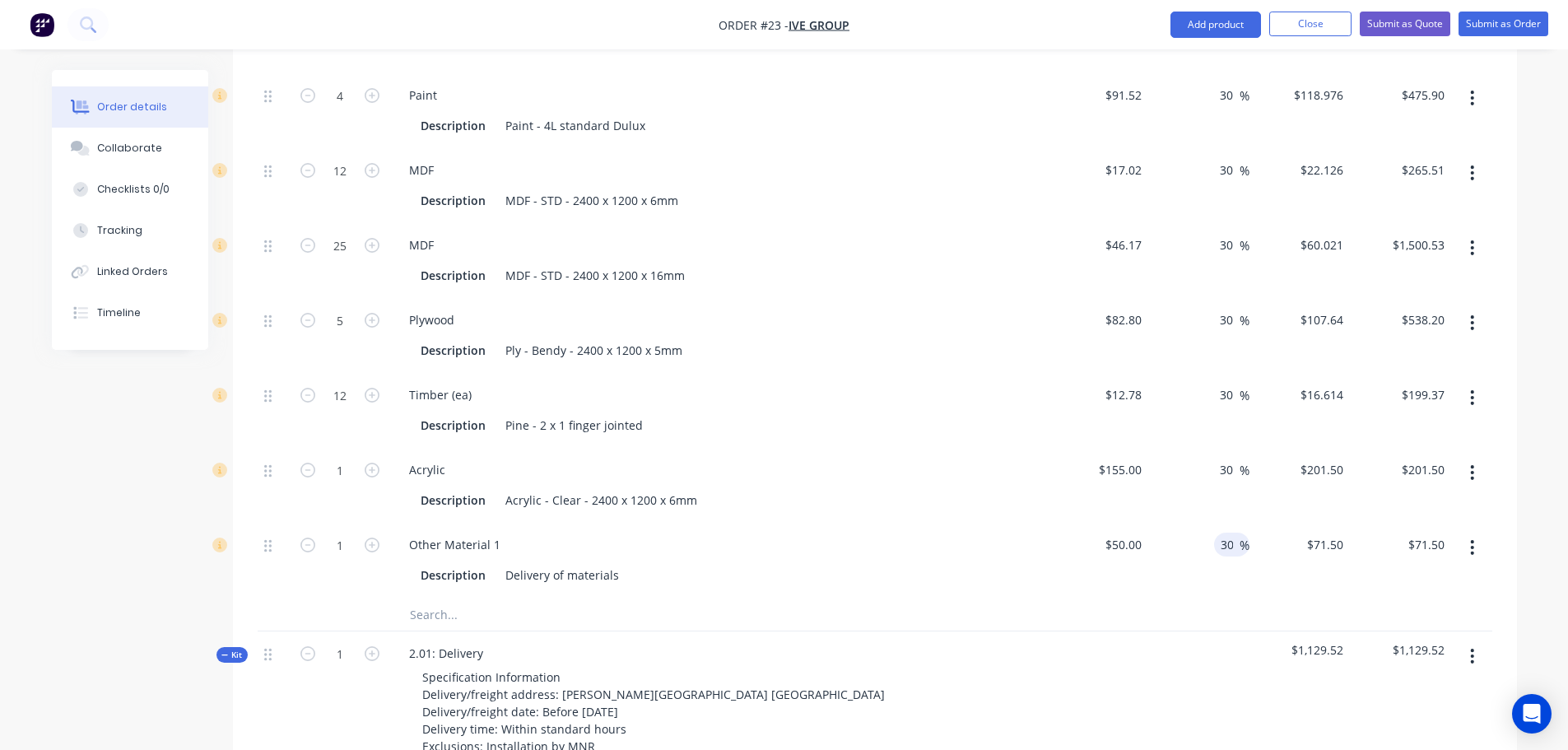
type input "30"
type input "$65.00"
click at [980, 448] on div "Acrylic Description Acrylic - Clear - 2400 x 1200 x 6mm" at bounding box center [718, 484] width 659 height 75
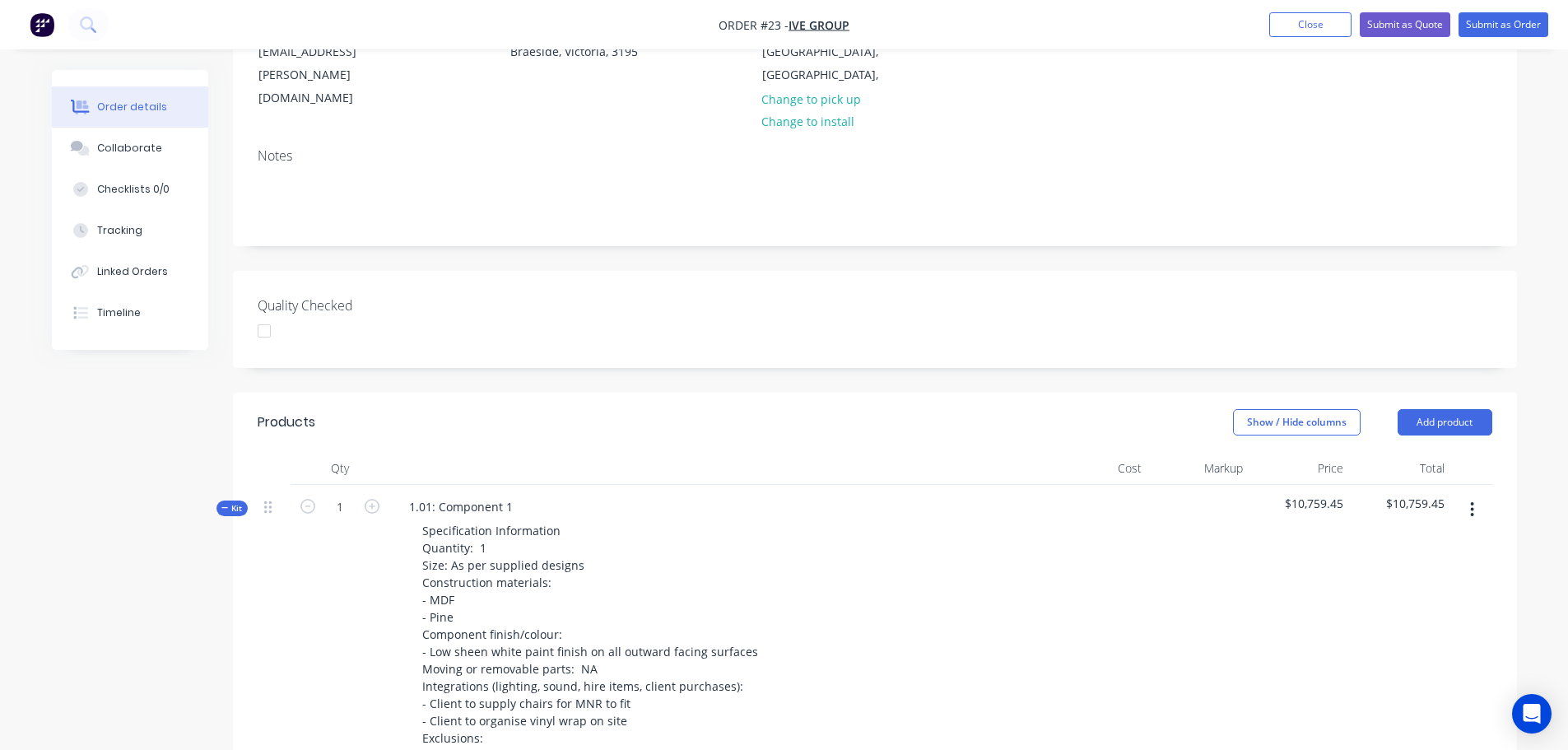
scroll to position [235, 0]
click at [234, 504] on span "Kit" at bounding box center [232, 510] width 21 height 12
click at [226, 506] on icon at bounding box center [225, 509] width 7 height 8
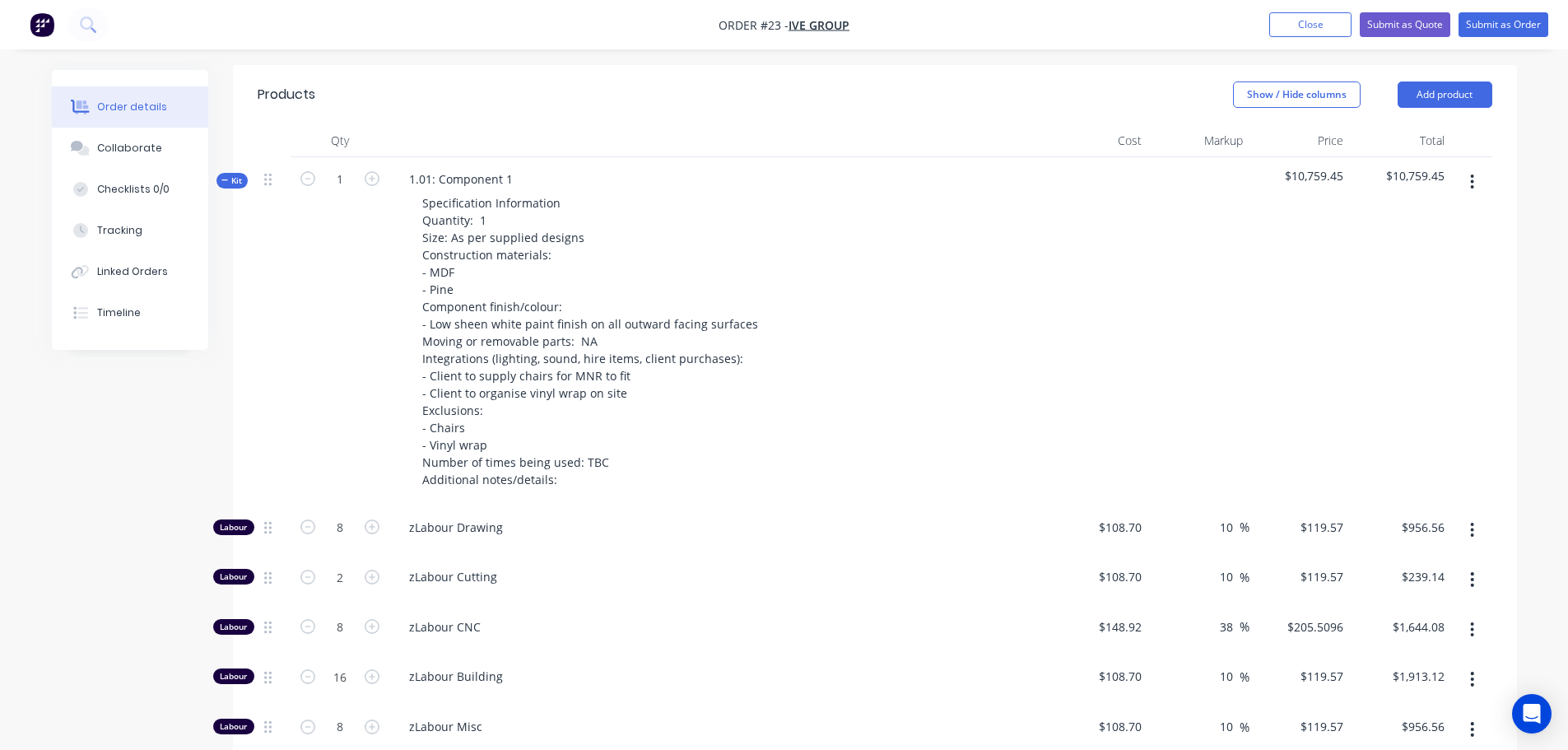
click at [235, 174] on span "Kit" at bounding box center [232, 180] width 21 height 12
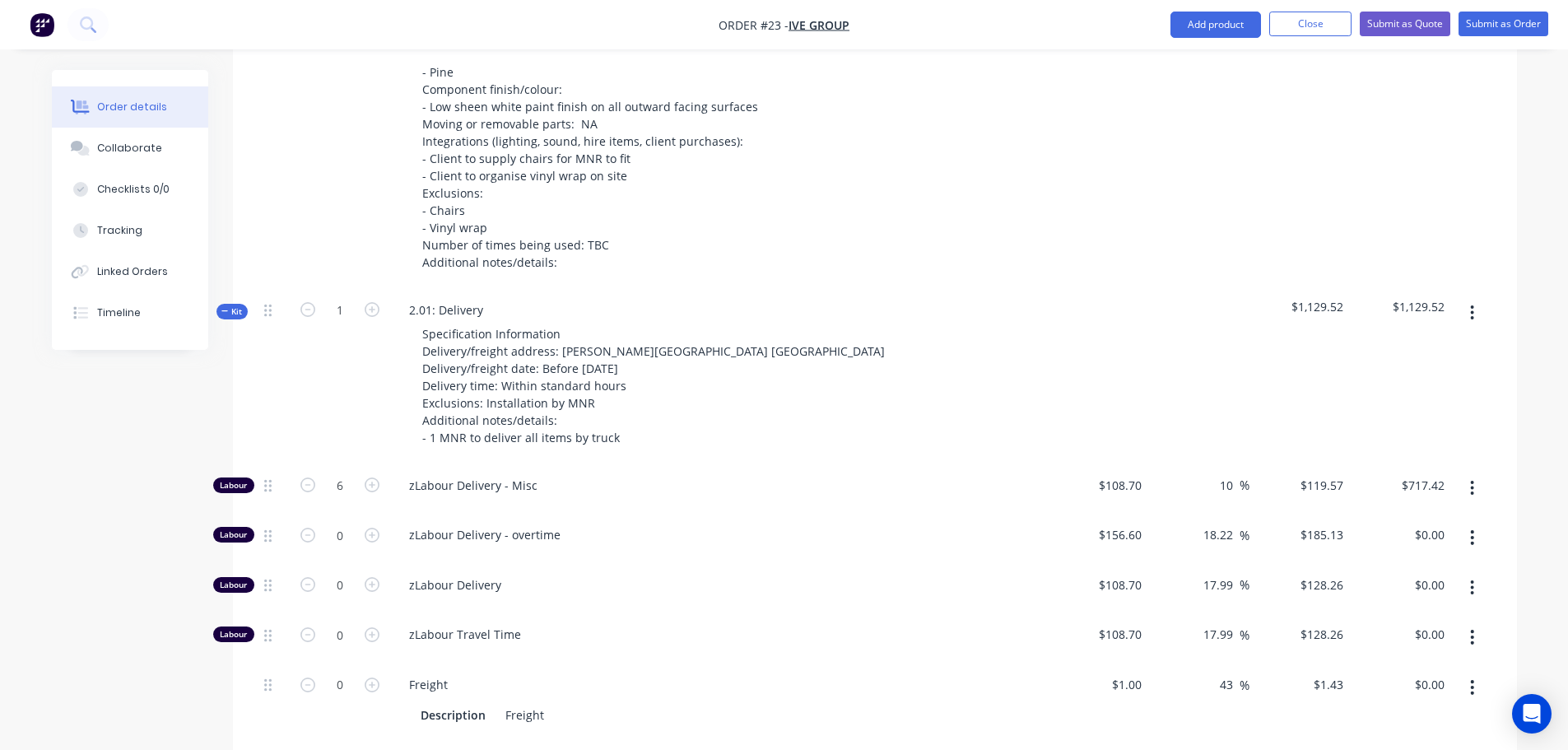
scroll to position [783, 0]
click at [231, 302] on div "Kit" at bounding box center [232, 310] width 32 height 16
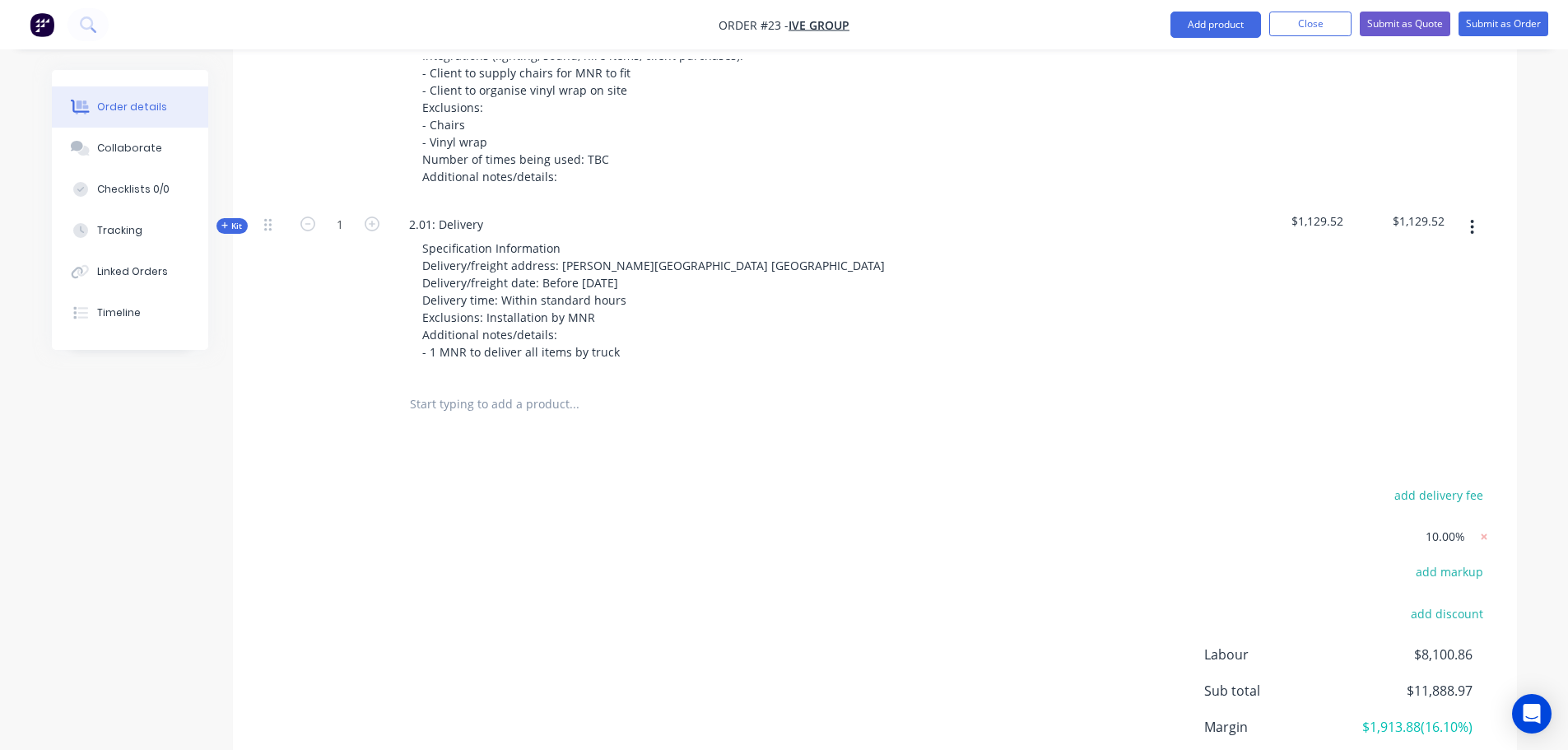
scroll to position [956, 0]
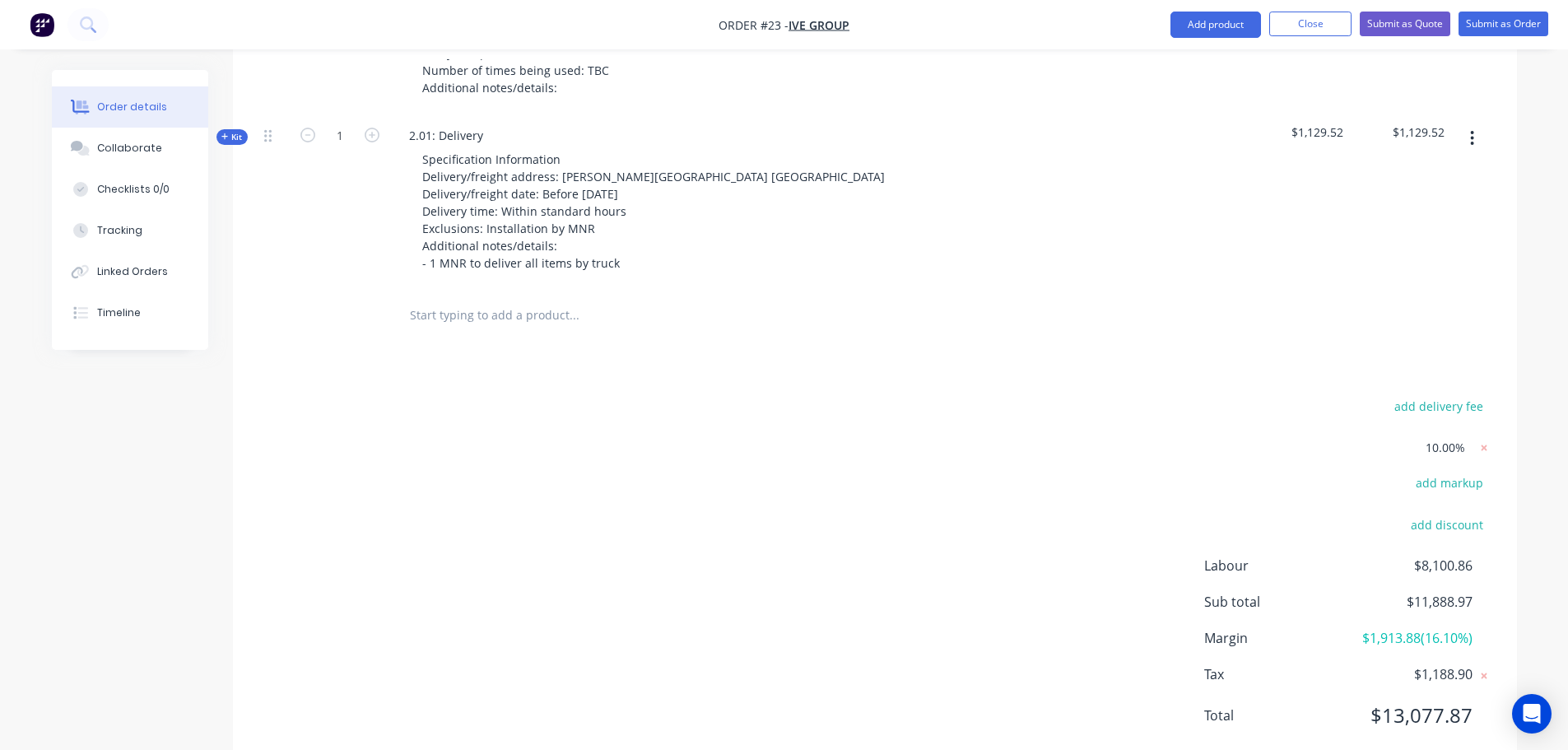
click at [1438, 439] on span "10.00%" at bounding box center [1445, 448] width 40 height 18
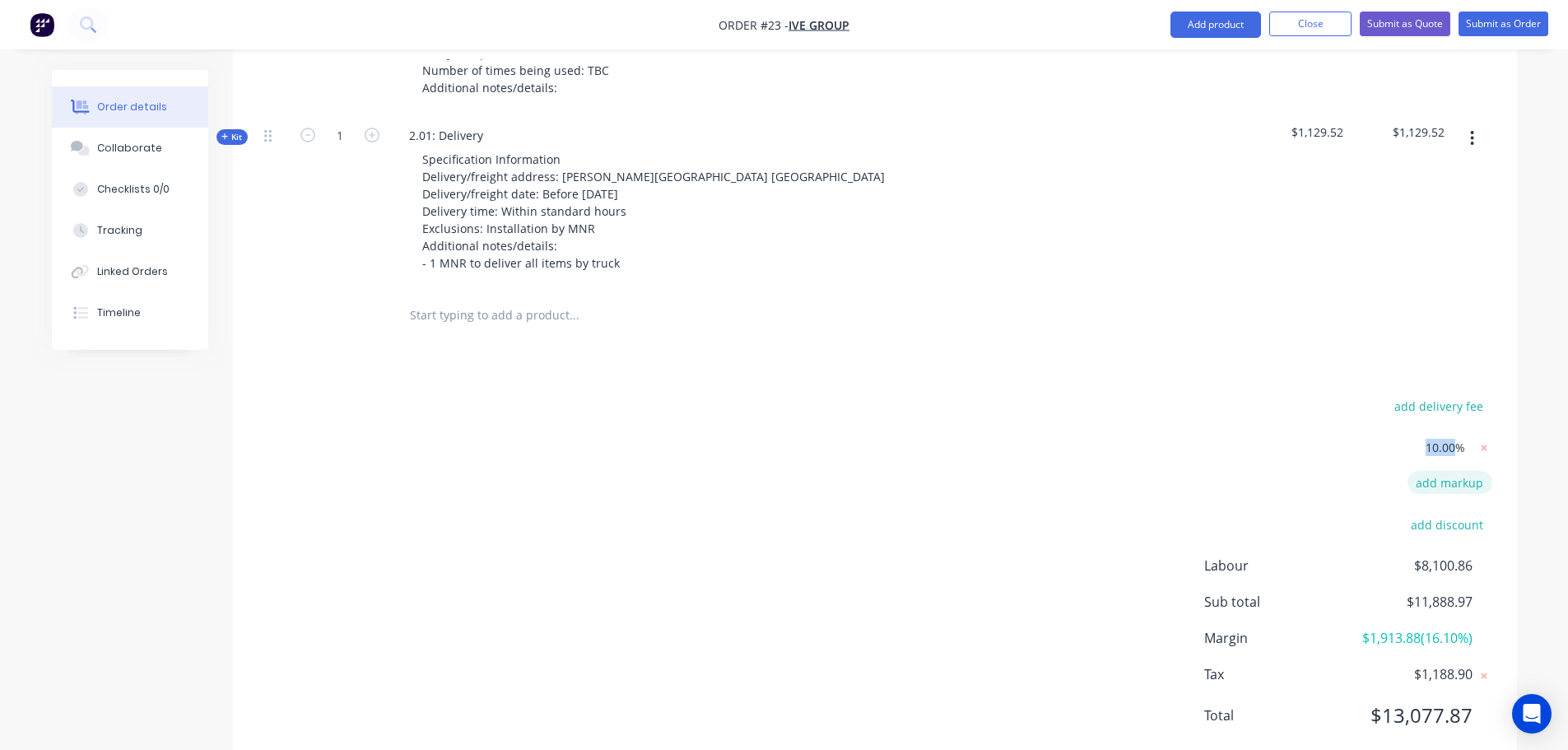
click at [1456, 470] on button "add markup" at bounding box center [1450, 481] width 84 height 22
click at [1484, 448] on icon at bounding box center [1484, 451] width 6 height 6
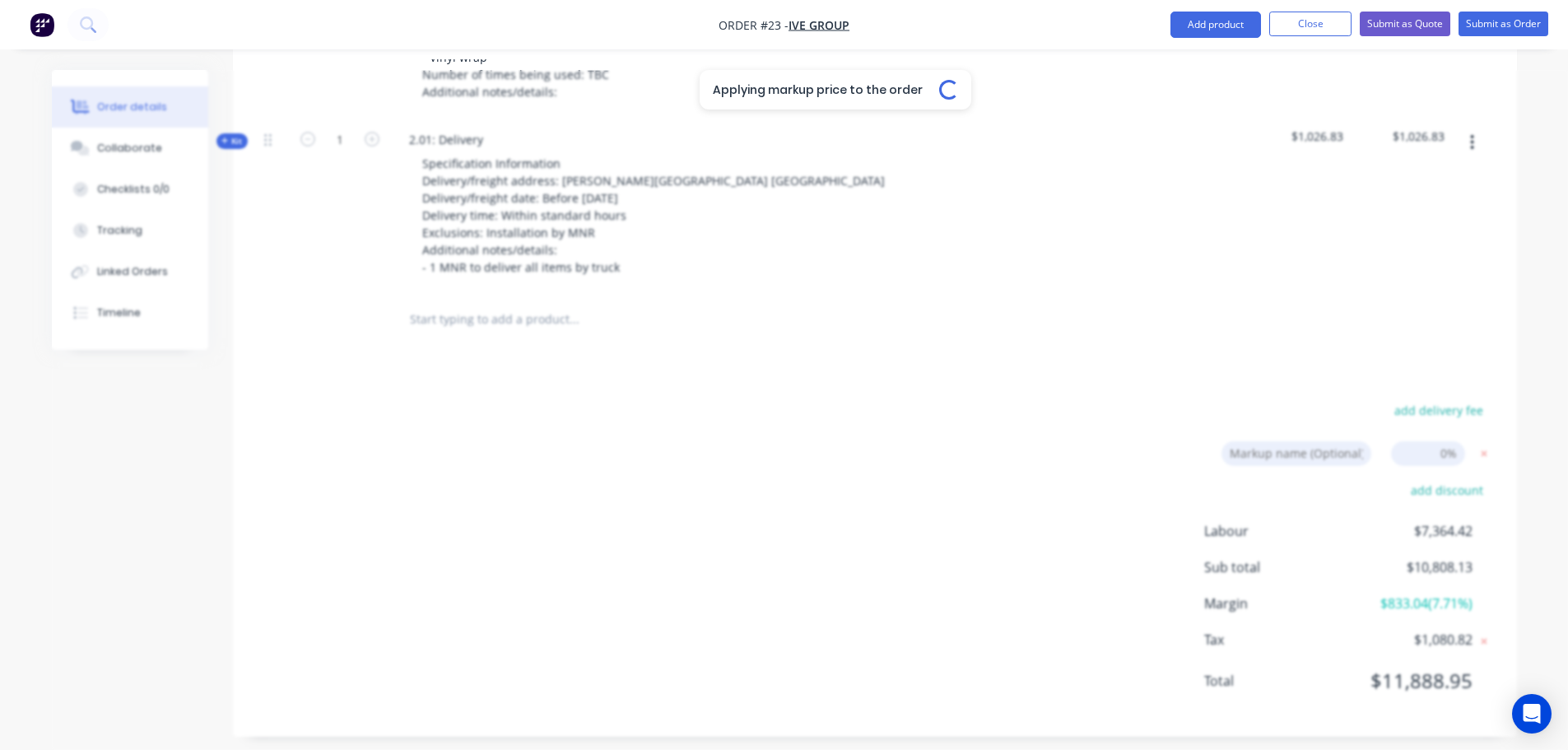
scroll to position [917, 0]
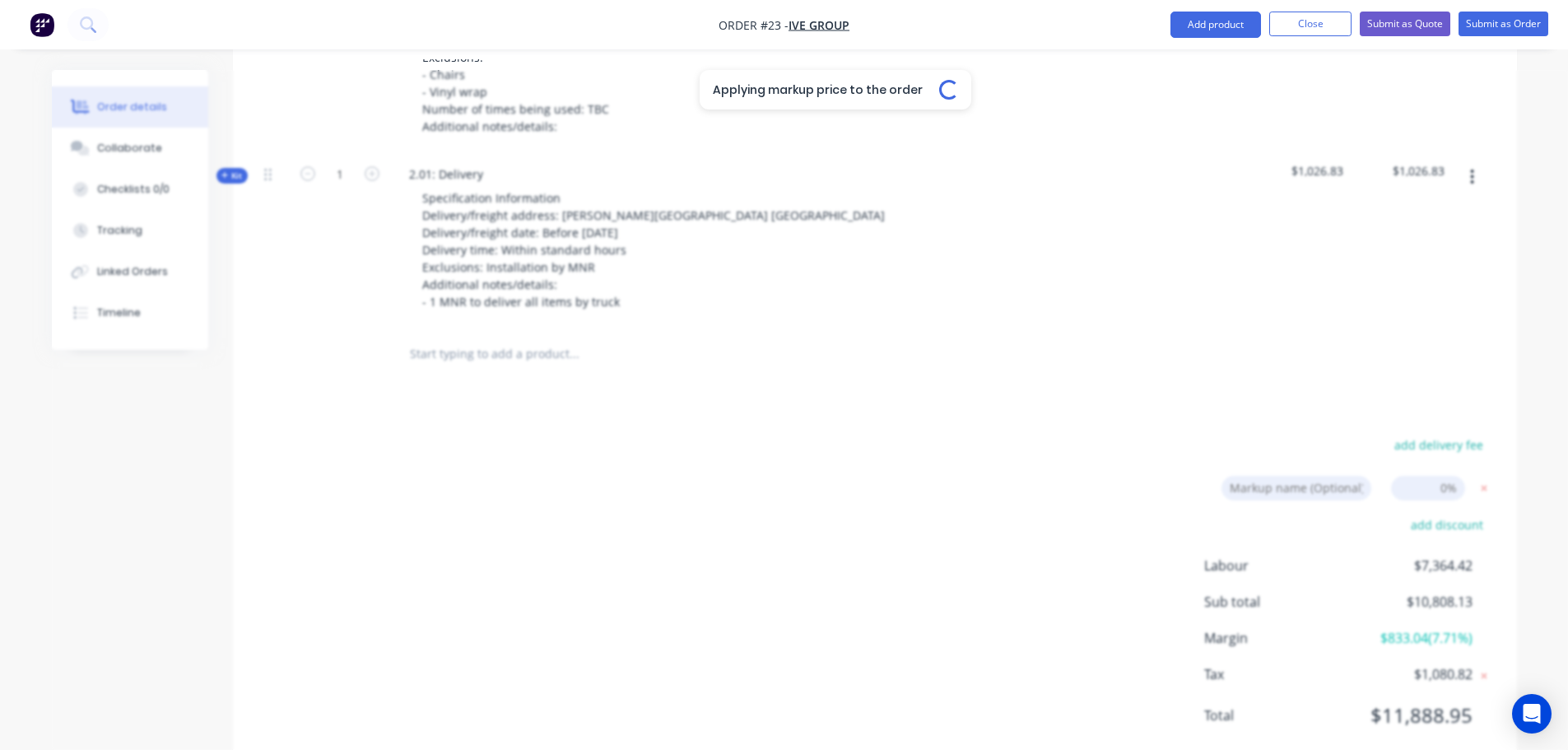
click at [1437, 443] on div "Applying markup price to the order Loading..." at bounding box center [835, 445] width 1568 height 750
click at [1440, 476] on input at bounding box center [1428, 488] width 74 height 25
type input "15"
click input "submit" at bounding box center [0, 0] width 0 height 0
